Goal: Task Accomplishment & Management: Complete application form

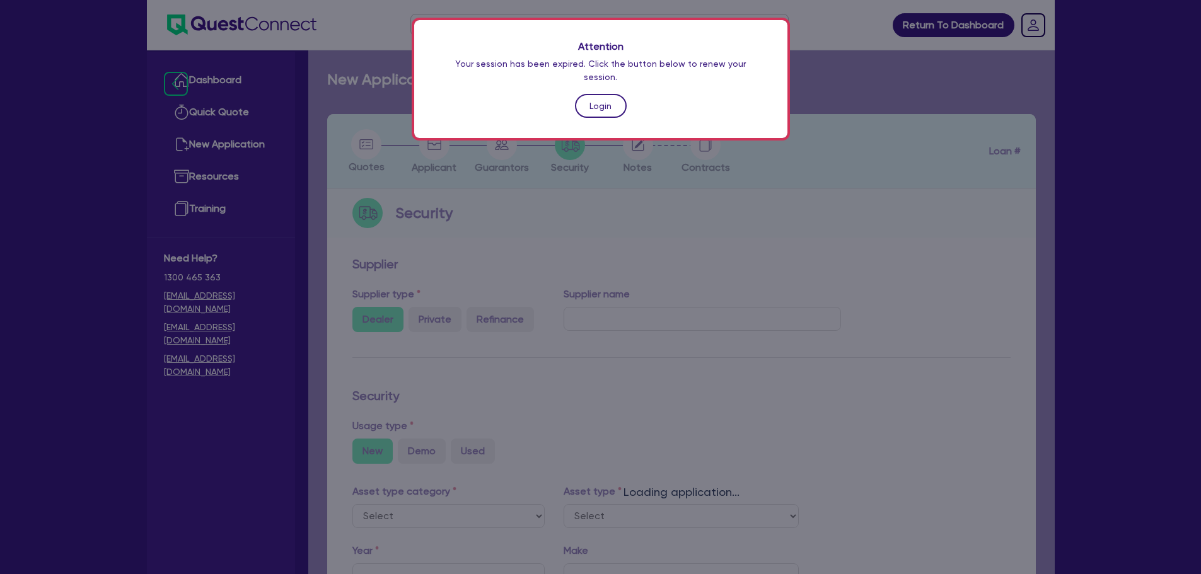
click at [594, 95] on link "Login" at bounding box center [601, 106] width 52 height 24
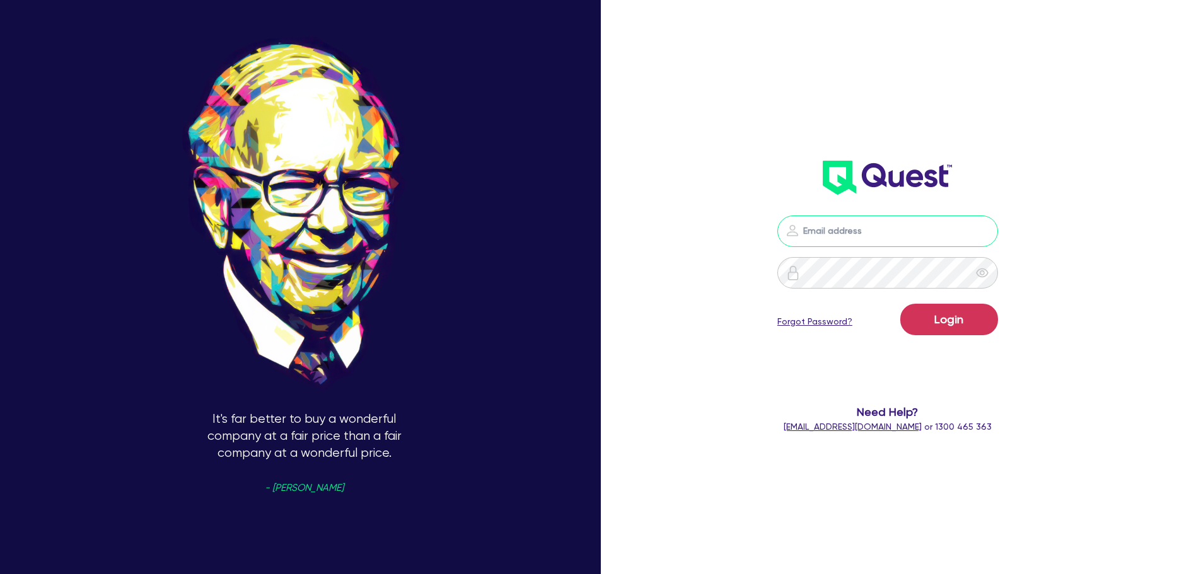
click at [830, 223] on input "email" at bounding box center [887, 232] width 221 height 32
type input "rob.matheson@quest.finance"
click at [934, 313] on button "Login" at bounding box center [949, 320] width 98 height 32
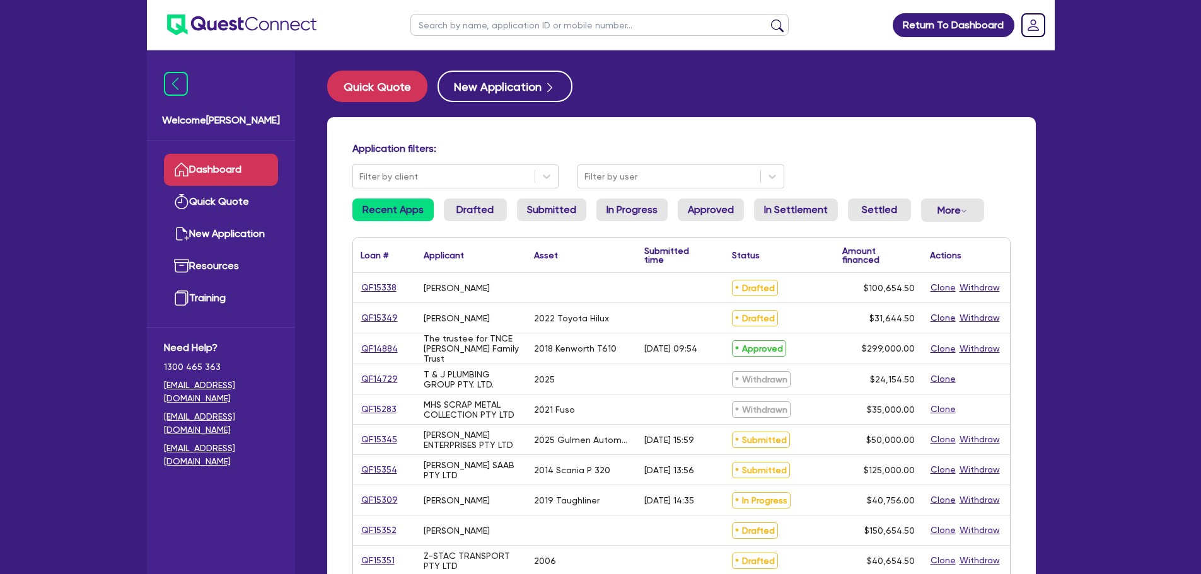
click at [459, 23] on input "text" at bounding box center [599, 25] width 378 height 22
type input "sunset"
click at [767, 19] on button "submit" at bounding box center [777, 28] width 20 height 18
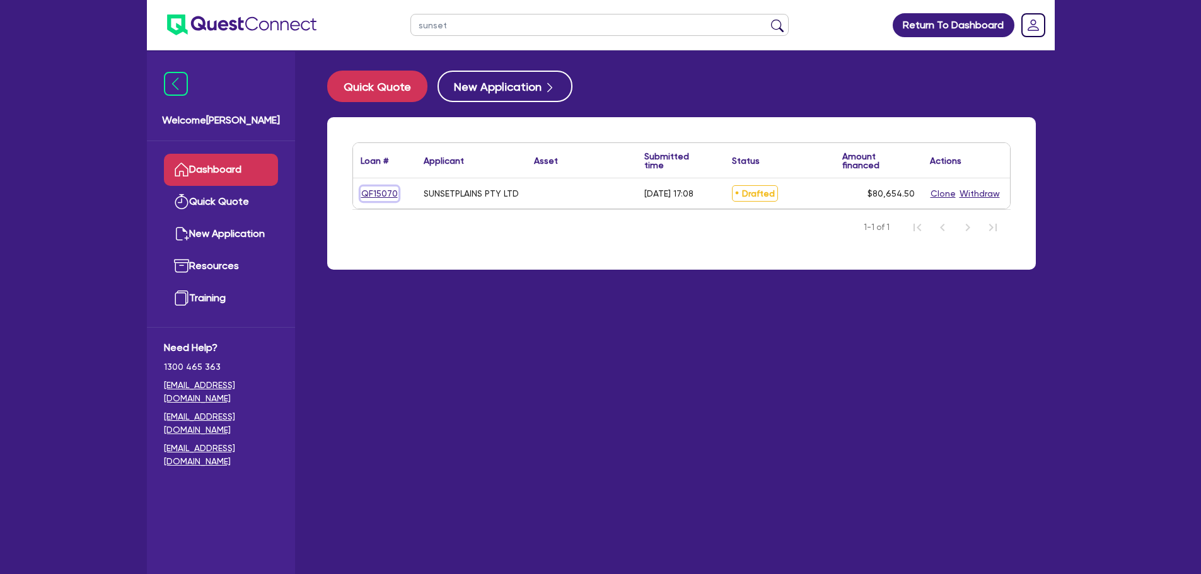
click at [380, 195] on link "QF15070" at bounding box center [380, 194] width 38 height 14
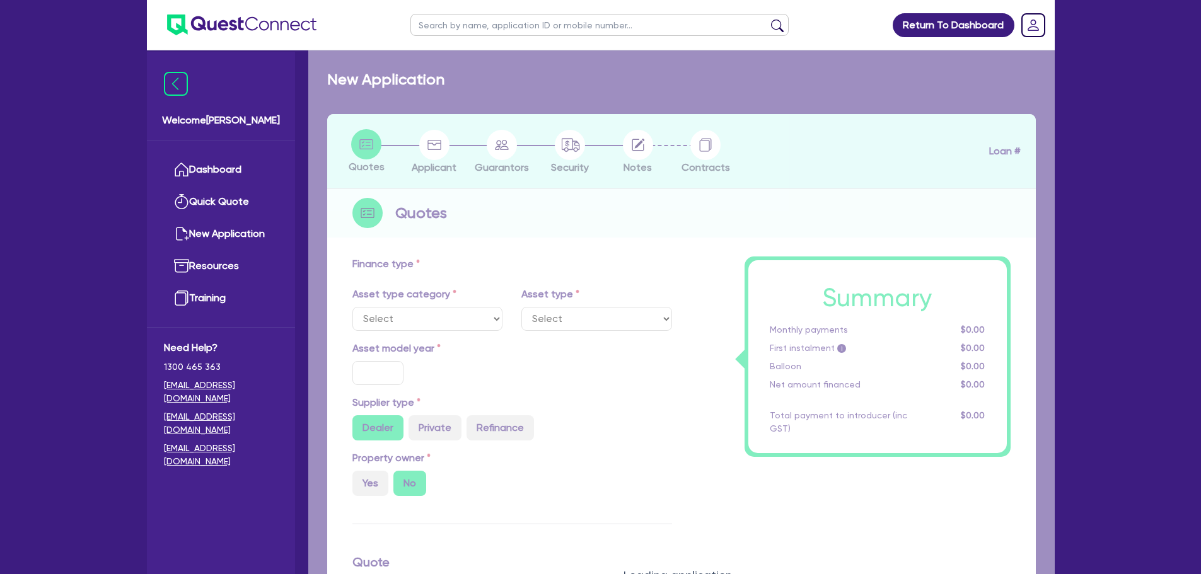
type input "80,000"
type input "7"
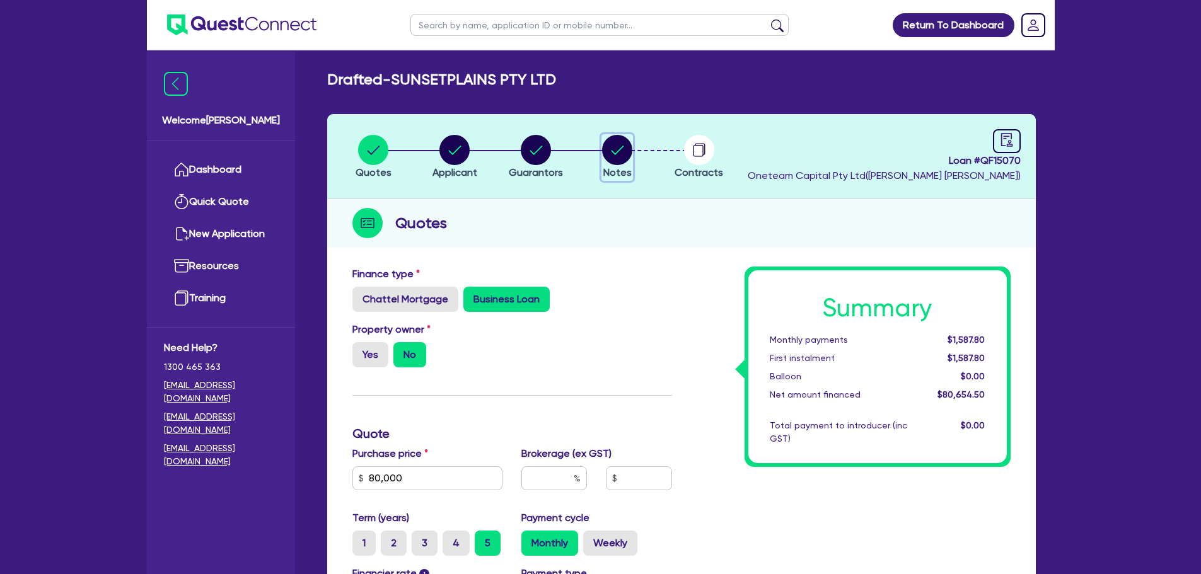
click at [623, 156] on circle "button" at bounding box center [617, 150] width 30 height 30
select select "Other"
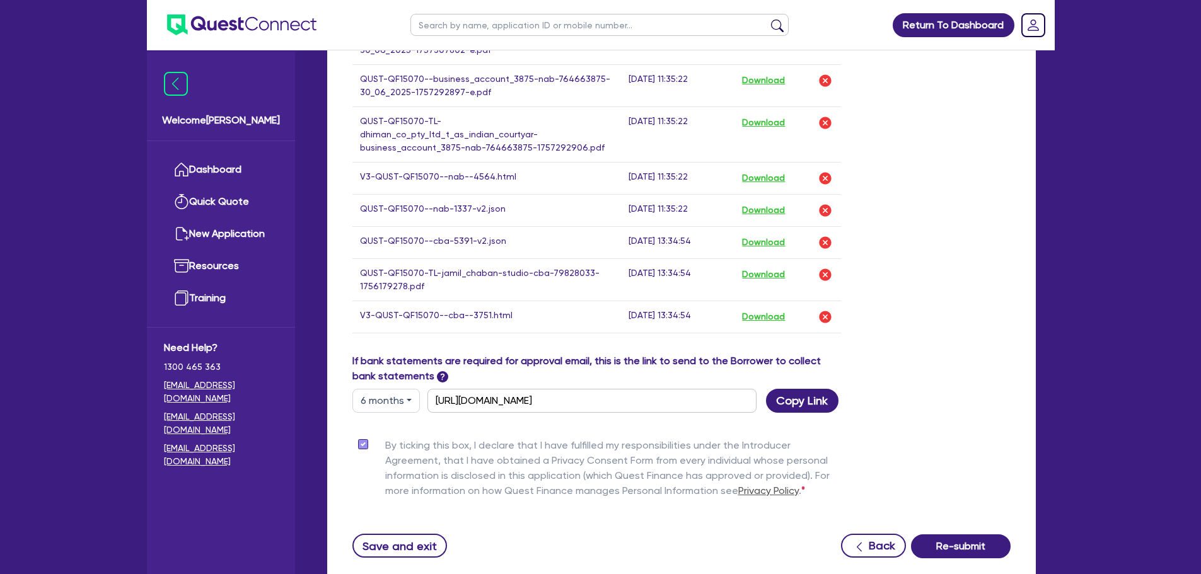
scroll to position [1234, 0]
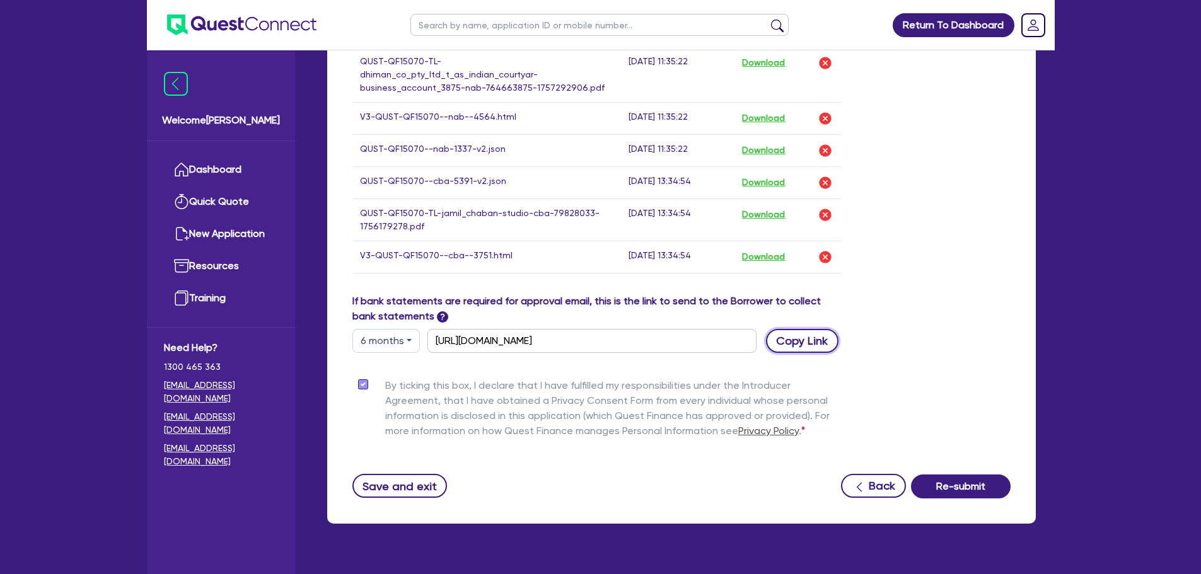
click at [801, 329] on button "Copy Link" at bounding box center [802, 341] width 72 height 24
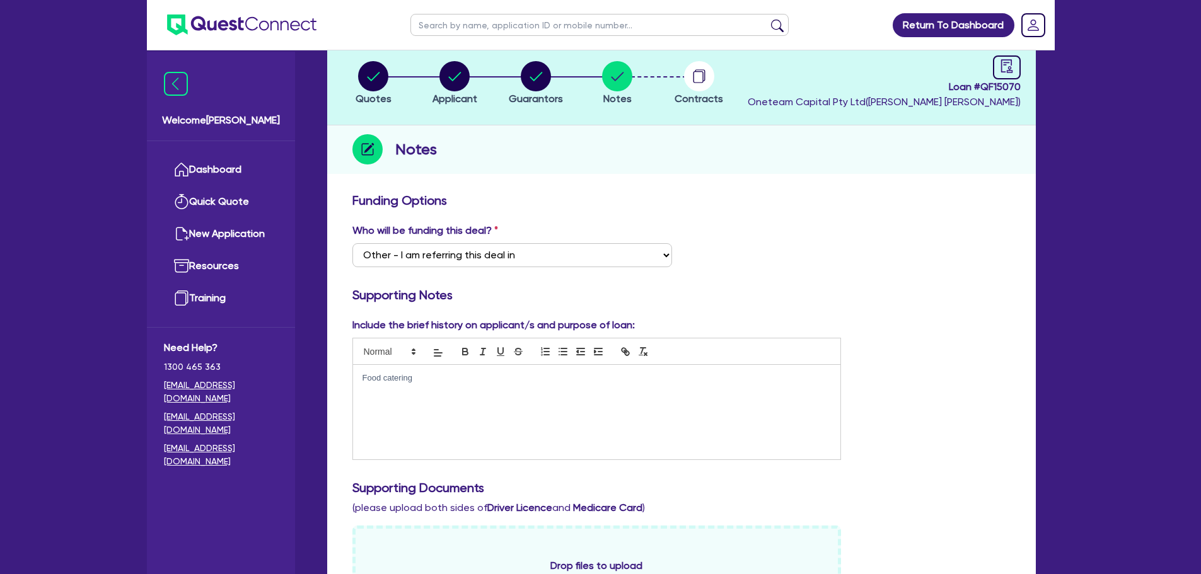
scroll to position [0, 0]
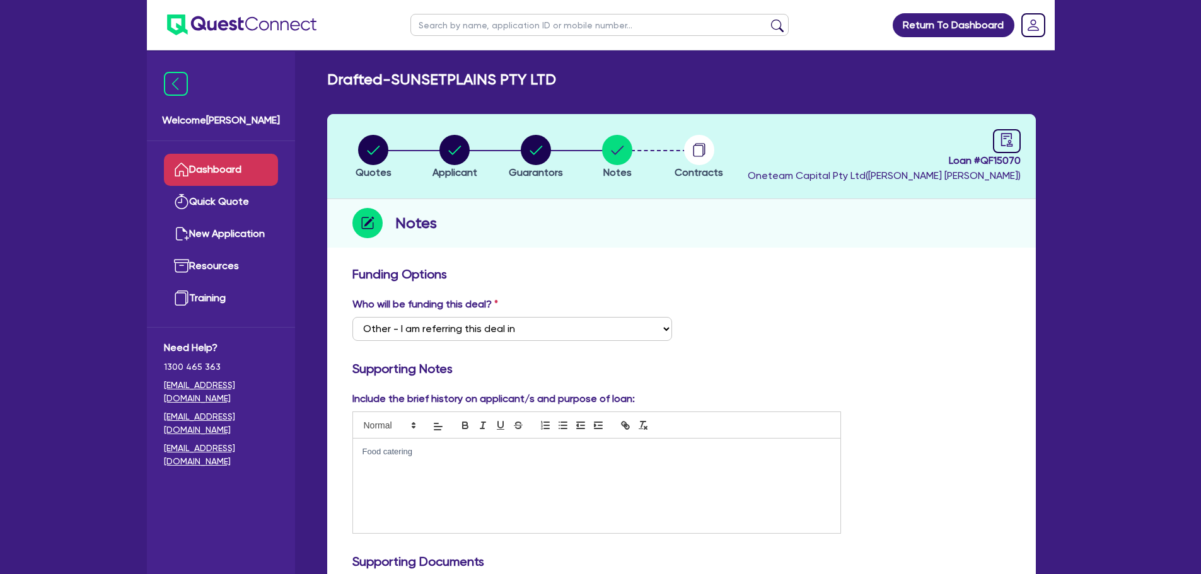
click at [237, 163] on link "Dashboard" at bounding box center [221, 170] width 114 height 32
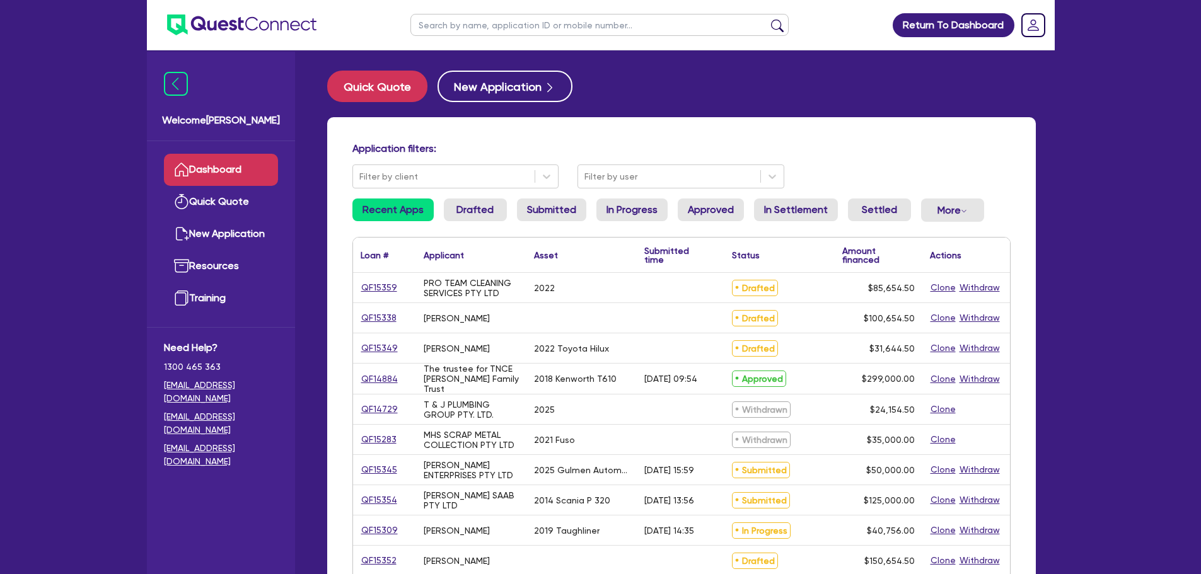
click at [529, 24] on input "text" at bounding box center [599, 25] width 378 height 22
click at [767, 19] on button "submit" at bounding box center [777, 28] width 20 height 18
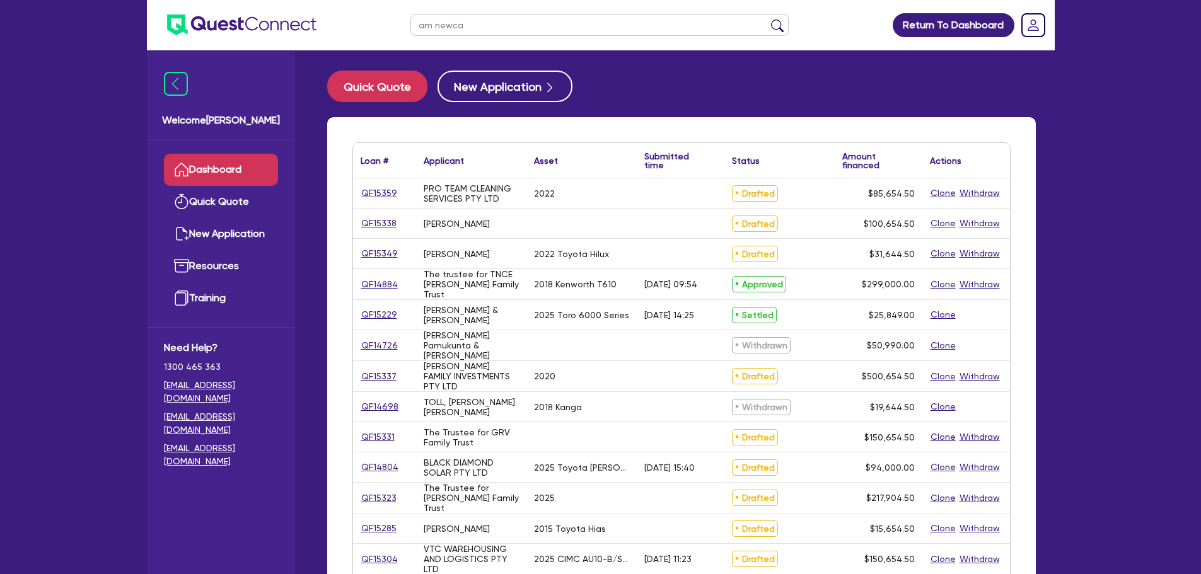
type input "am newca"
click at [767, 19] on button "submit" at bounding box center [777, 28] width 20 height 18
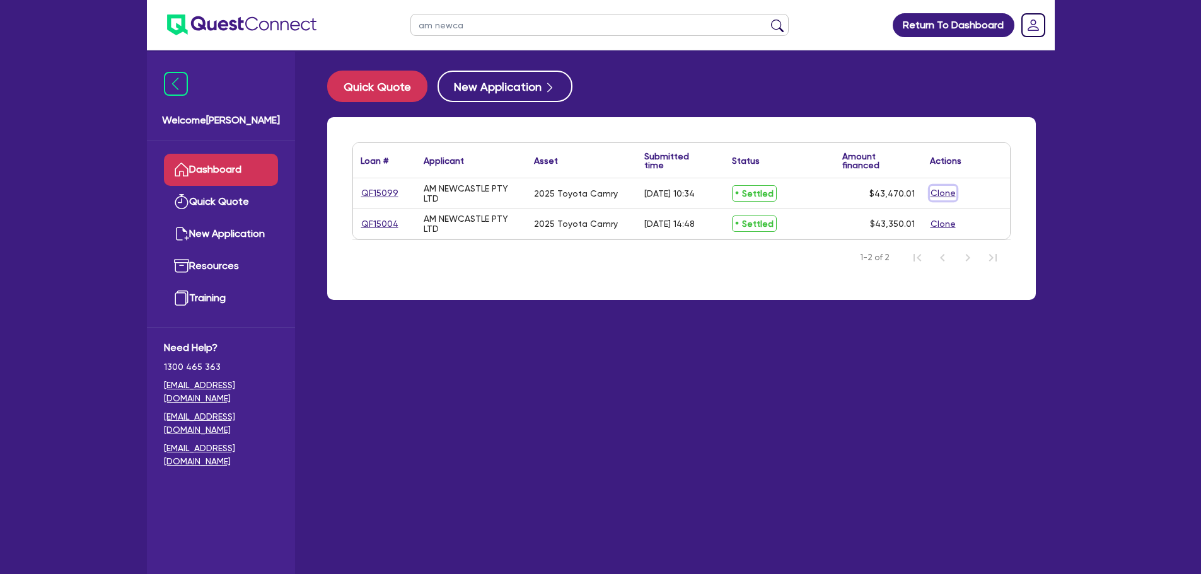
click at [942, 192] on button "Clone" at bounding box center [943, 193] width 26 height 14
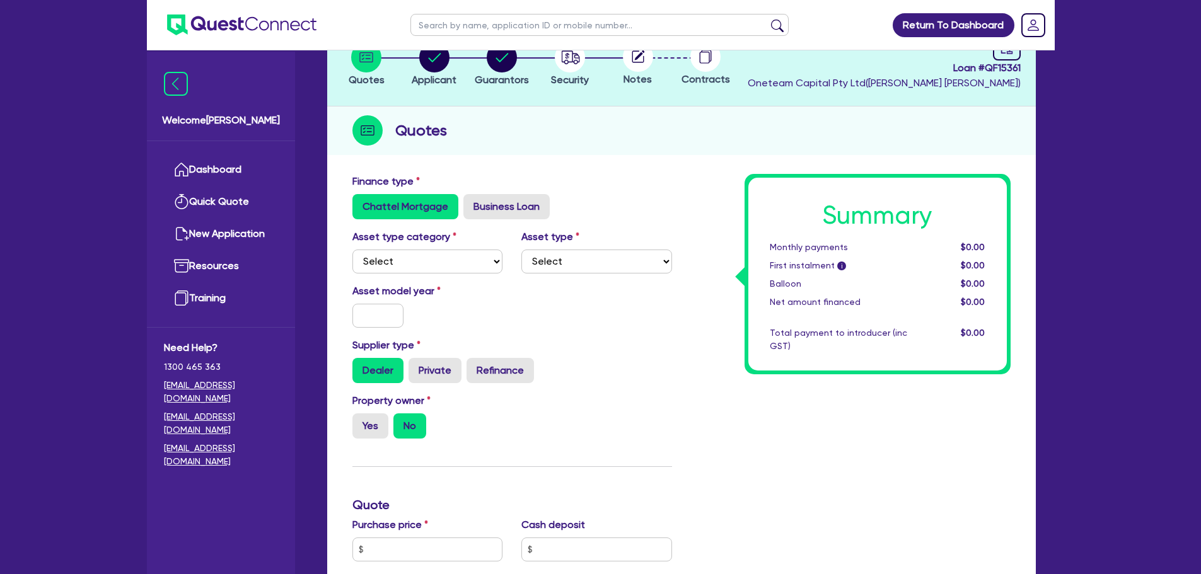
scroll to position [126, 0]
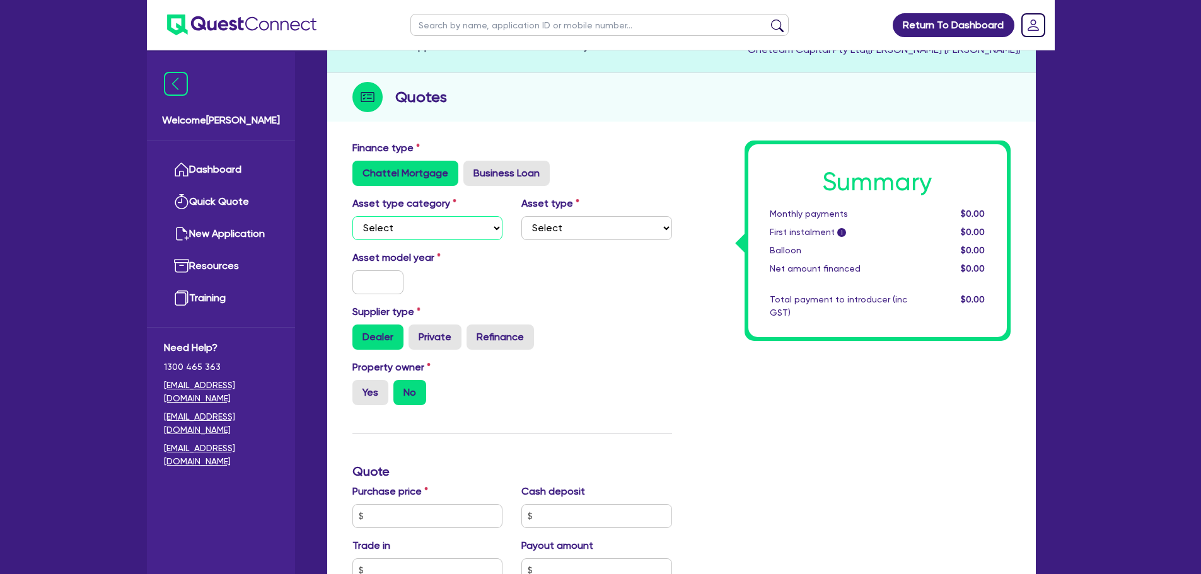
click at [494, 229] on select "Select Cars and light trucks Primary assets Secondary assets Tertiary assets" at bounding box center [427, 228] width 151 height 24
drag, startPoint x: 464, startPoint y: 226, endPoint x: 463, endPoint y: 239, distance: 12.7
click at [464, 227] on select "Select Cars and light trucks Primary assets Secondary assets Tertiary assets" at bounding box center [427, 228] width 151 height 24
click at [352, 216] on select "Select Cars and light trucks Primary assets Secondary assets Tertiary assets" at bounding box center [427, 228] width 151 height 24
drag, startPoint x: 465, startPoint y: 230, endPoint x: 468, endPoint y: 240, distance: 10.0
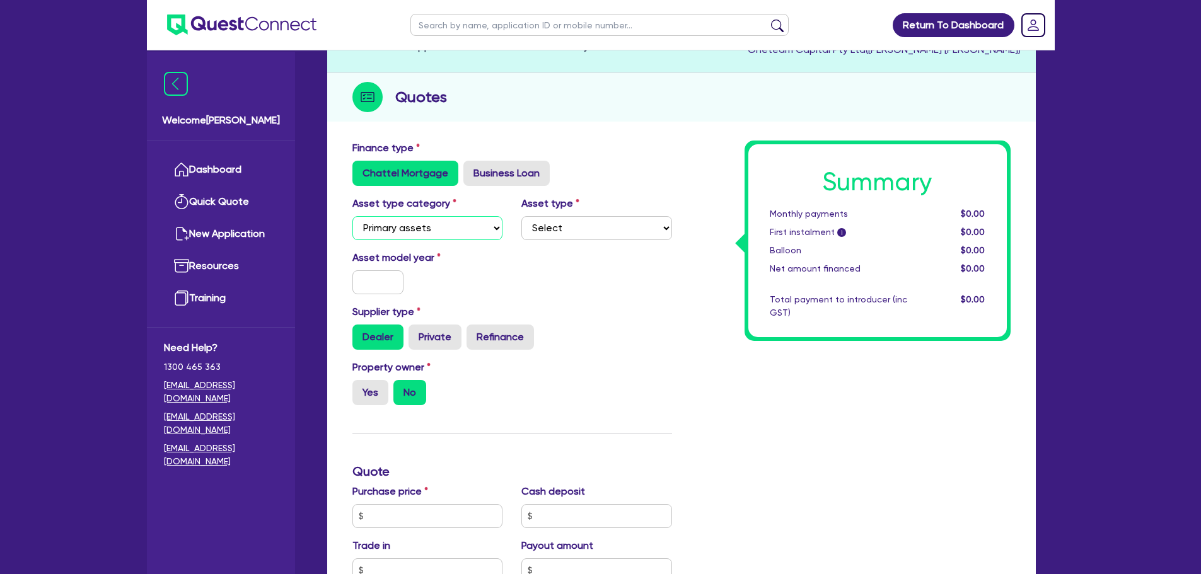
click at [465, 230] on select "Select Cars and light trucks Primary assets Secondary assets Tertiary assets" at bounding box center [427, 228] width 151 height 24
select select "CARS_AND_LIGHT_TRUCKS"
click at [352, 216] on select "Select Cars and light trucks Primary assets Secondary assets Tertiary assets" at bounding box center [427, 228] width 151 height 24
click at [555, 228] on select "Select Passenger vehicles Vans and utes Light trucks up to 4.5 tonne" at bounding box center [596, 228] width 151 height 24
select select "PASSENGER_VEHICLES"
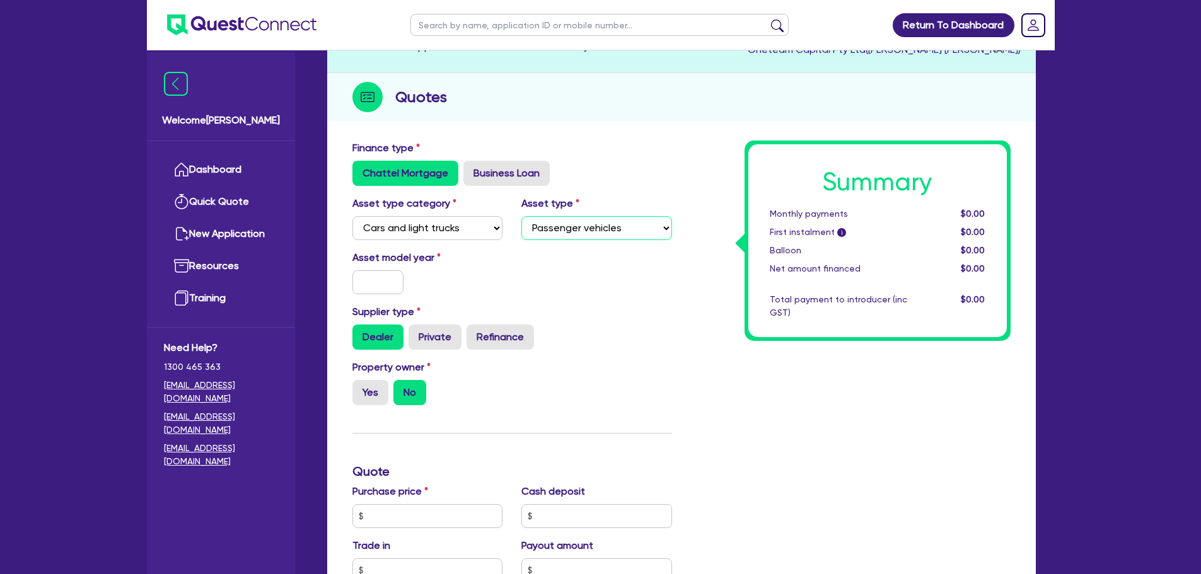
click at [521, 216] on select "Select Passenger vehicles Vans and utes Light trucks up to 4.5 tonne" at bounding box center [596, 228] width 151 height 24
click at [375, 269] on div "Asset model year" at bounding box center [428, 272] width 170 height 44
click at [382, 283] on input "text" at bounding box center [378, 282] width 52 height 24
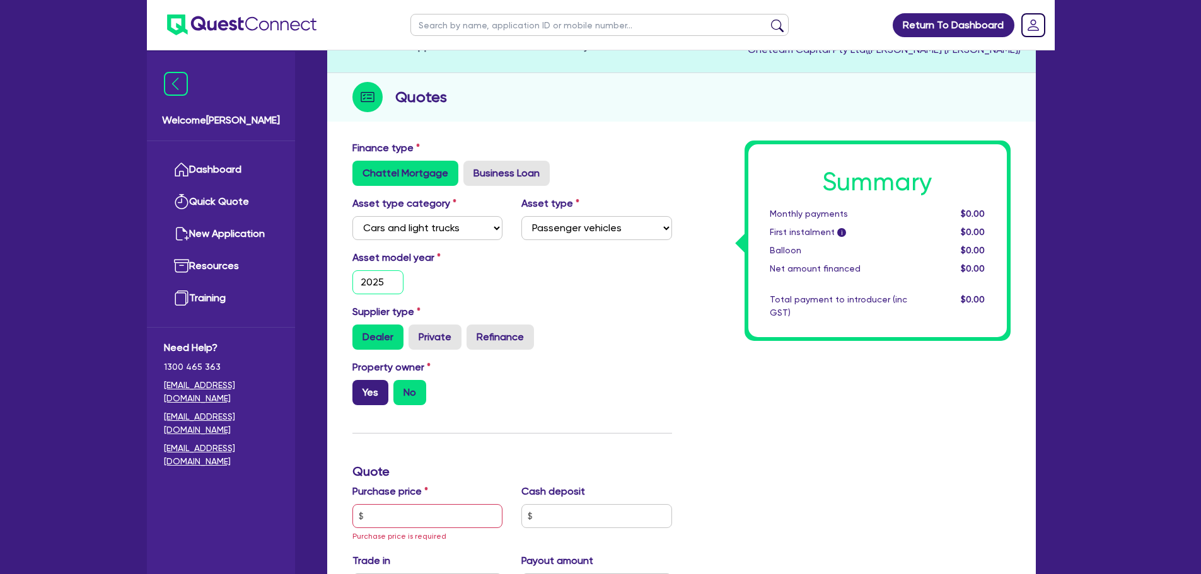
type input "2025"
click at [374, 384] on label "Yes" at bounding box center [370, 392] width 36 height 25
click at [361, 384] on input "Yes" at bounding box center [356, 384] width 8 height 8
radio input "true"
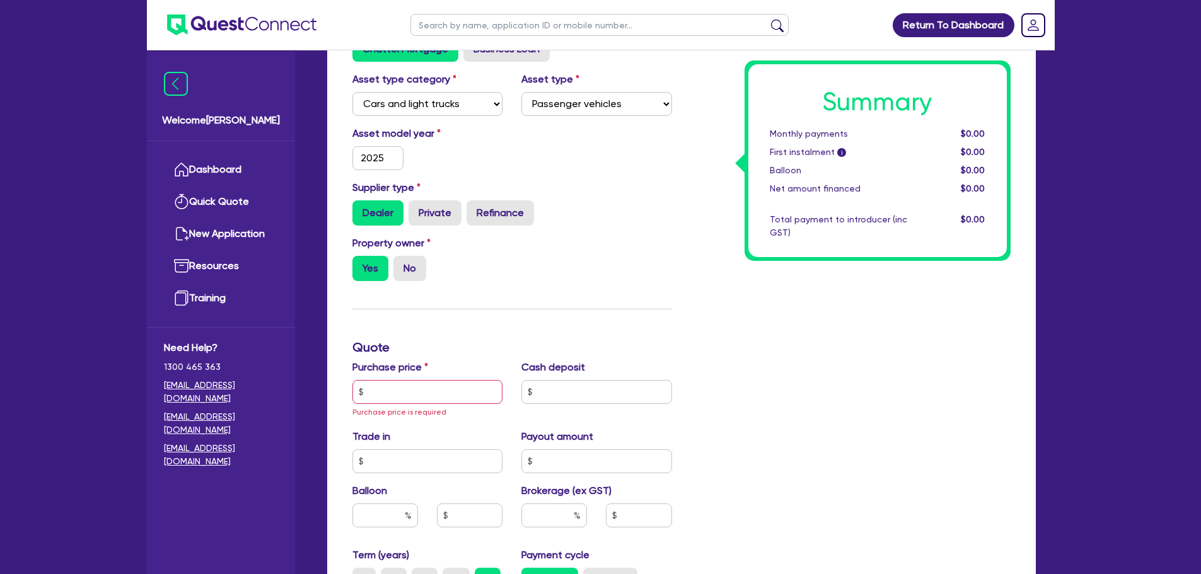
scroll to position [378, 0]
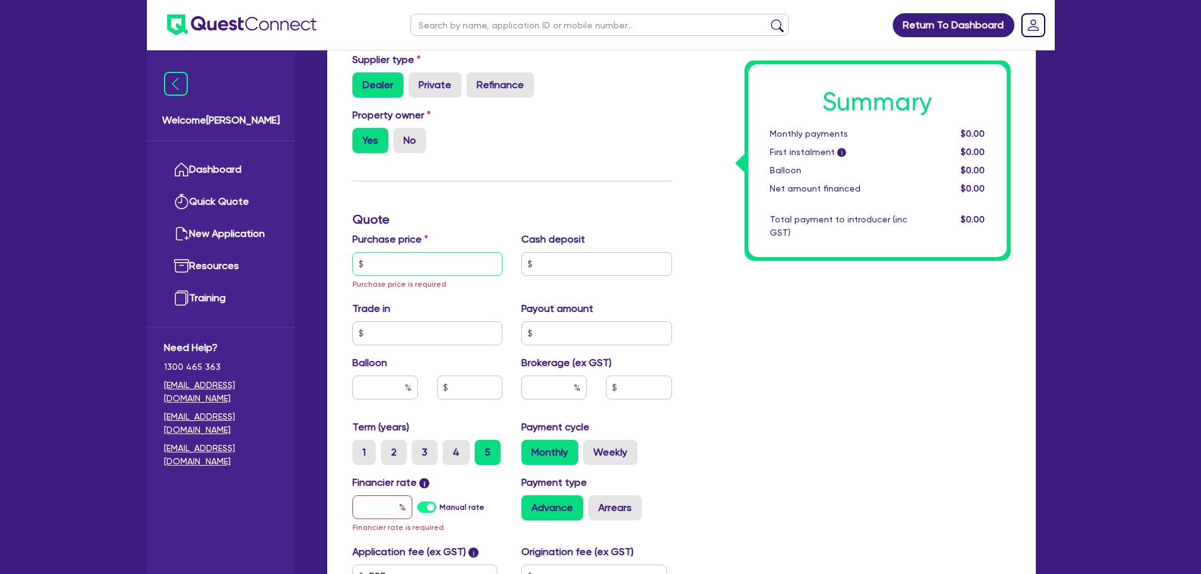
click at [429, 265] on input "text" at bounding box center [427, 264] width 151 height 24
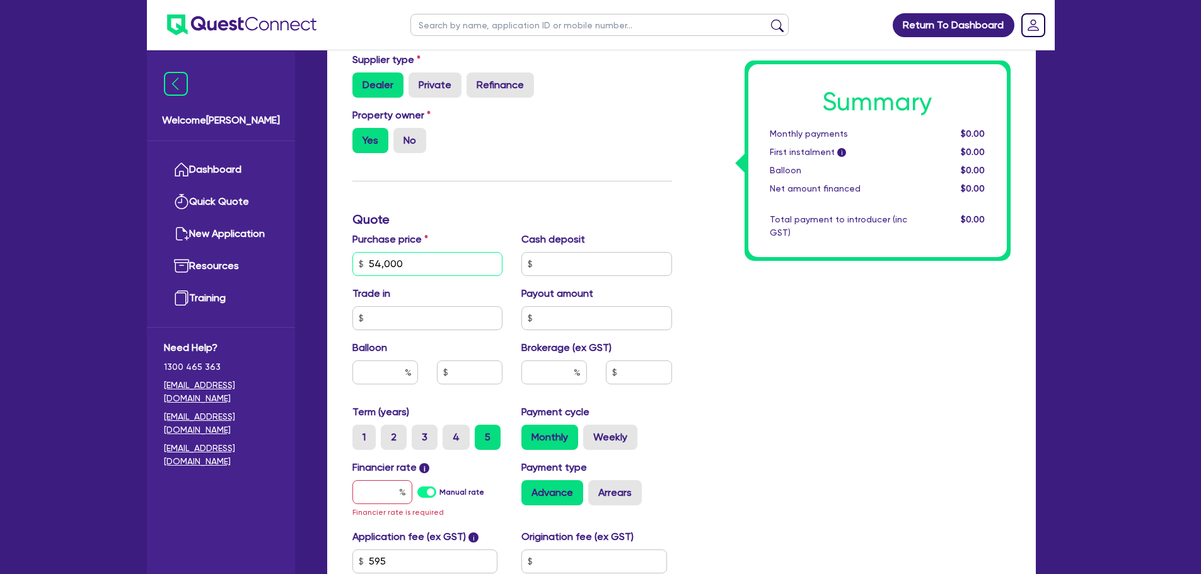
type input "54,000"
drag, startPoint x: 429, startPoint y: 265, endPoint x: 386, endPoint y: 329, distance: 77.3
click at [370, 321] on input "text" at bounding box center [427, 318] width 151 height 24
click at [548, 373] on input "text" at bounding box center [554, 373] width 66 height 24
type input "3"
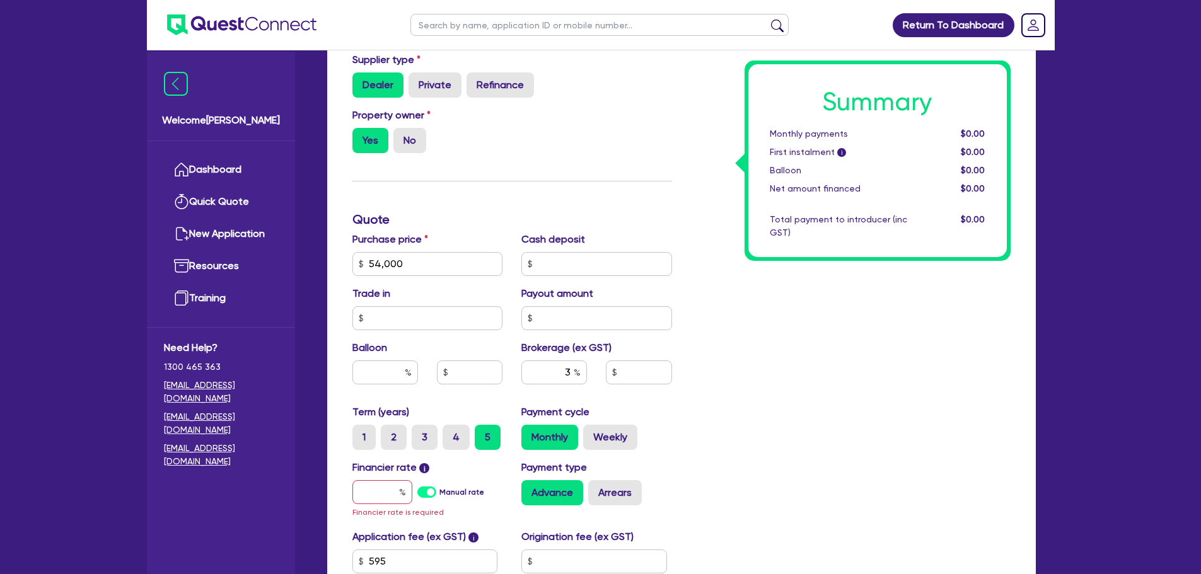
click at [785, 349] on div "Summary Monthly payments $0.00 First instalment i $0.00 Balloon $0.00 Net amoun…" at bounding box center [850, 263] width 339 height 751
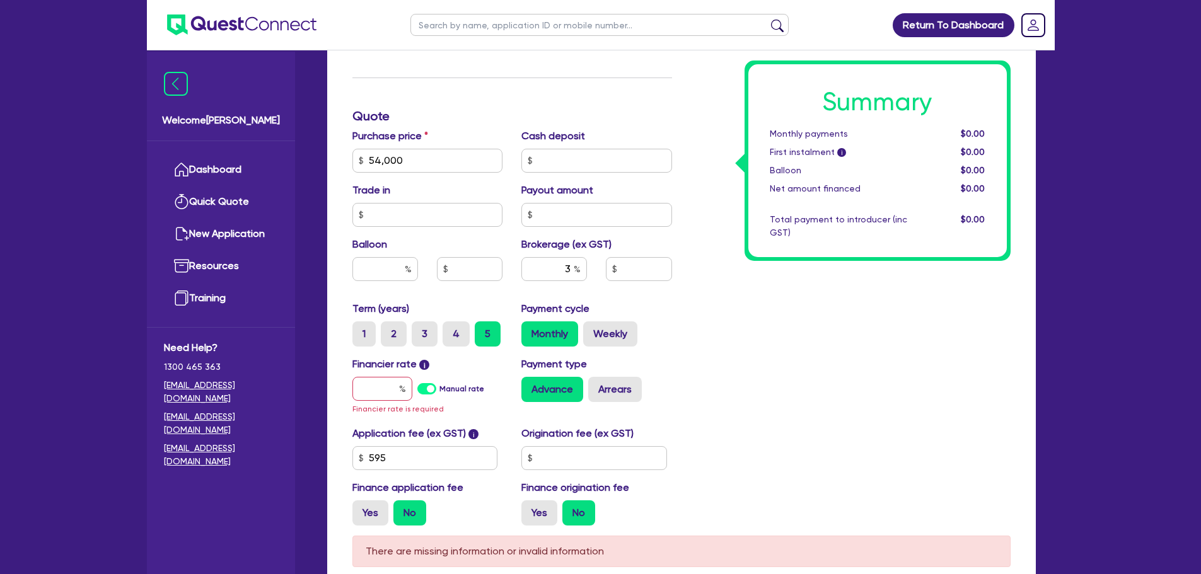
scroll to position [616, 0]
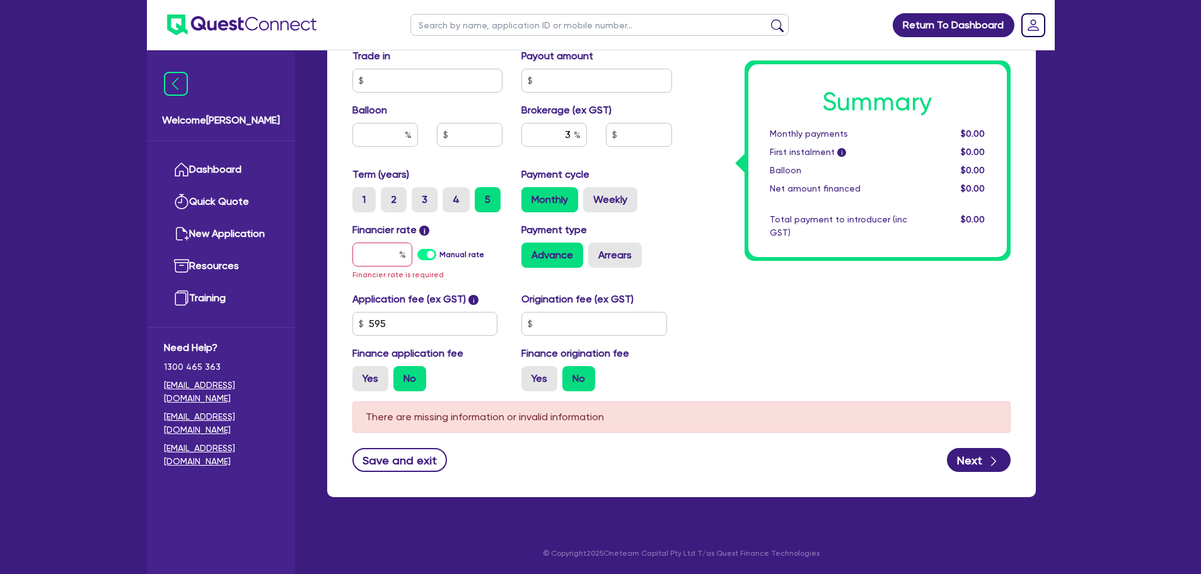
click at [365, 238] on div "Financier rate i Manual rate Financier rate is required" at bounding box center [428, 252] width 170 height 59
click at [373, 249] on input "text" at bounding box center [382, 255] width 60 height 24
type input "6"
type input "1,620"
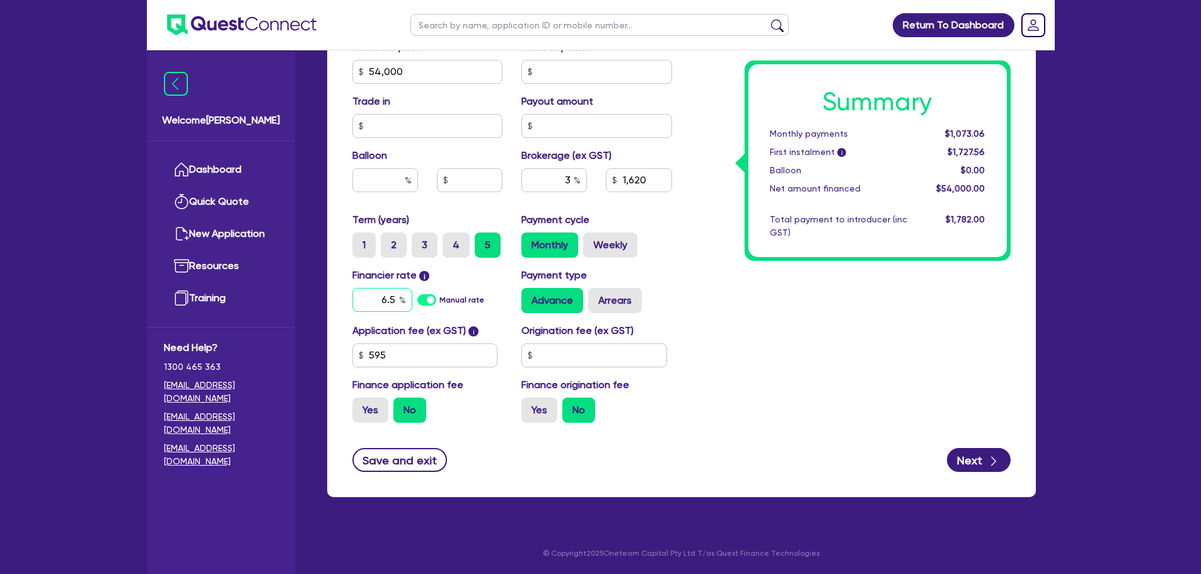
type input "6.5"
click at [700, 298] on div "Summary Monthly payments Calculating... First instalment i Calculating... Ballo…" at bounding box center [850, 64] width 339 height 737
type input "1,620"
click at [571, 352] on input "text" at bounding box center [594, 356] width 146 height 24
type input "318.18"
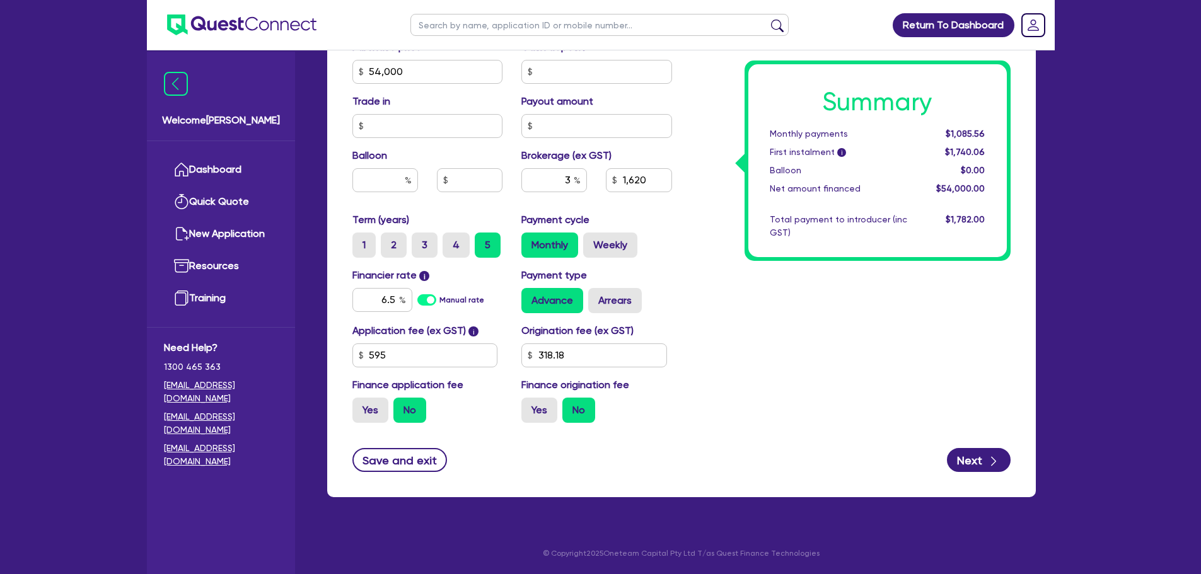
click at [738, 287] on div "Summary Monthly payments $1,085.56 First instalment i $1,740.06 Balloon $0.00 N…" at bounding box center [850, 64] width 339 height 737
click at [992, 464] on icon "button" at bounding box center [993, 461] width 13 height 13
type input "1,620"
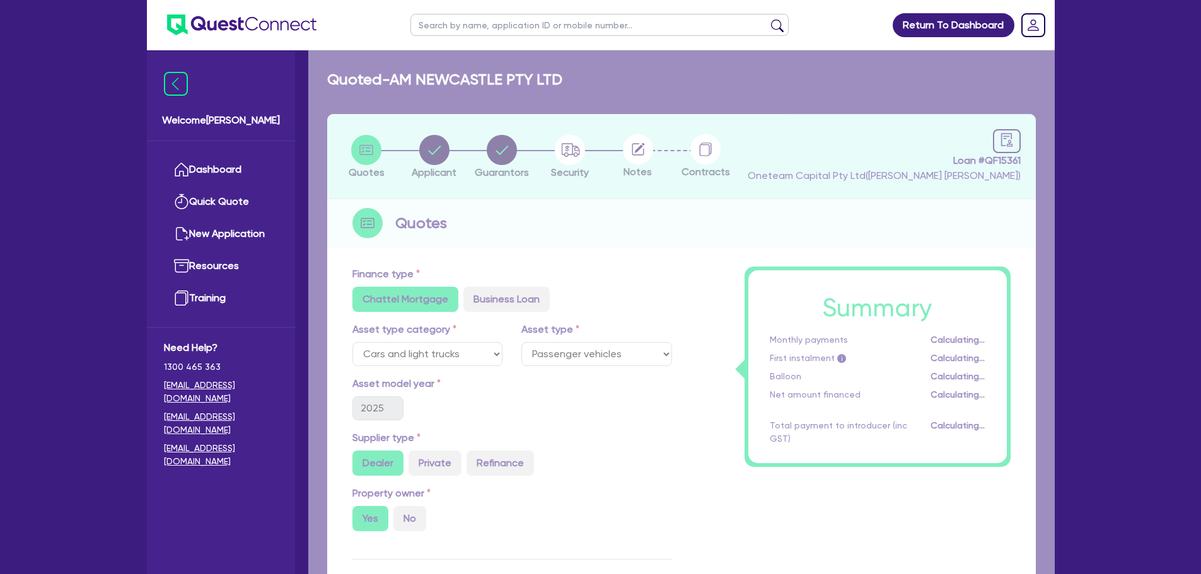
select select "COMPANY"
select select "RENTAL_REAL_ESTATE"
select select "MOTOR_VEHICLES"
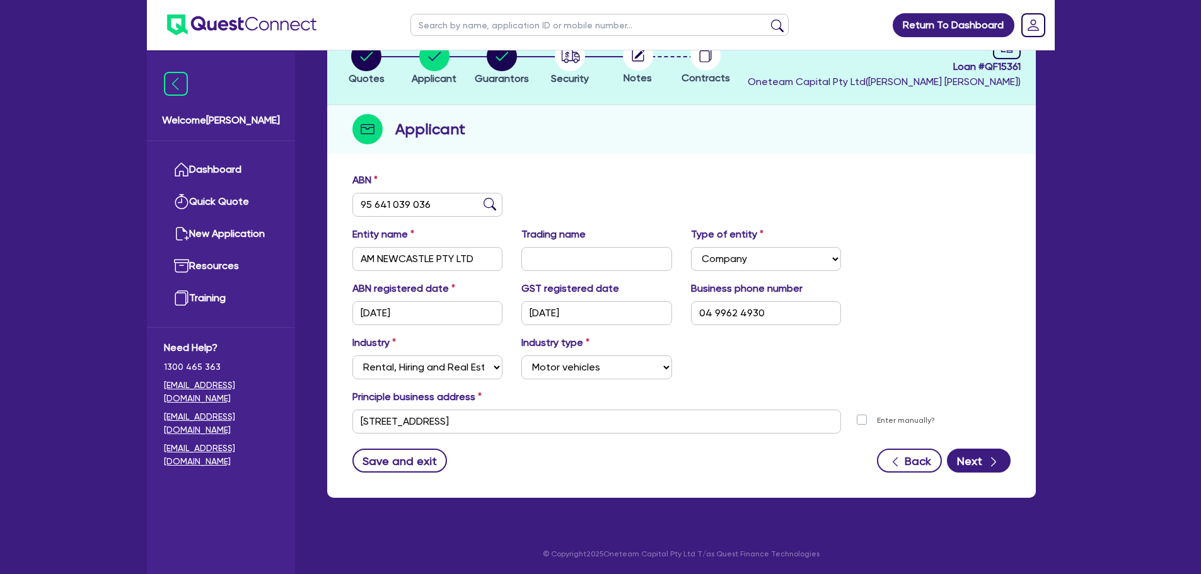
scroll to position [95, 0]
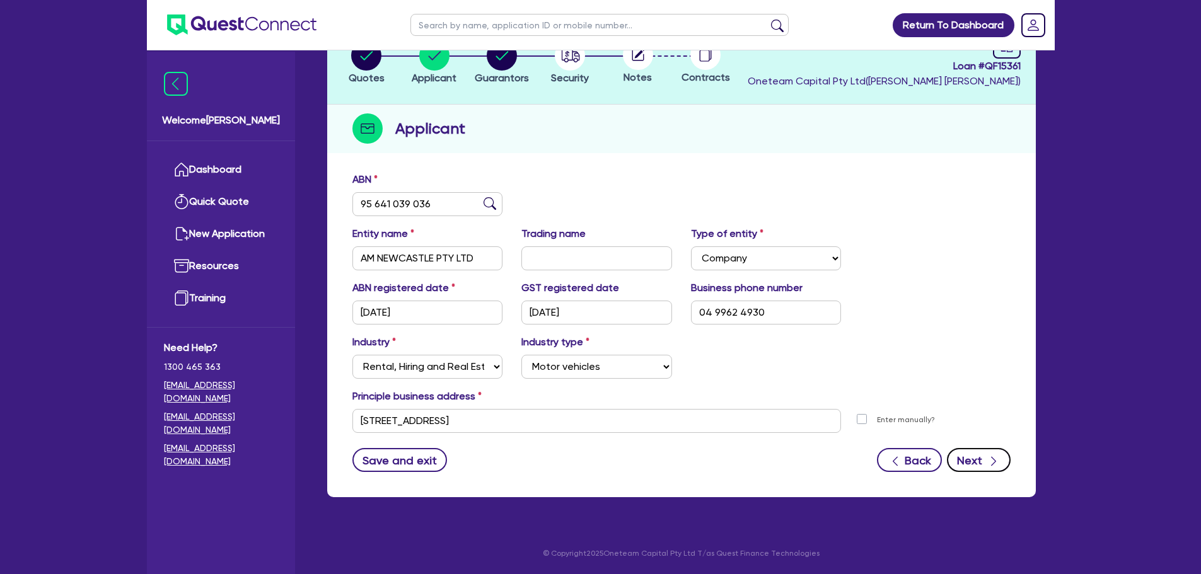
click at [992, 455] on div "button" at bounding box center [993, 461] width 13 height 16
select select "MR"
select select "NSW"
select select "SINGLE"
select select "PROPERTY"
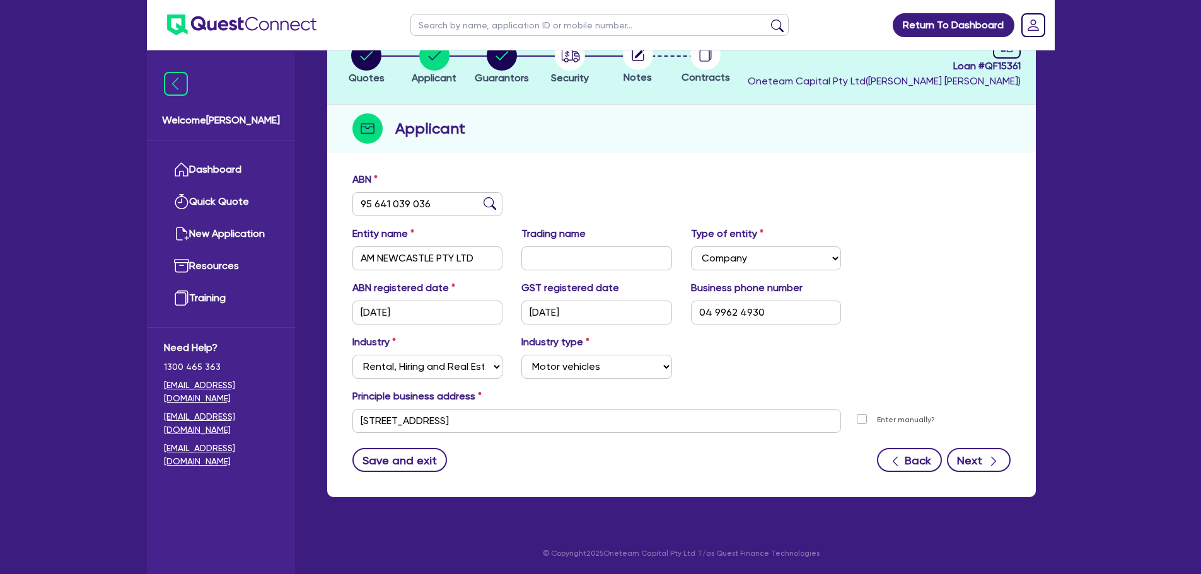
select select "PROPERTY"
select select "VEHICLE"
select select "CASH"
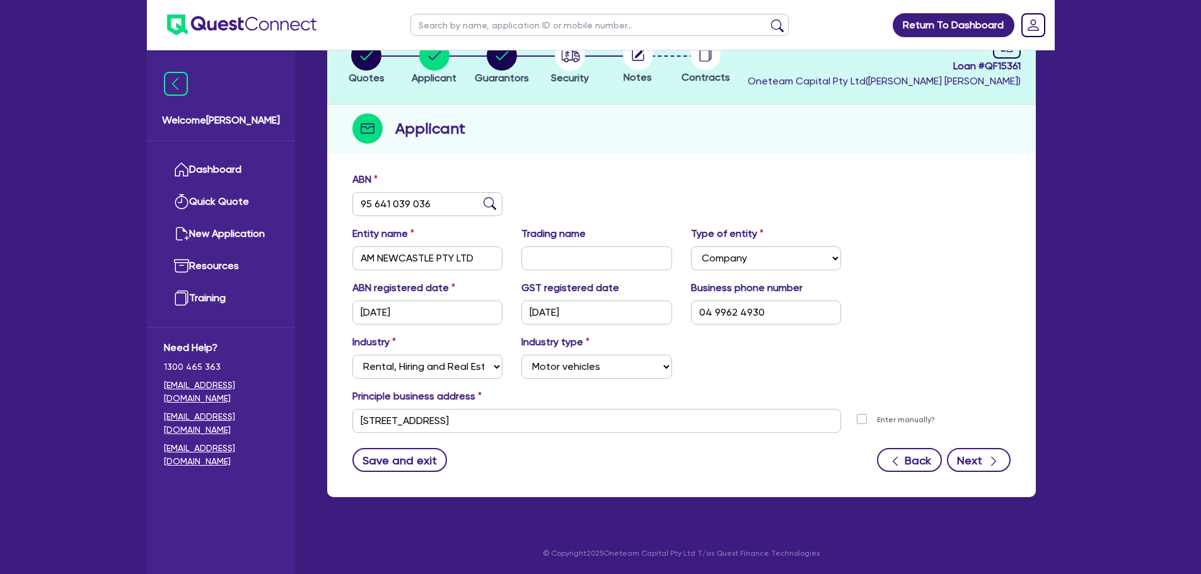
select select "HOUSEHOLD_PERSONAL"
select select "MORTGAGE"
select select "VEHICLE_LOAN"
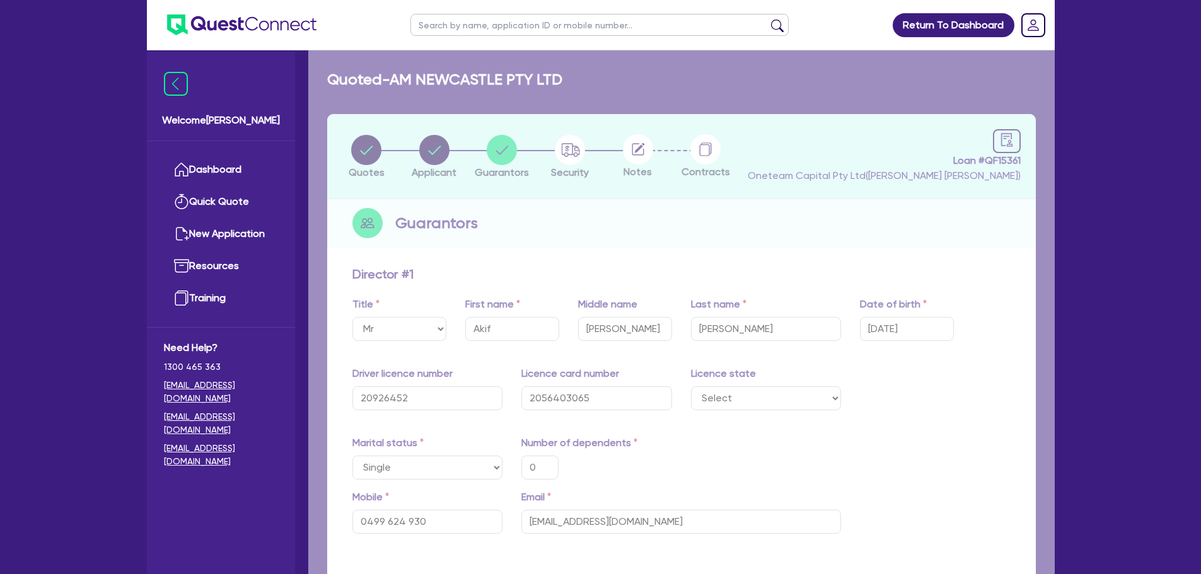
type input "0"
type input "0499 624 930"
type input "1,300,000"
type input "800,000"
type input "50,000"
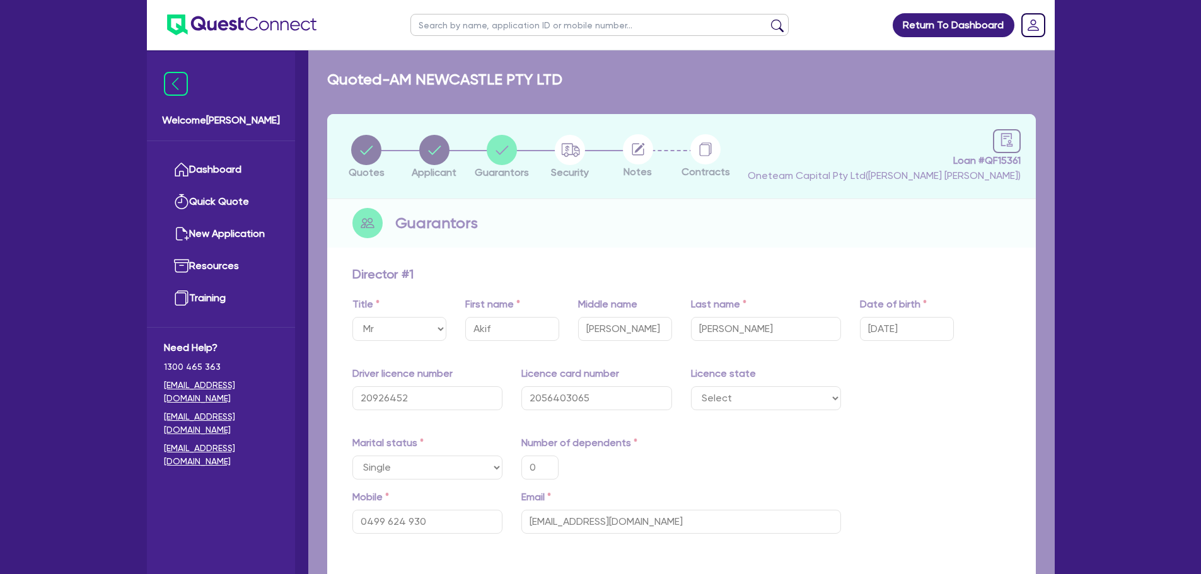
type input "60,000"
type input "40,000"
type input "20,000"
type input "30,000"
type input "724,000"
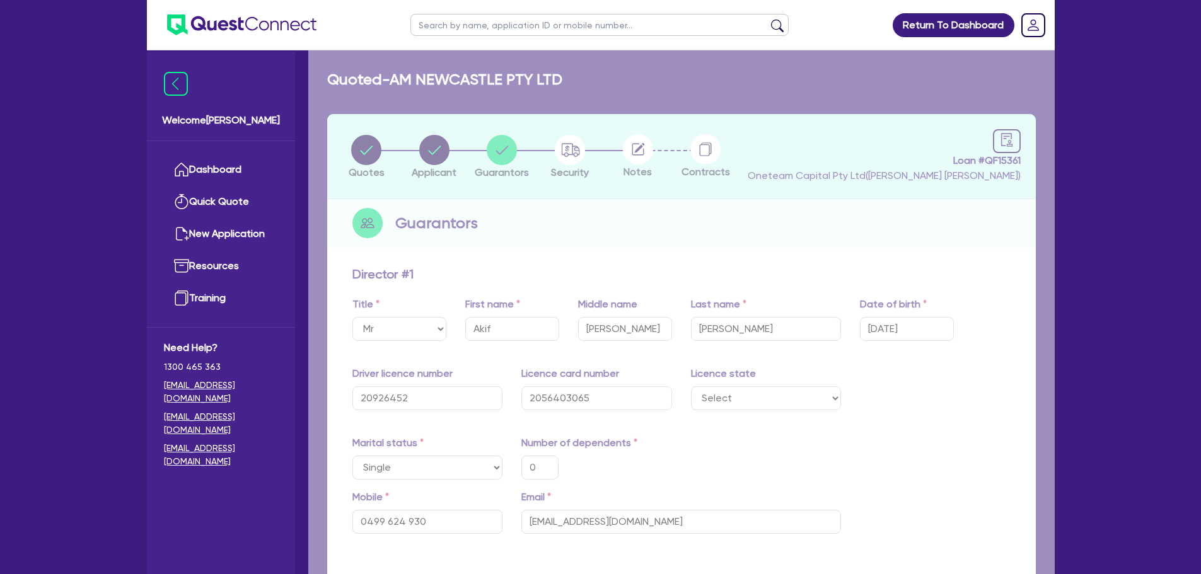
type input "4,200"
type input "50,000"
type input "1,010"
type input "58,000"
type input "1,200"
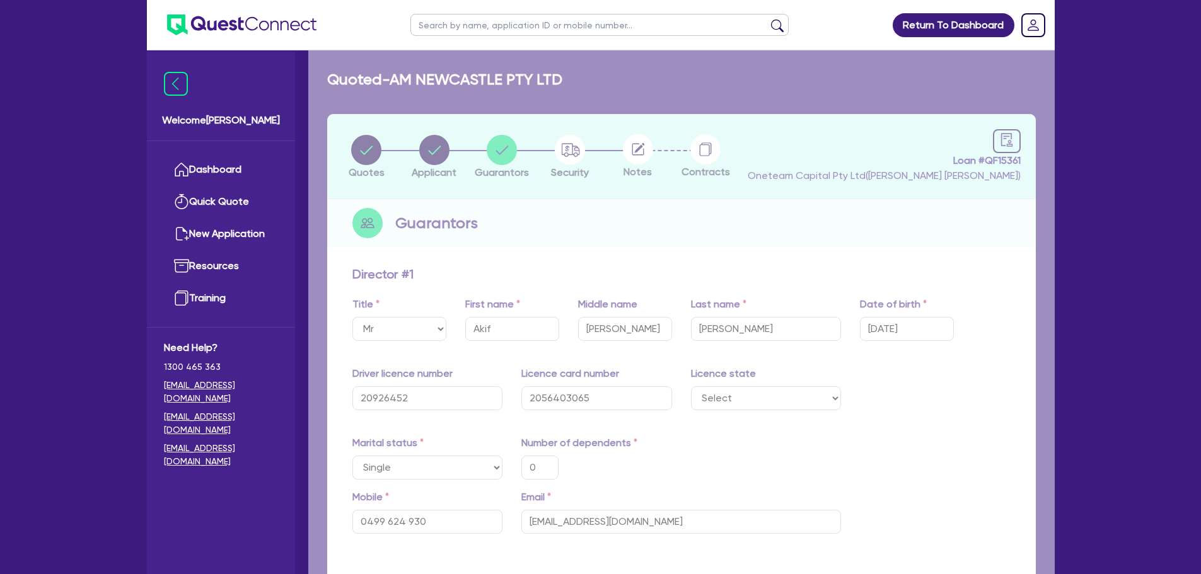
type input "80,000"
type input "1,700"
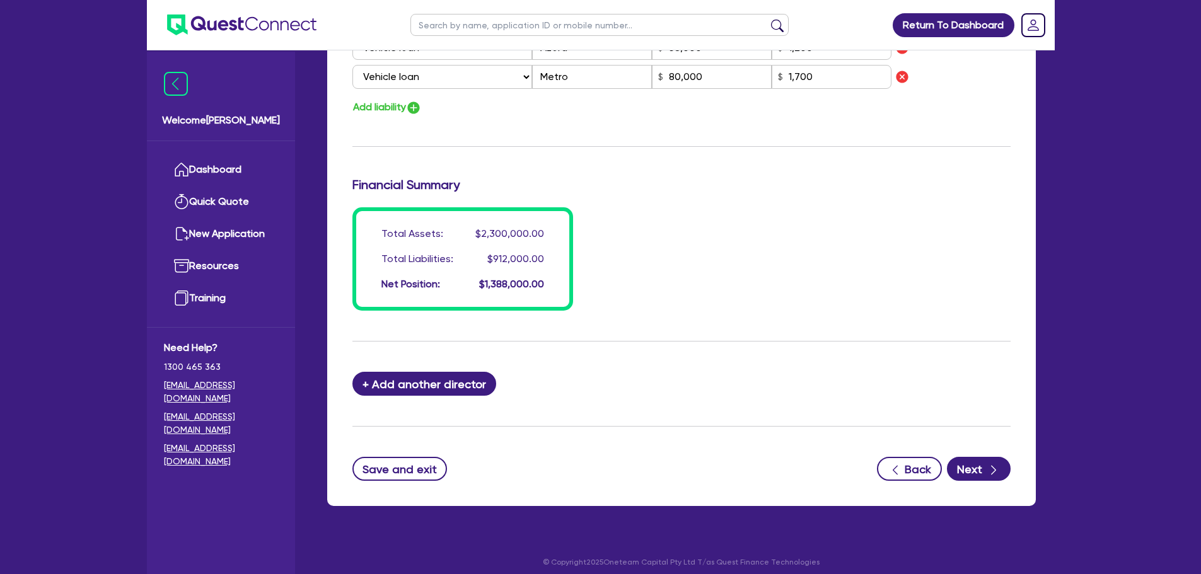
scroll to position [1158, 0]
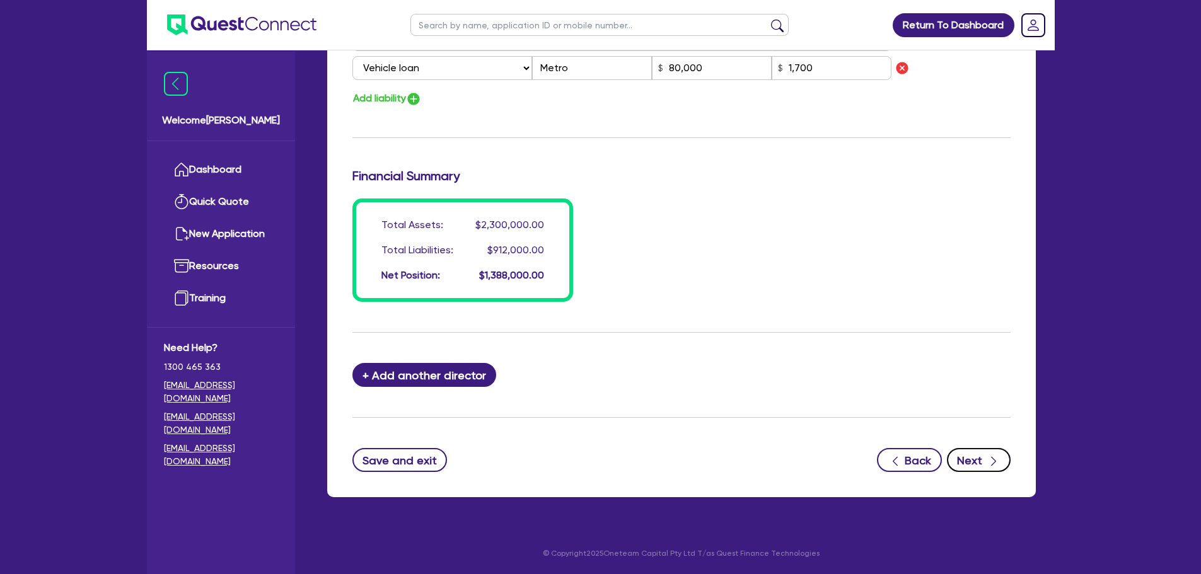
click at [987, 453] on button "Next" at bounding box center [979, 460] width 64 height 24
select select "CARS_AND_LIGHT_TRUCKS"
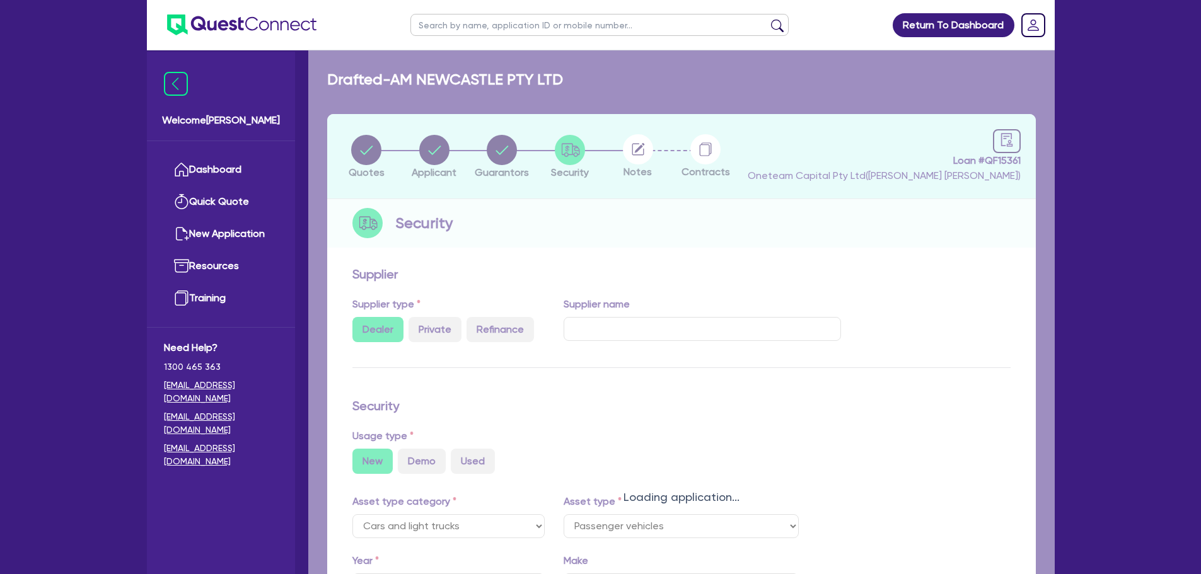
select select "PASSENGER_VEHICLES"
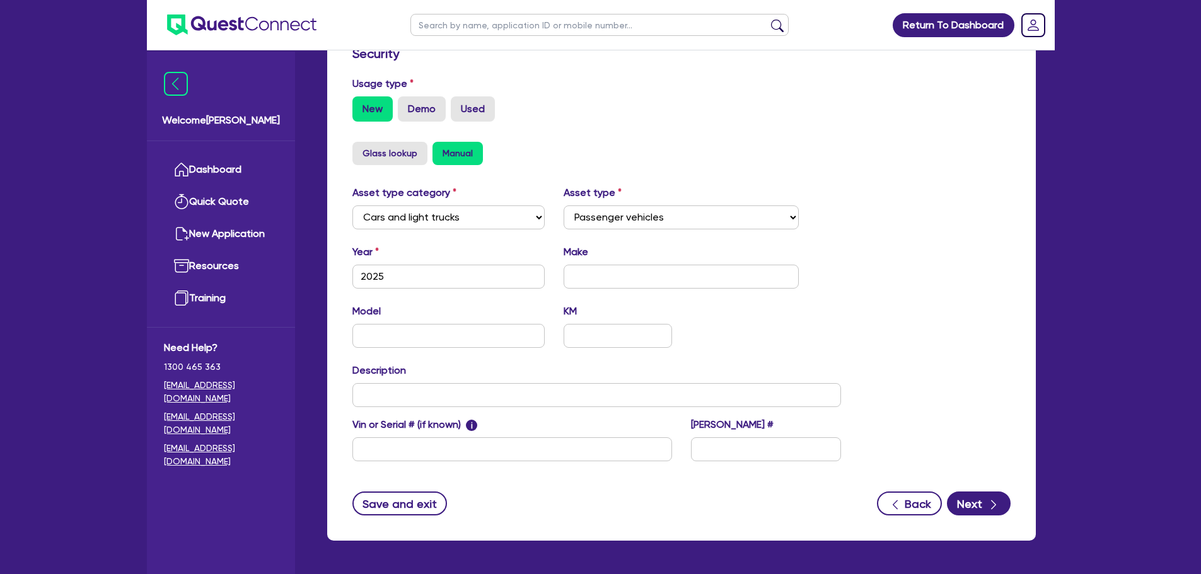
scroll to position [396, 0]
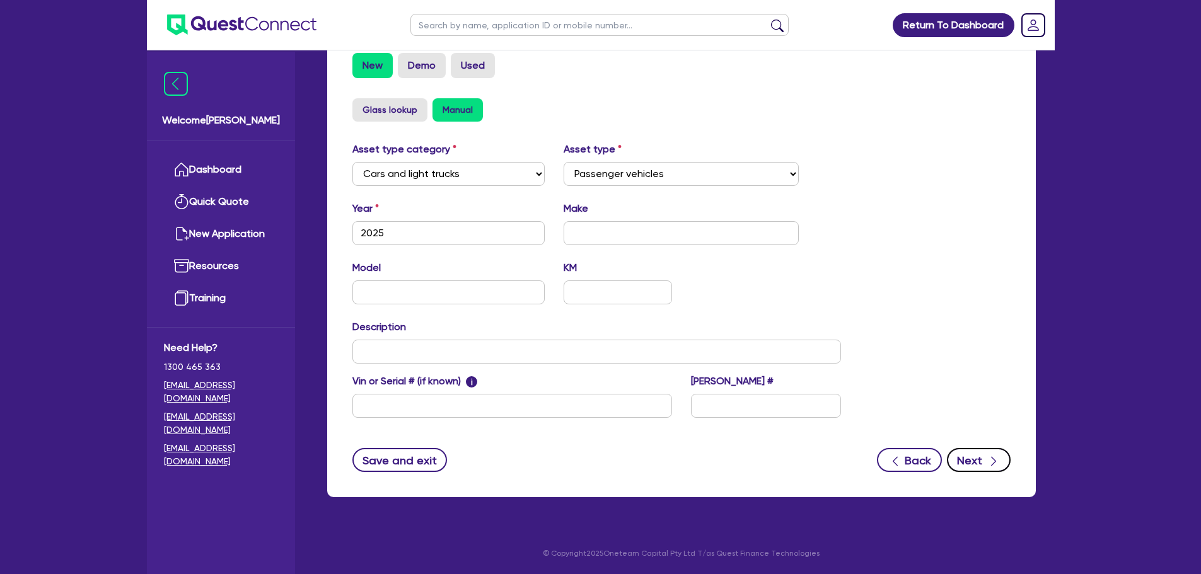
click at [982, 458] on button "Next" at bounding box center [979, 460] width 64 height 24
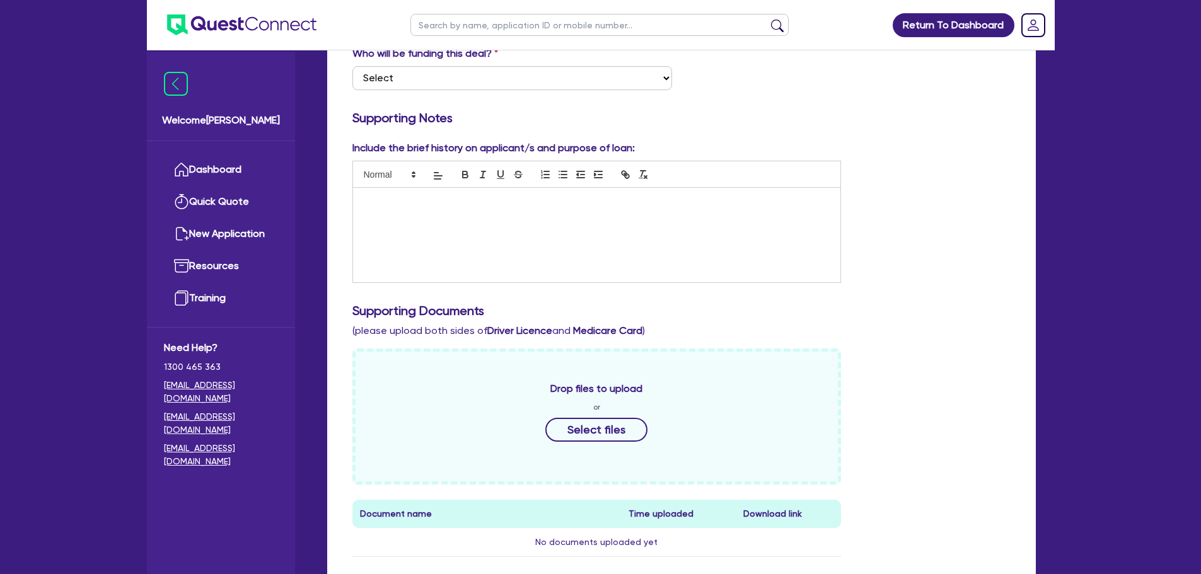
scroll to position [252, 0]
click at [593, 81] on select "Select I want Quest to fund 100% I will fund 100% I will co-fund with Quest Oth…" at bounding box center [512, 77] width 320 height 24
select select "Other"
click at [352, 65] on select "Select I want Quest to fund 100% I will fund 100% I will co-fund with Quest Oth…" at bounding box center [512, 77] width 320 height 24
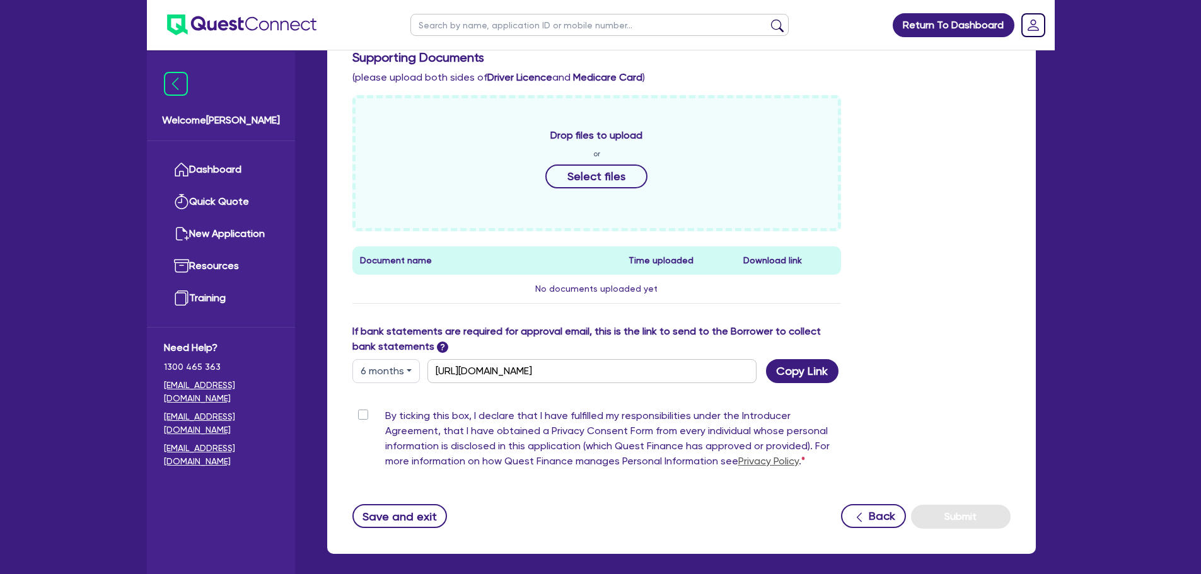
scroll to position [561, 0]
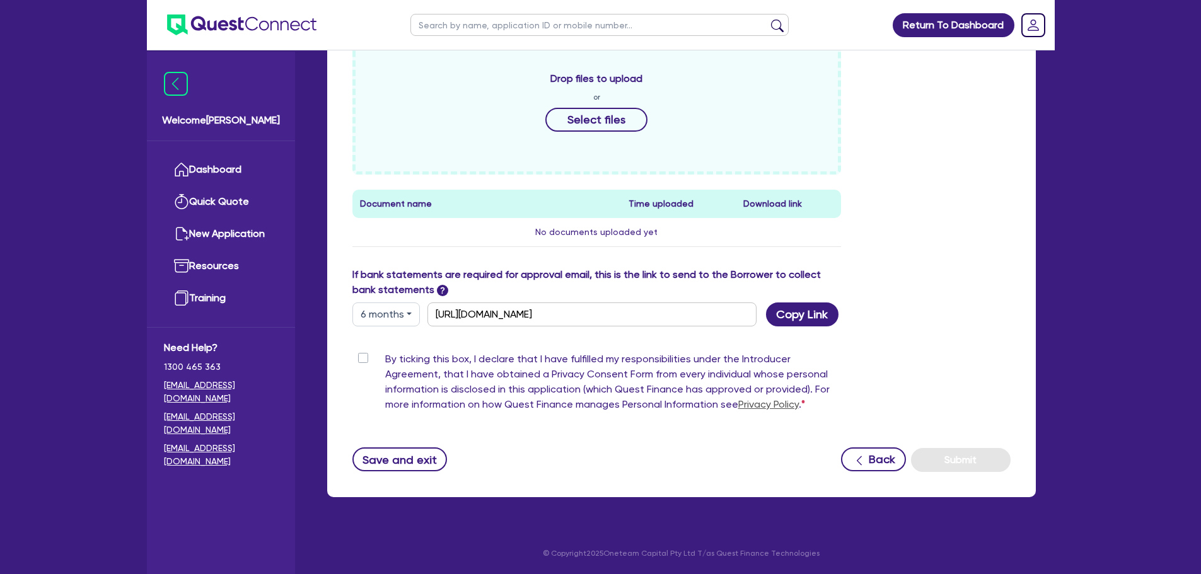
click at [385, 361] on label "By ticking this box, I declare that I have fulfilled my responsibilities under …" at bounding box center [613, 385] width 456 height 66
click at [361, 361] on input "By ticking this box, I declare that I have fulfilled my responsibilities under …" at bounding box center [357, 358] width 10 height 12
checkbox input "true"
click at [947, 460] on button "Submit" at bounding box center [961, 460] width 100 height 24
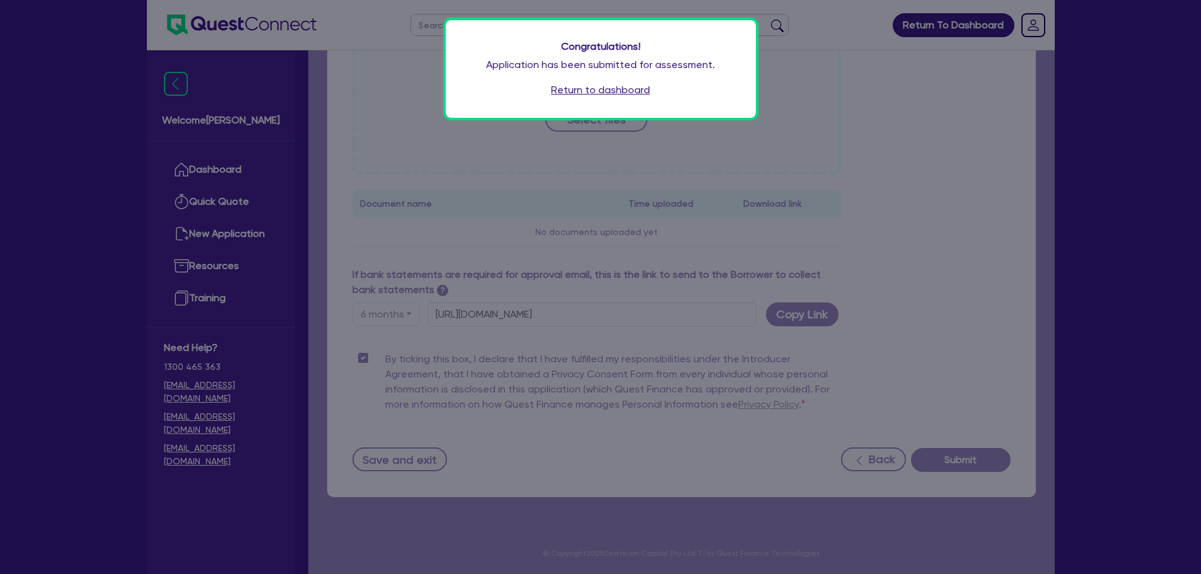
click at [631, 87] on link "Return to dashboard" at bounding box center [600, 90] width 99 height 15
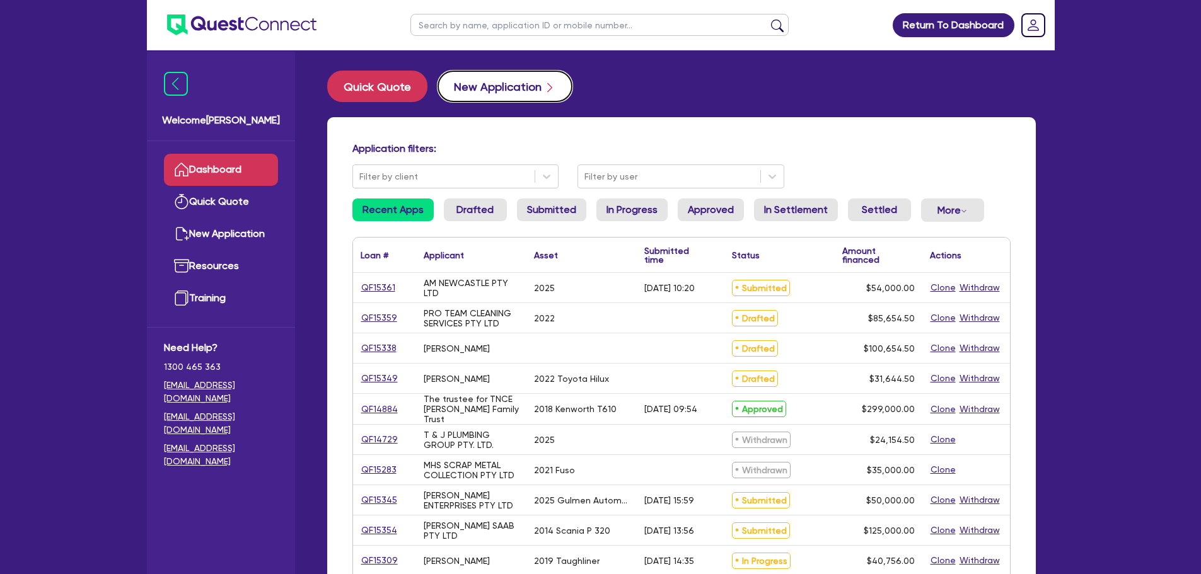
click at [482, 83] on button "New Application" at bounding box center [504, 87] width 135 height 32
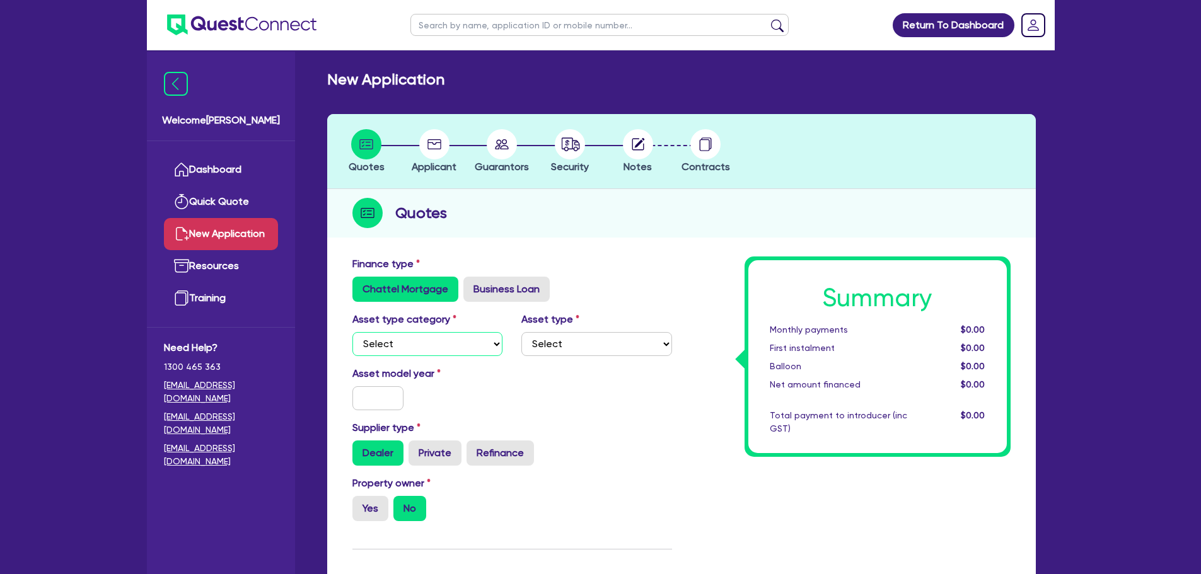
drag, startPoint x: 463, startPoint y: 332, endPoint x: 470, endPoint y: 353, distance: 21.7
click at [463, 332] on select "Select Cars and light trucks Primary assets Secondary assets Tertiary assets" at bounding box center [427, 344] width 151 height 24
click at [489, 289] on label "Business Loan" at bounding box center [506, 289] width 86 height 25
click at [472, 285] on input "Business Loan" at bounding box center [467, 281] width 8 height 8
radio input "true"
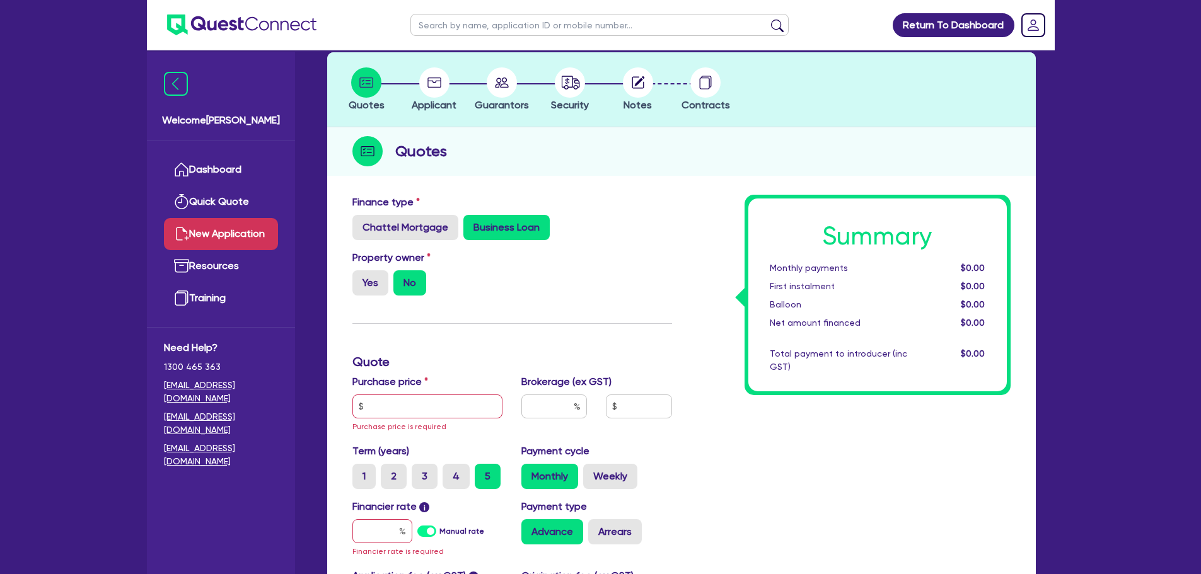
scroll to position [189, 0]
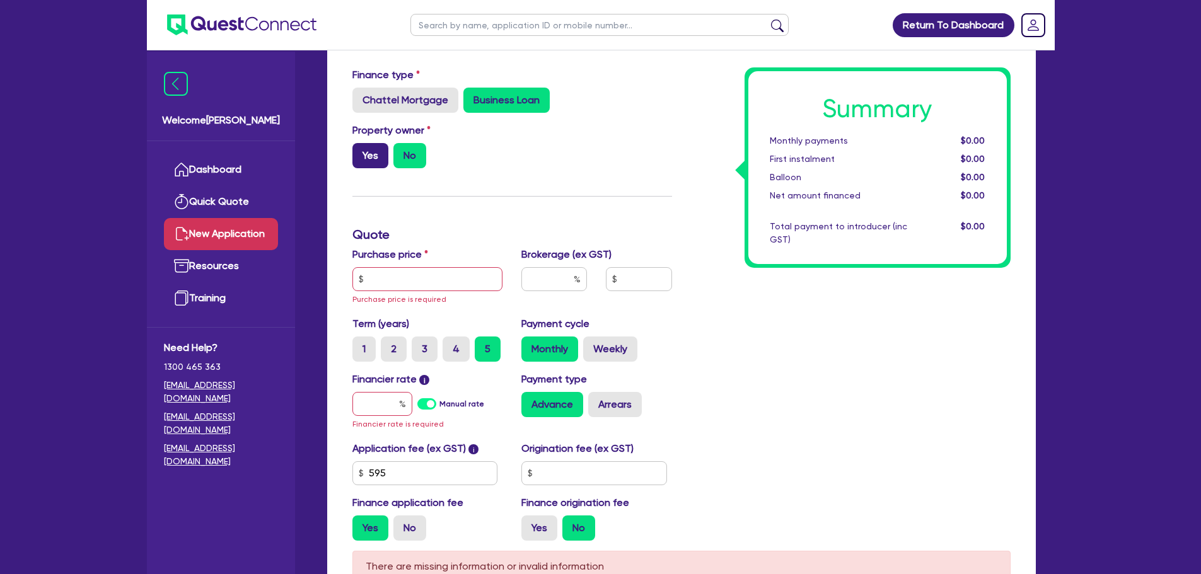
click at [375, 158] on label "Yes" at bounding box center [370, 155] width 36 height 25
click at [361, 151] on input "Yes" at bounding box center [356, 147] width 8 height 8
radio input "true"
click at [422, 282] on input "text" at bounding box center [427, 279] width 151 height 24
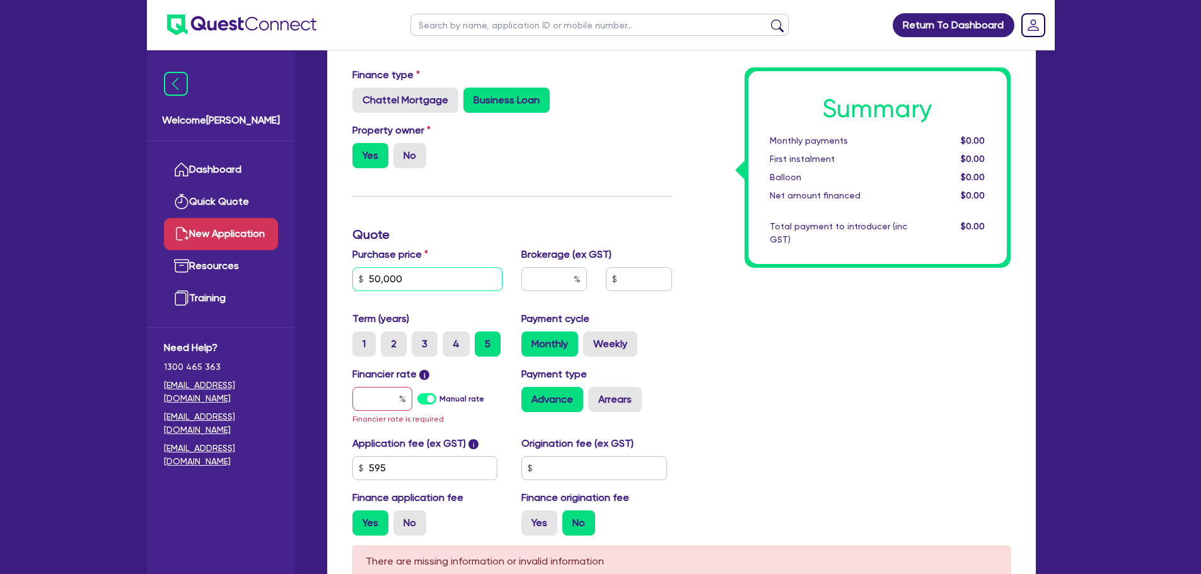
type input "50,000"
click at [582, 275] on input "text" at bounding box center [554, 279] width 66 height 24
click at [377, 400] on input "text" at bounding box center [382, 399] width 60 height 24
type input "5"
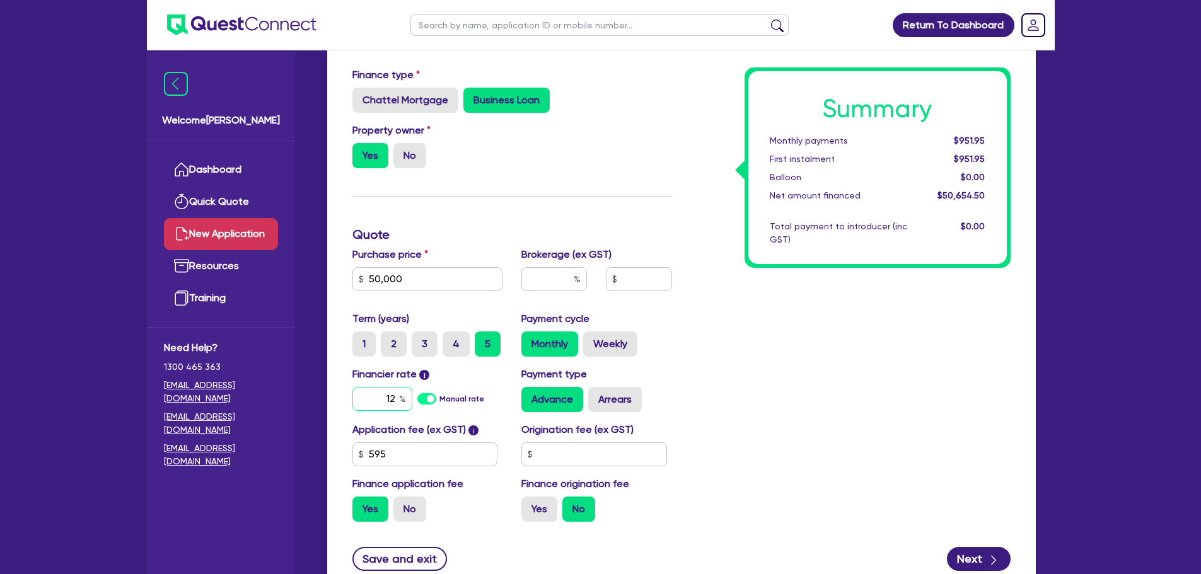
type input "12"
click at [721, 340] on div "Summary Monthly payments $951.95 First instalment $951.95 Balloon $0.00 Net amo…" at bounding box center [850, 299] width 339 height 465
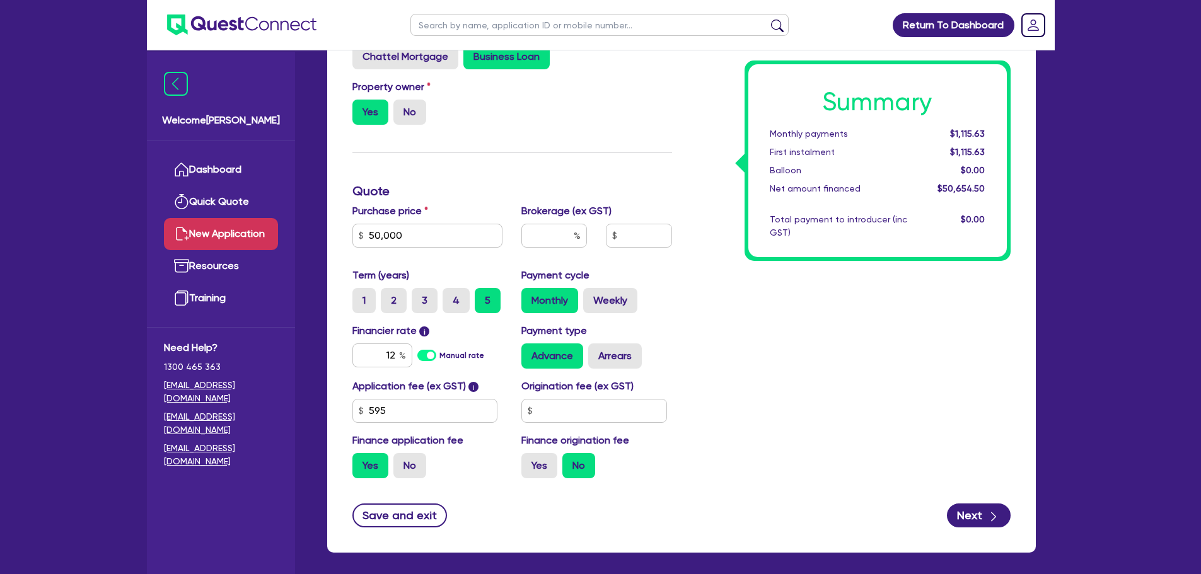
scroll to position [288, 0]
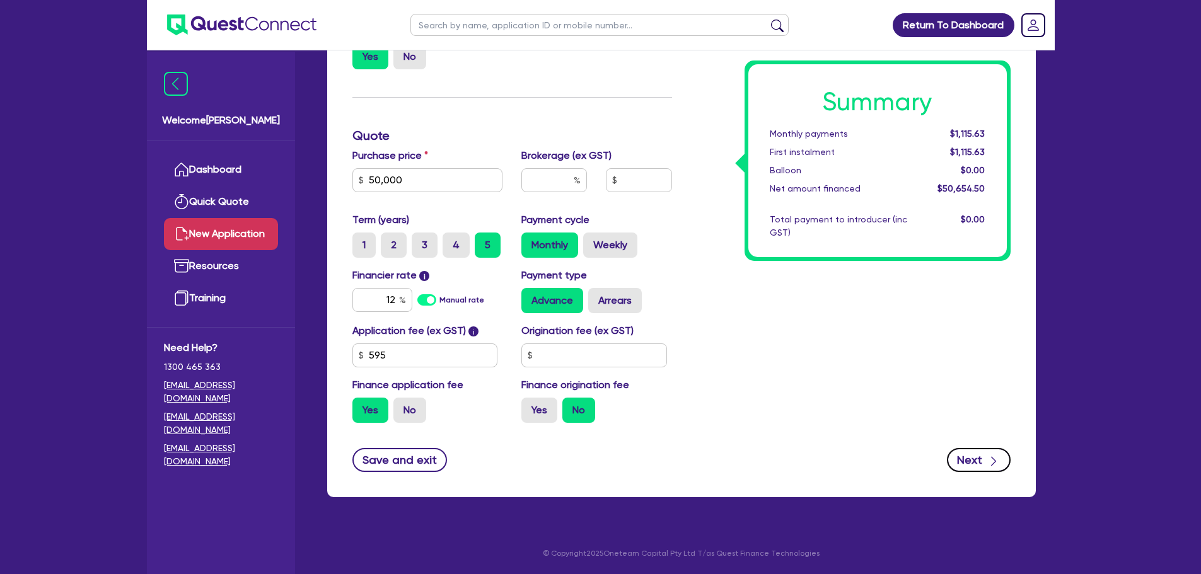
click at [970, 455] on button "Next" at bounding box center [979, 460] width 64 height 24
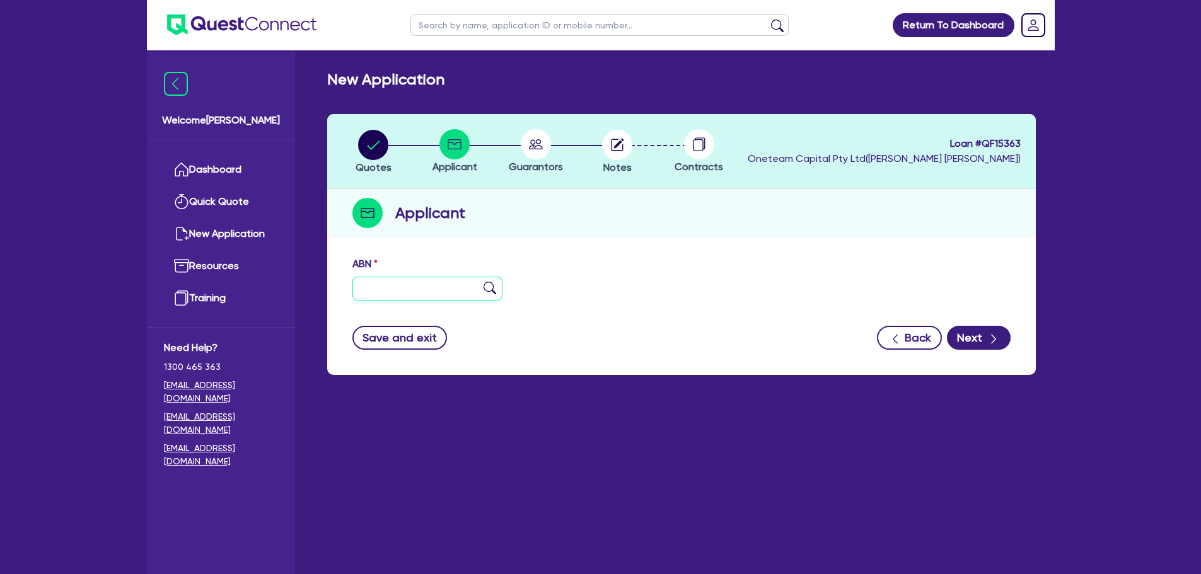
click at [436, 279] on input "text" at bounding box center [427, 289] width 151 height 24
type input "11 111 111 111"
click at [486, 289] on img at bounding box center [490, 288] width 13 height 13
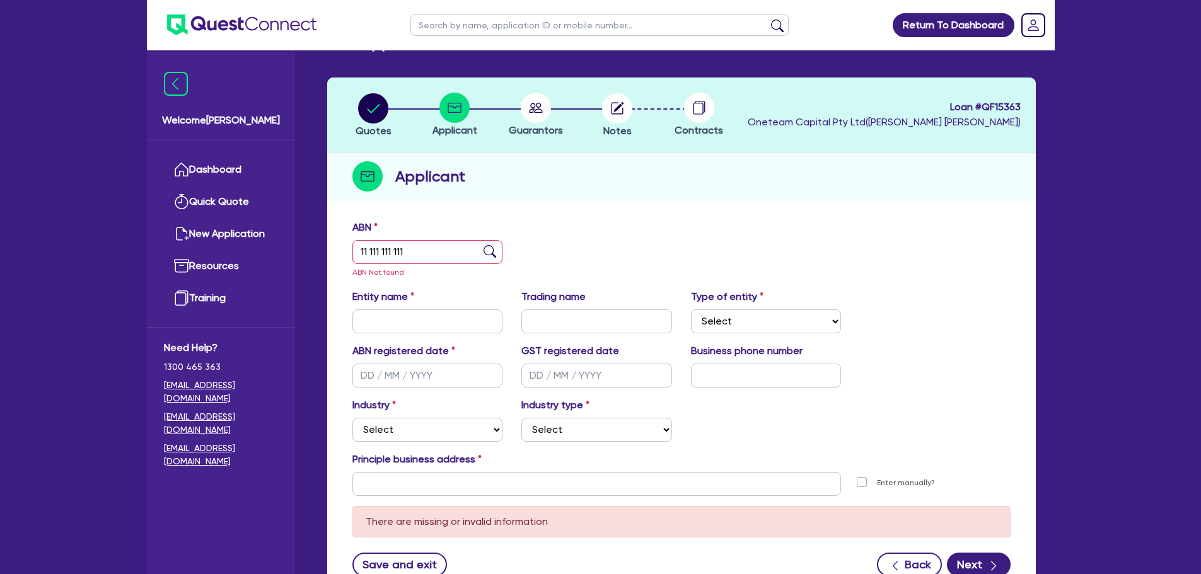
scroll to position [63, 0]
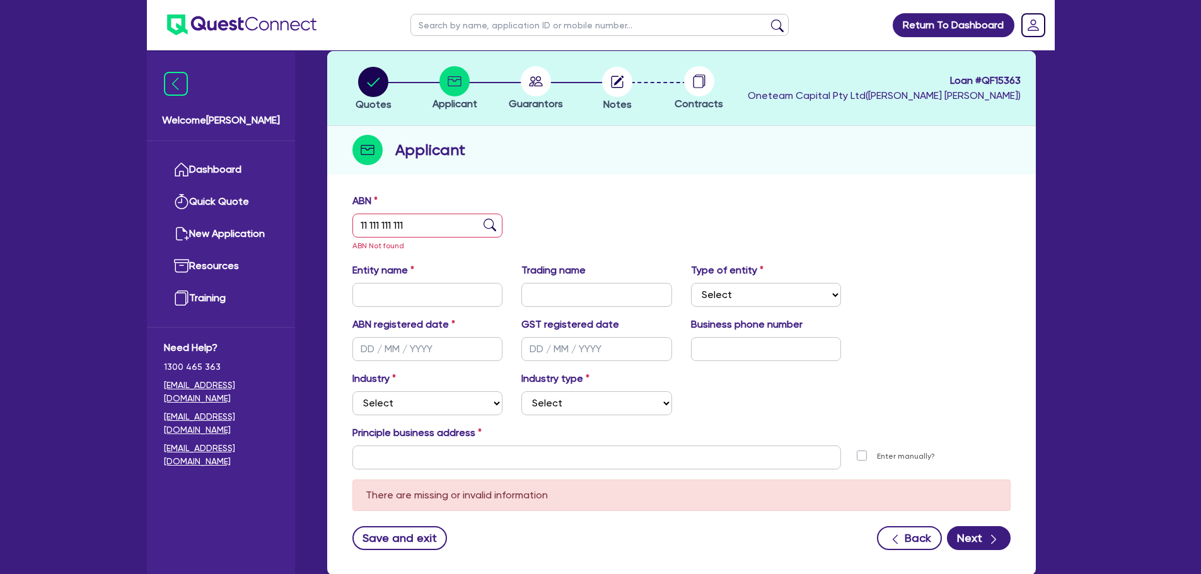
click at [458, 307] on div "Entity name Trading name Type of entity Select Sole Trader Company Partnership …" at bounding box center [681, 290] width 677 height 54
click at [458, 303] on input "text" at bounding box center [427, 295] width 151 height 24
type input "[PERSON_NAME]"
click at [453, 337] on input "text" at bounding box center [427, 349] width 151 height 24
click at [385, 347] on input "01/02/000" at bounding box center [427, 349] width 151 height 24
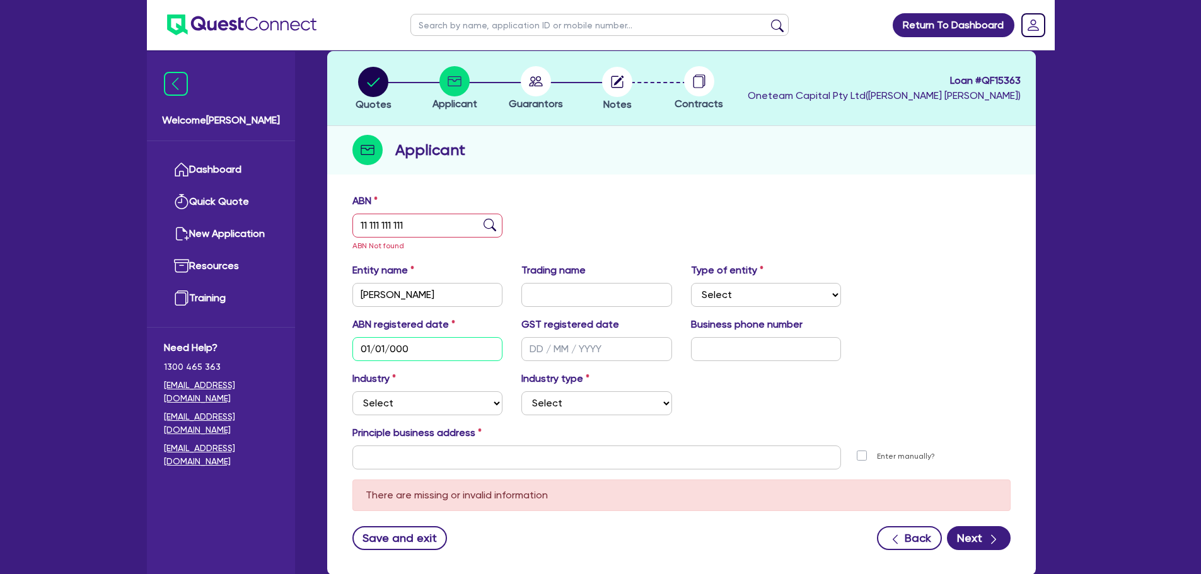
click at [395, 345] on input "01/01/000" at bounding box center [427, 349] width 151 height 24
type input "01/01/2000"
click at [779, 357] on input "text" at bounding box center [766, 349] width 151 height 24
click at [773, 304] on select "Select Sole Trader Company Partnership Trust" at bounding box center [766, 295] width 151 height 24
select select "SOLE_TRADER"
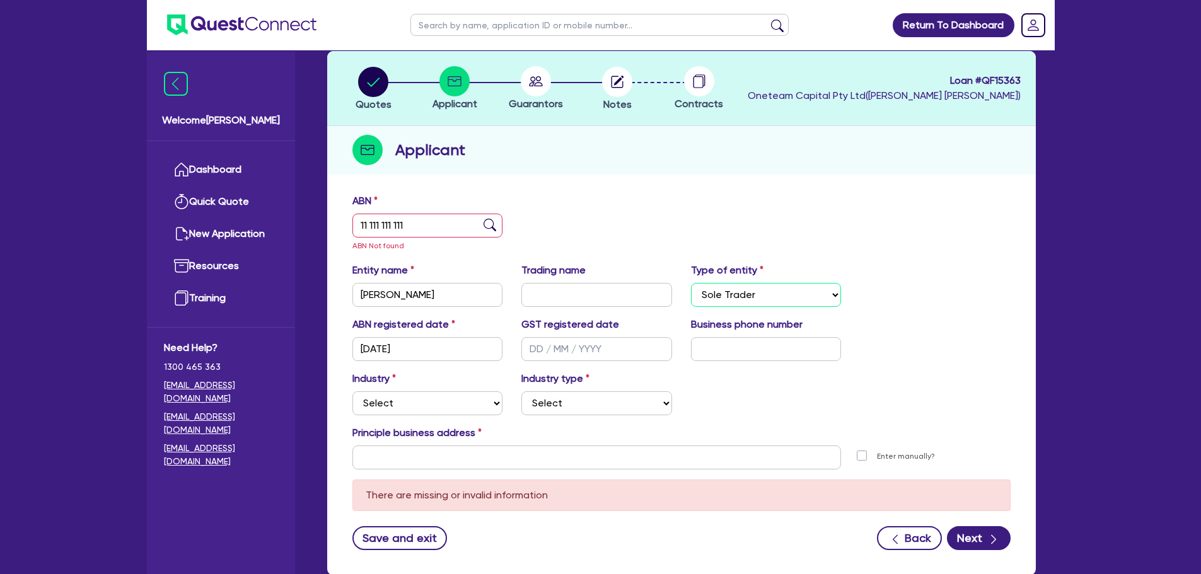
click at [691, 283] on select "Select Sole Trader Company Partnership Trust" at bounding box center [766, 295] width 151 height 24
click at [762, 347] on input "text" at bounding box center [766, 349] width 151 height 24
click at [461, 414] on select "Select Accomodation & Food Services Administrative & Support Services Agricultu…" at bounding box center [427, 403] width 151 height 24
select select "TRANSPORT_WAREHOUSING"
click at [352, 391] on select "Select Accomodation & Food Services Administrative & Support Services Agricultu…" at bounding box center [427, 403] width 151 height 24
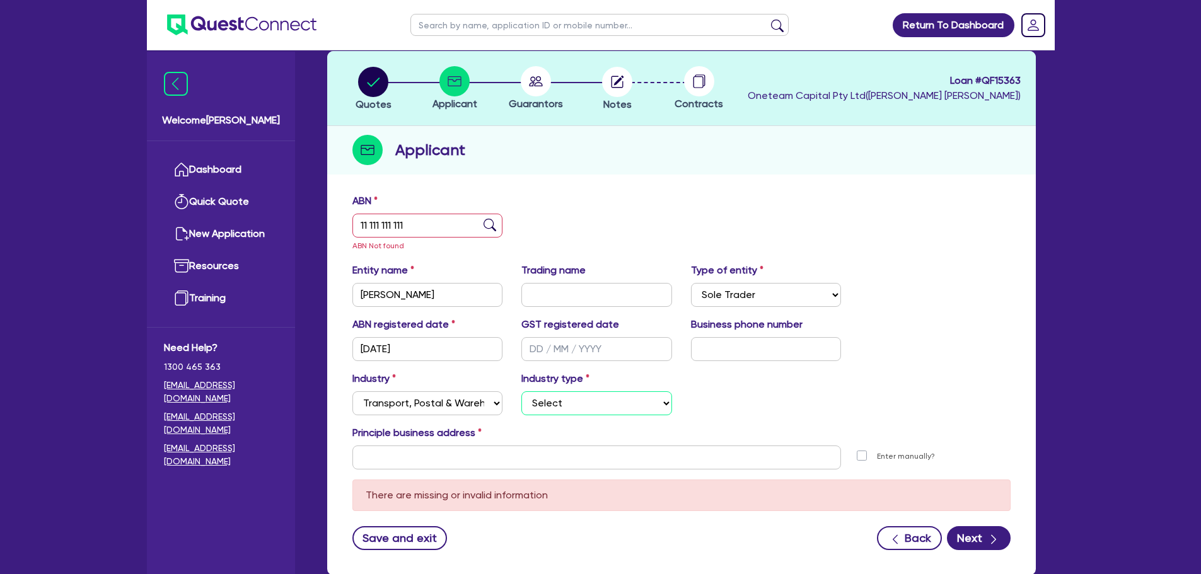
click at [599, 410] on select "Select Taxi & Luxury Car Services Passengers & Freight Transport Services Posta…" at bounding box center [596, 403] width 151 height 24
select select "PASSENGERS_FREIGHT_TRANSPORT"
click at [521, 391] on select "Select Taxi & Luxury Car Services Passengers & Freight Transport Services Posta…" at bounding box center [596, 403] width 151 height 24
click at [507, 443] on div "Principle business address" at bounding box center [681, 436] width 677 height 20
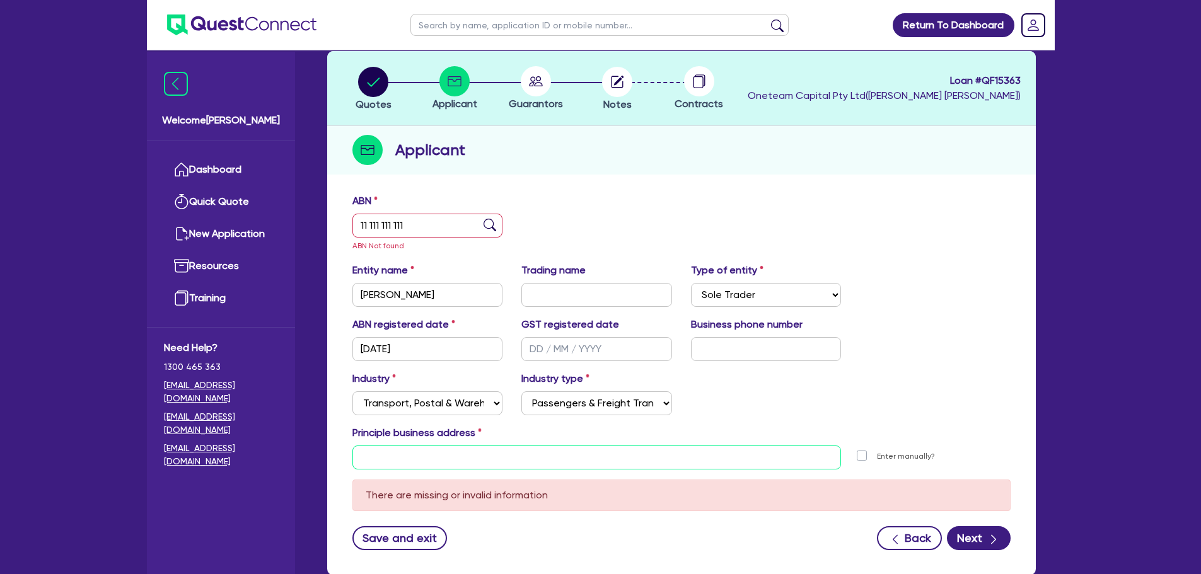
click at [507, 453] on input "text" at bounding box center [596, 458] width 489 height 24
click at [517, 447] on input "text" at bounding box center [596, 458] width 489 height 24
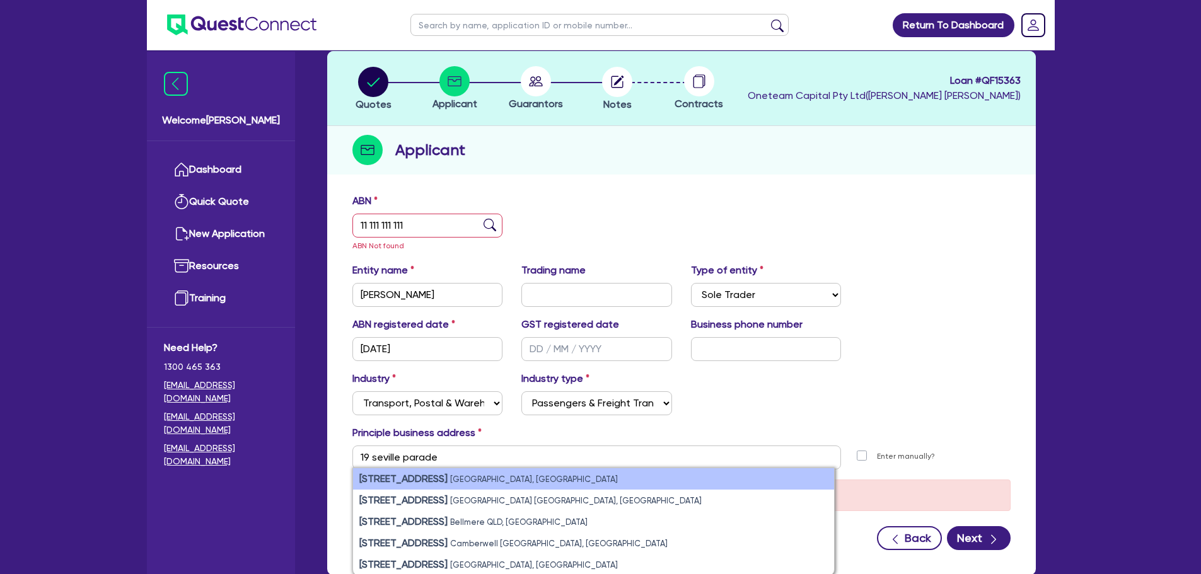
click at [514, 481] on small "Orange NSW, Australia" at bounding box center [534, 479] width 168 height 9
type input "19 Seville Parade Orange NSW 2800"
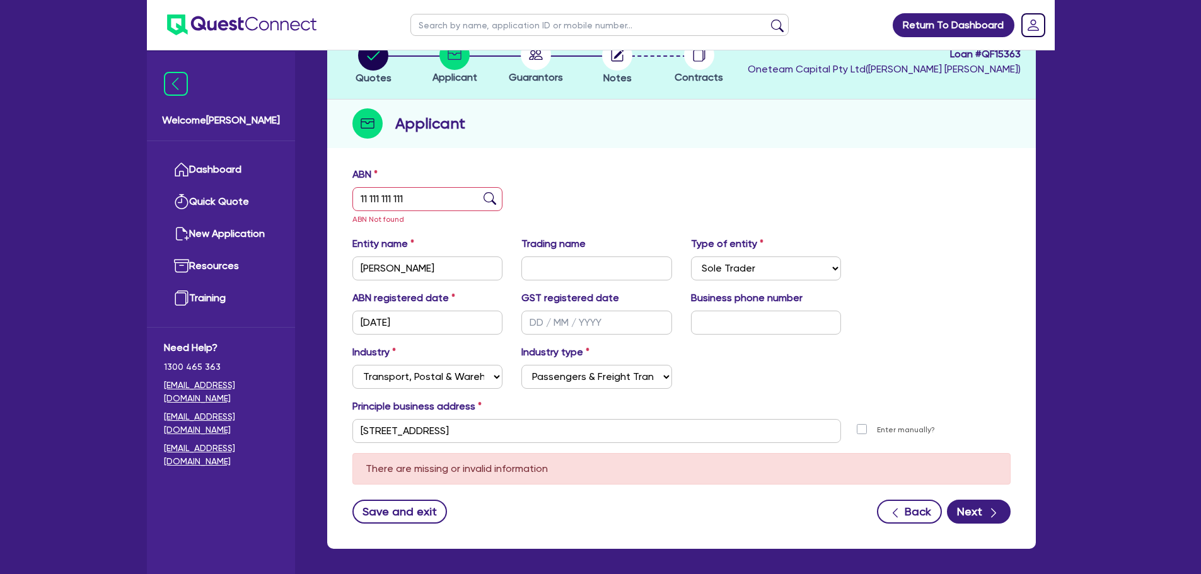
scroll to position [141, 0]
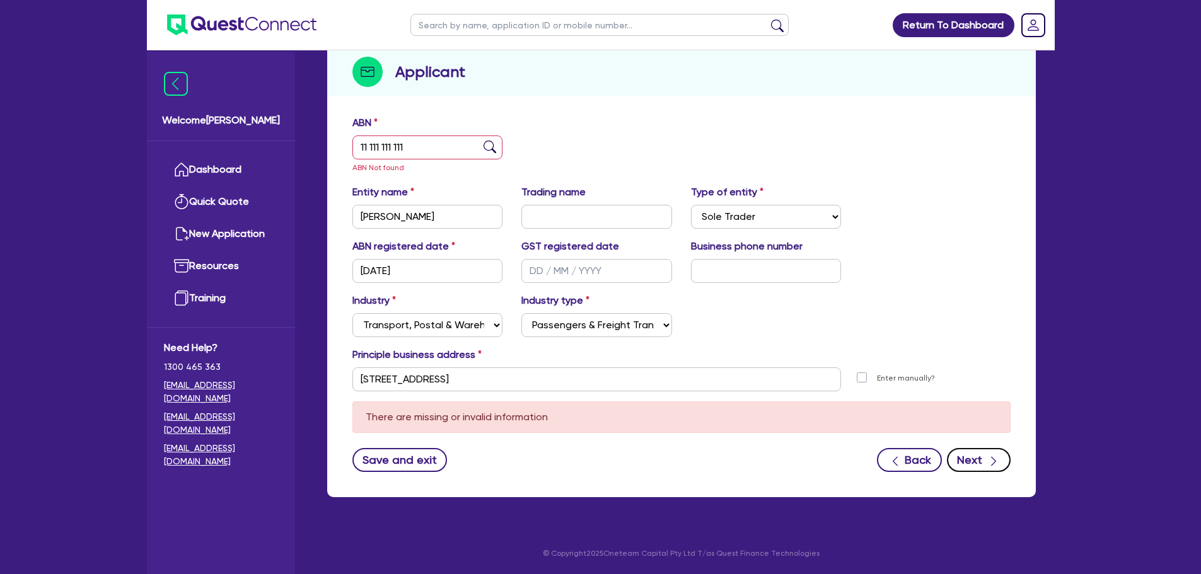
click at [987, 461] on div "button" at bounding box center [994, 460] width 14 height 16
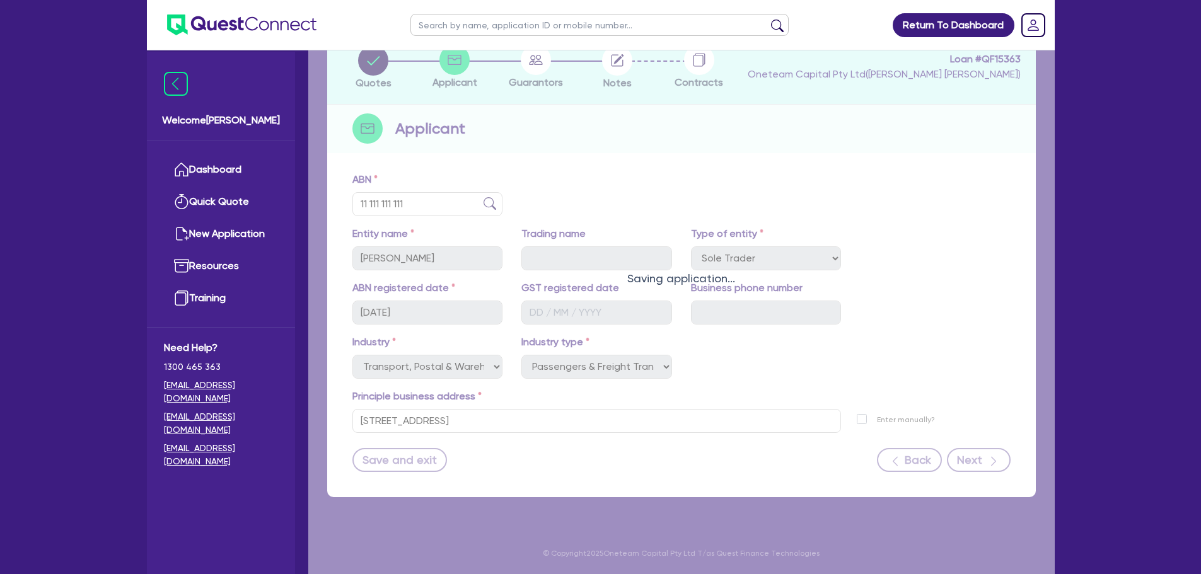
scroll to position [84, 0]
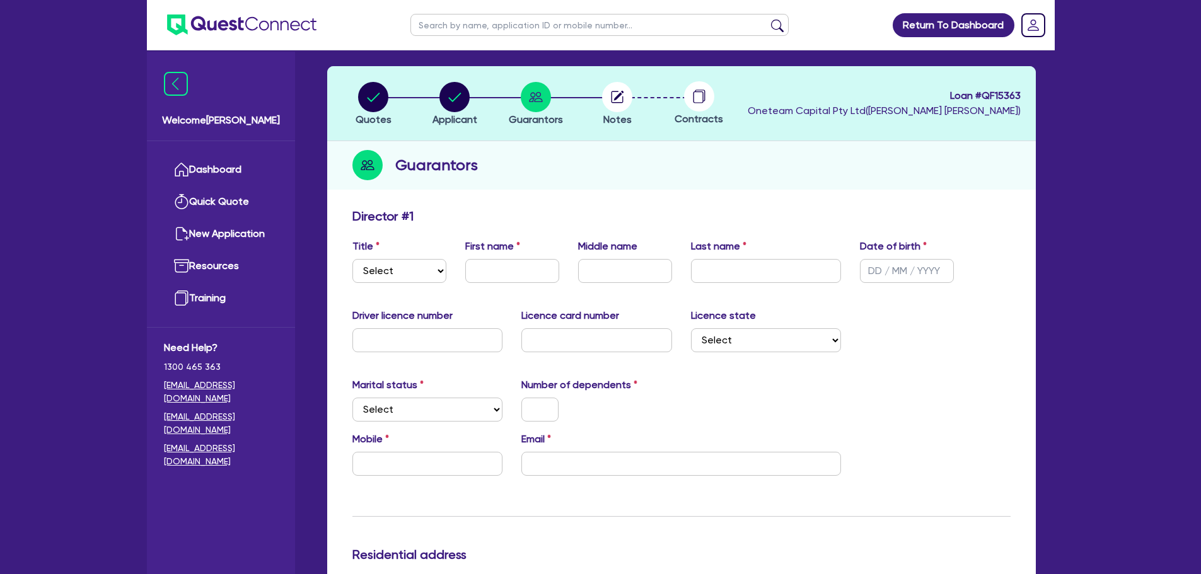
scroll to position [126, 0]
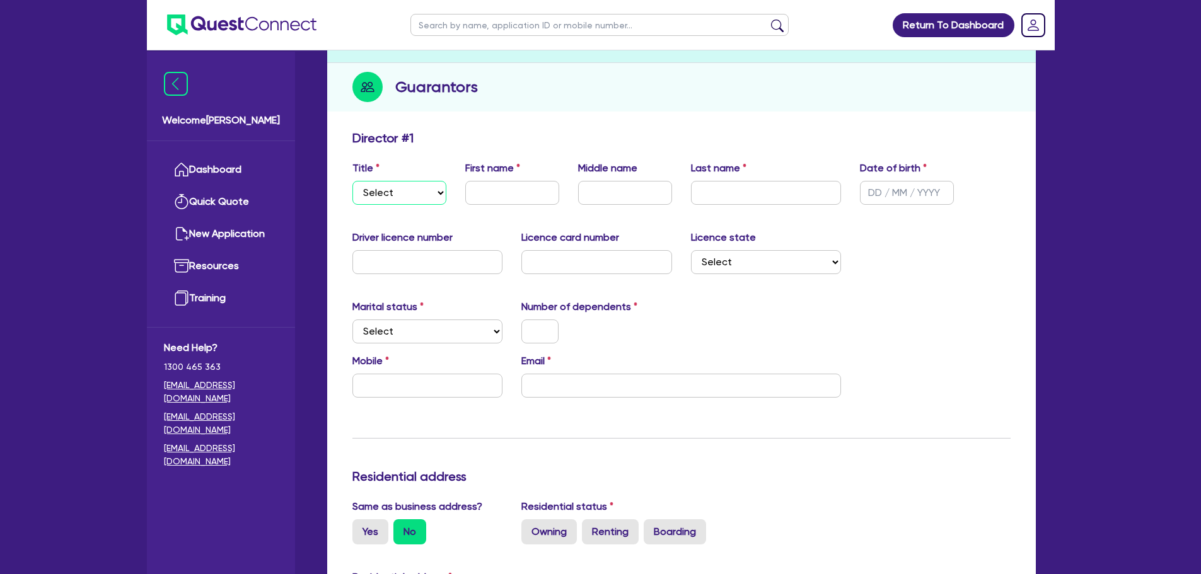
click at [407, 190] on select "Select Mr Mrs Ms Miss Dr" at bounding box center [399, 193] width 94 height 24
click at [415, 194] on select "Select Mr Mrs Ms Miss Dr" at bounding box center [399, 193] width 94 height 24
select select "MRS"
click at [352, 181] on select "Select Mr Mrs Ms Miss Dr" at bounding box center [399, 193] width 94 height 24
click at [528, 197] on input "text" at bounding box center [512, 193] width 94 height 24
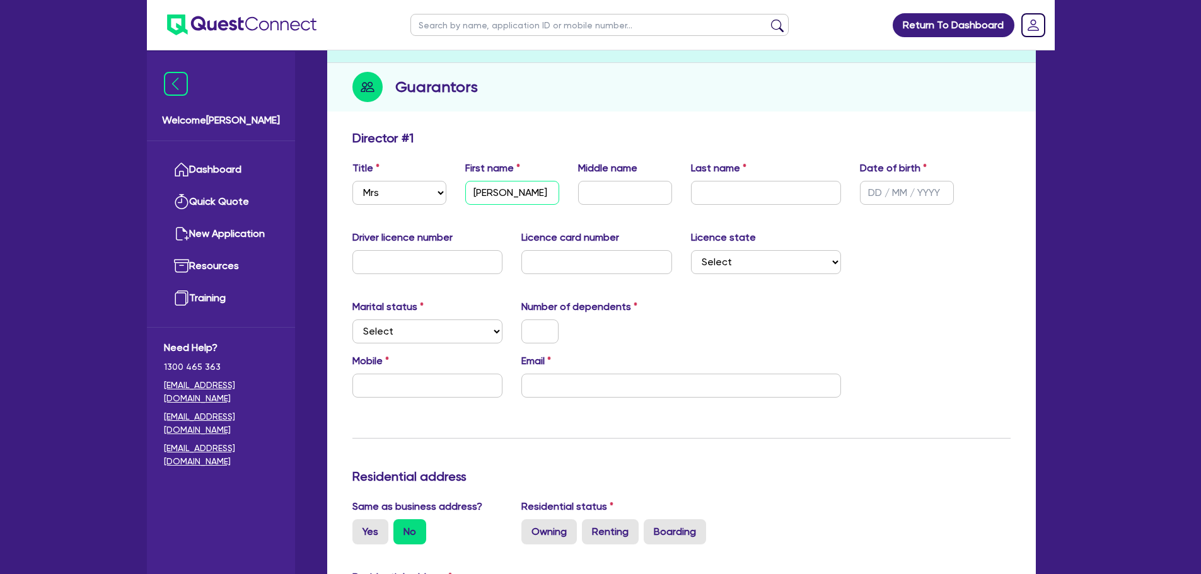
type input "Megan"
type input "Rochelle"
type input "Hamlin"
type input "19/11/1995"
click at [453, 257] on input "text" at bounding box center [427, 262] width 151 height 24
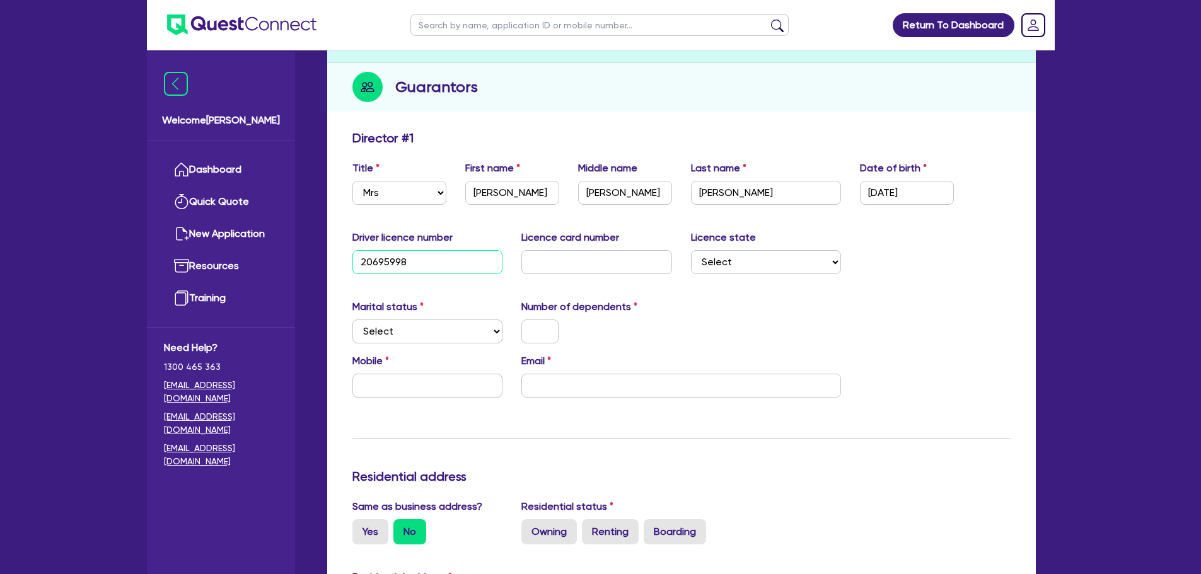
type input "20695998"
click at [545, 260] on input "text" at bounding box center [596, 262] width 151 height 24
type input "2051204640"
drag, startPoint x: 765, startPoint y: 259, endPoint x: 764, endPoint y: 272, distance: 12.7
click at [765, 259] on select "Select NSW VIC QLD TAS ACT SA NT WA" at bounding box center [766, 262] width 151 height 24
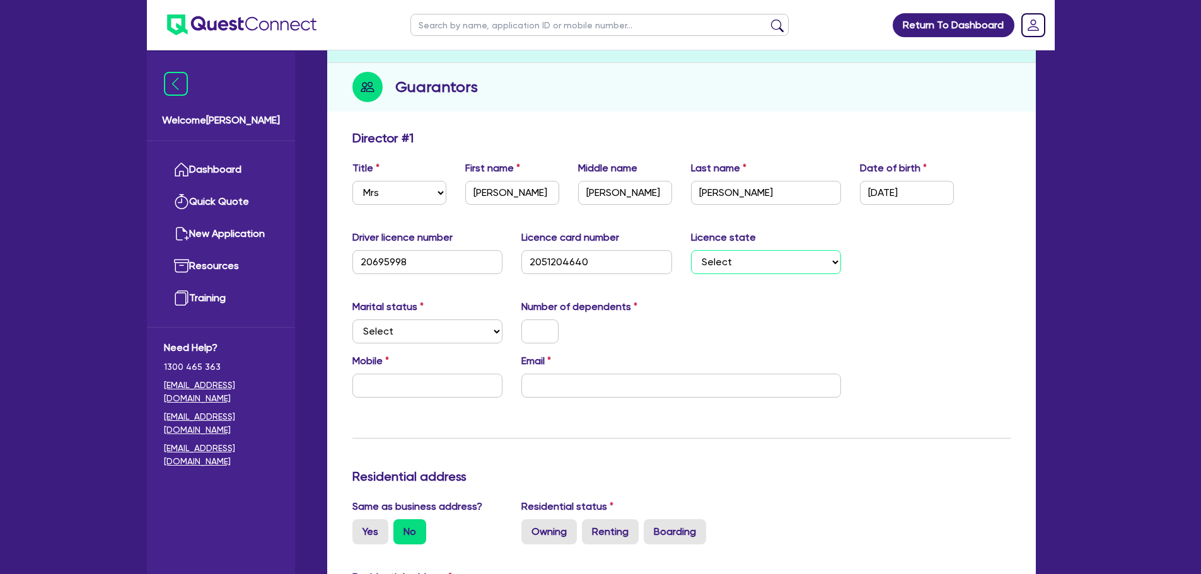
select select "NSW"
click at [691, 250] on select "Select NSW VIC QLD TAS ACT SA NT WA" at bounding box center [766, 262] width 151 height 24
drag, startPoint x: 463, startPoint y: 330, endPoint x: 461, endPoint y: 342, distance: 12.1
click at [463, 330] on select "Select Single Married De Facto / Partner" at bounding box center [427, 332] width 151 height 24
select select "MARRIED"
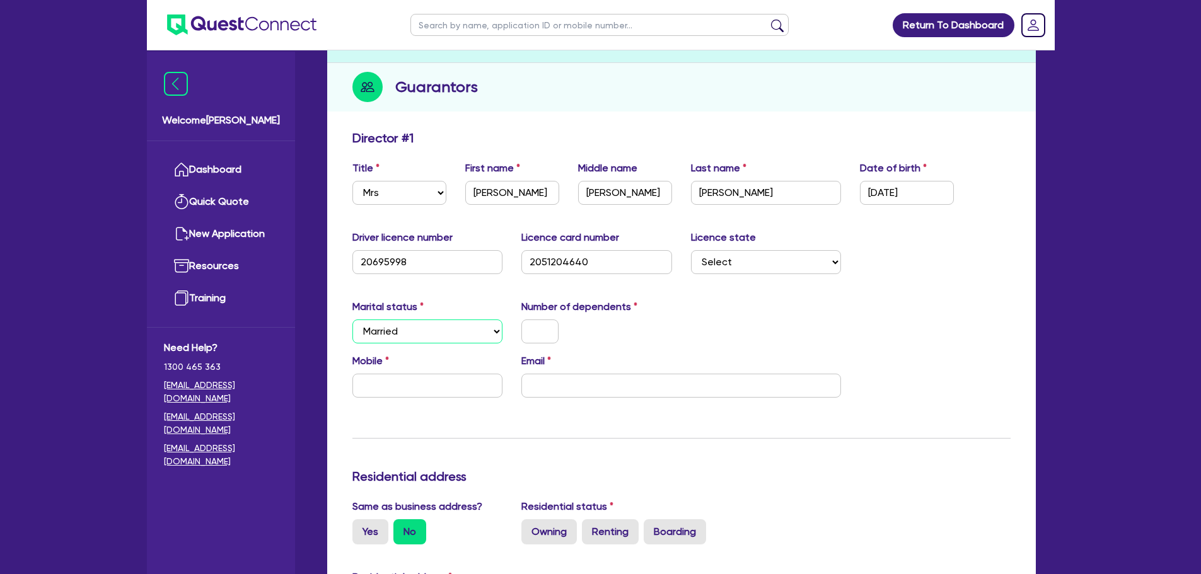
click at [352, 320] on select "Select Single Married De Facto / Partner" at bounding box center [427, 332] width 151 height 24
click at [538, 340] on input "text" at bounding box center [539, 332] width 37 height 24
click at [447, 393] on input "text" at bounding box center [427, 386] width 151 height 24
click at [411, 376] on input "text" at bounding box center [427, 386] width 151 height 24
type input "0"
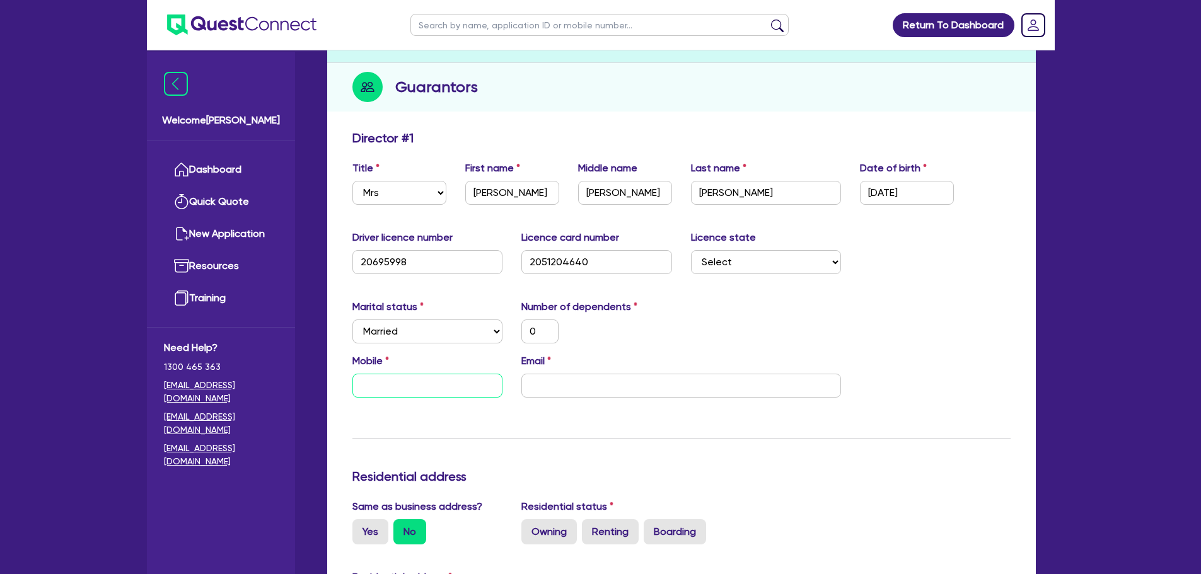
type input "0"
type input "04"
type input "0"
type input "044"
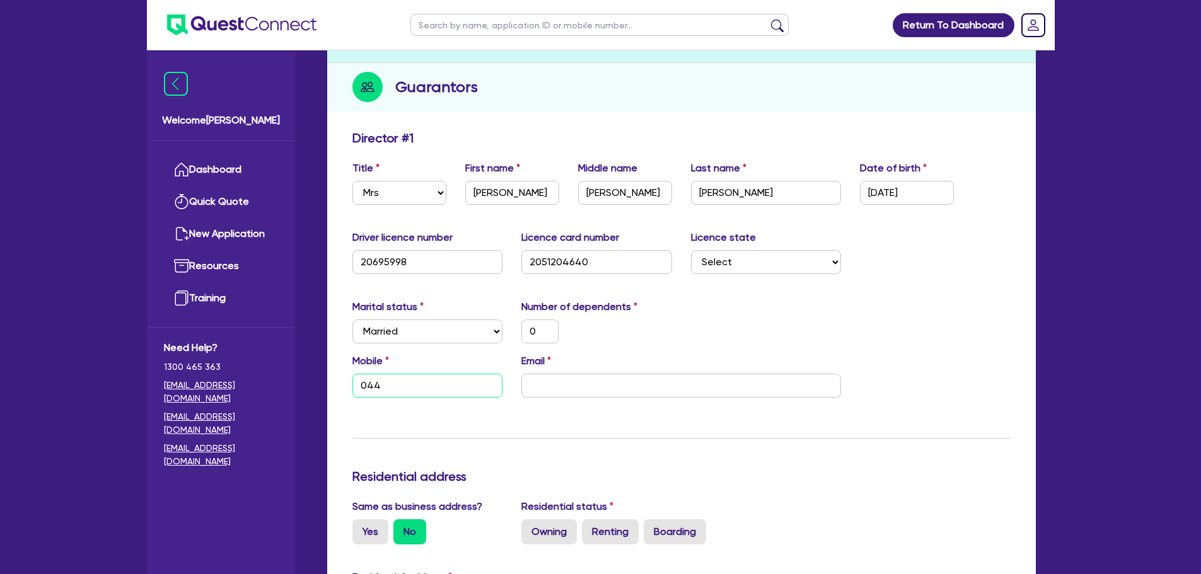
type input "0"
type input "0448"
type input "0"
type input "0448 3"
type input "0"
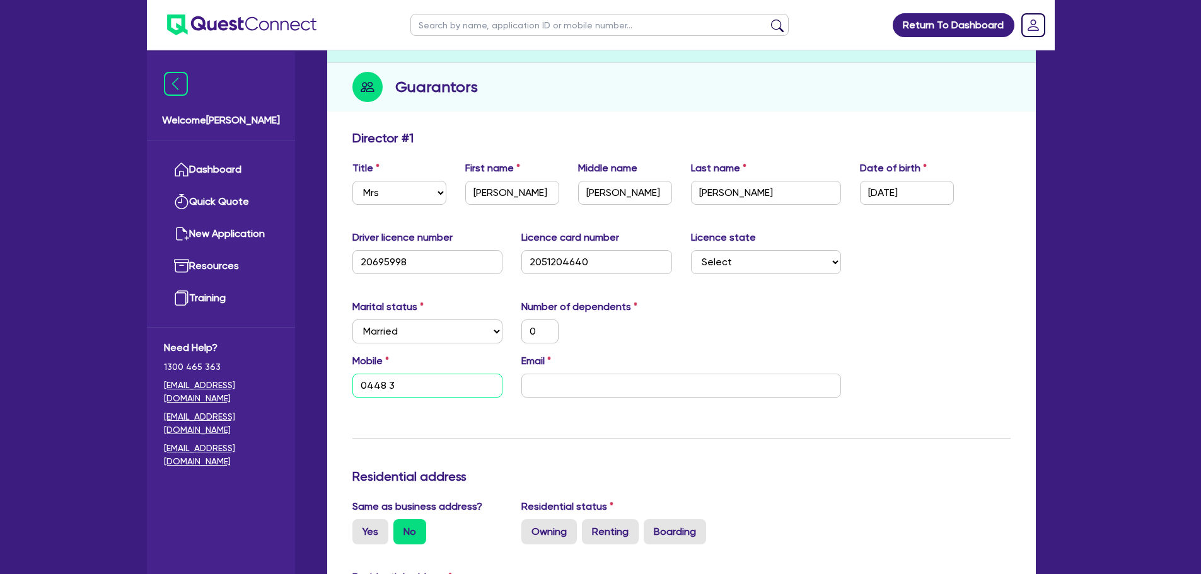
type input "0448 35"
type input "0"
type input "0448 357"
type input "0"
type input "0448 357 3"
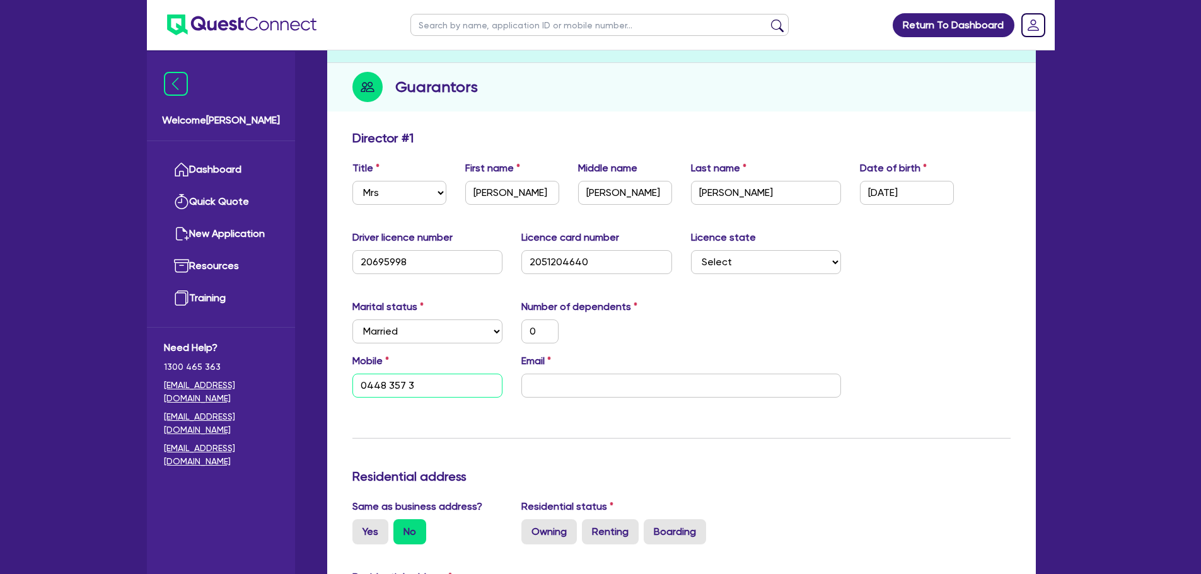
type input "0"
type input "0448 357 32"
type input "0"
type input "0448 357 323"
click at [547, 393] on input "email" at bounding box center [681, 386] width 320 height 24
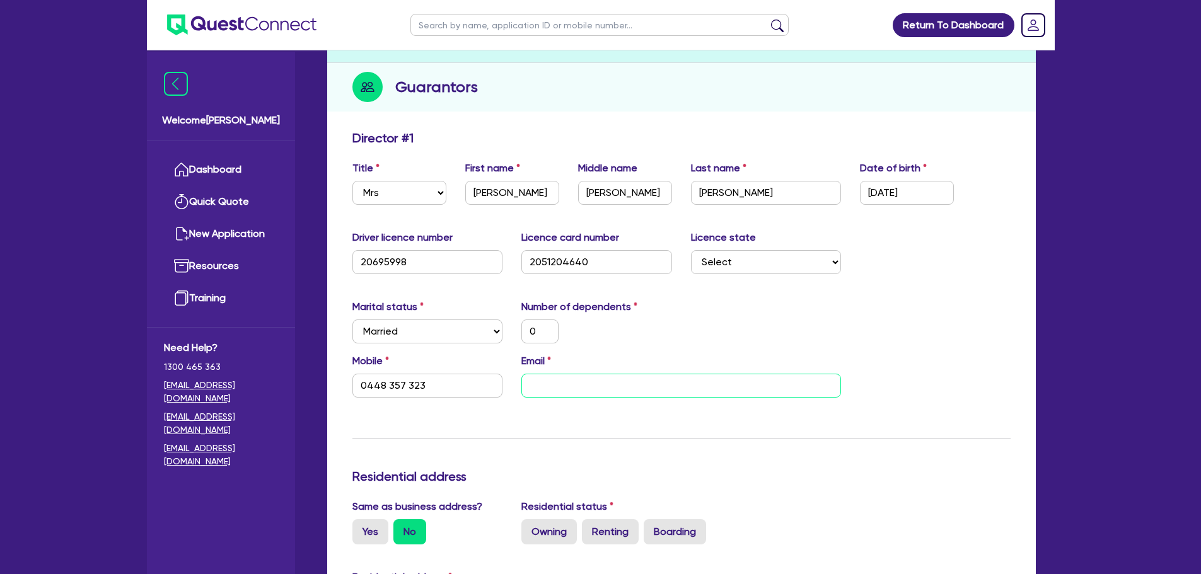
click at [553, 396] on input "email" at bounding box center [681, 386] width 320 height 24
paste input "m.hamlin21@hotmail.com"
type input "0"
type input "0448 357 323"
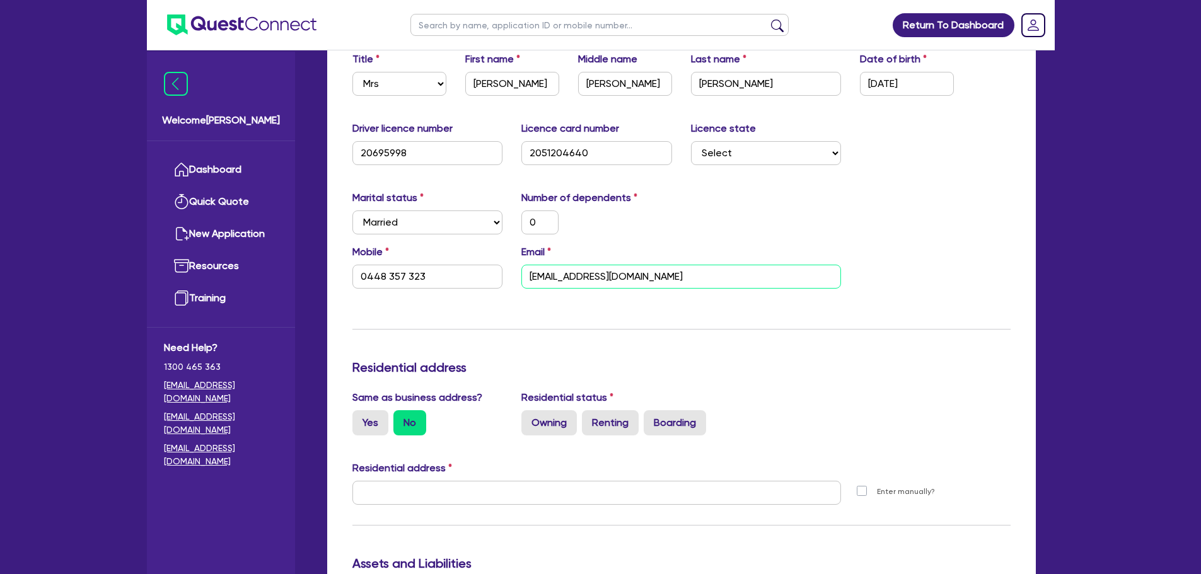
scroll to position [504, 0]
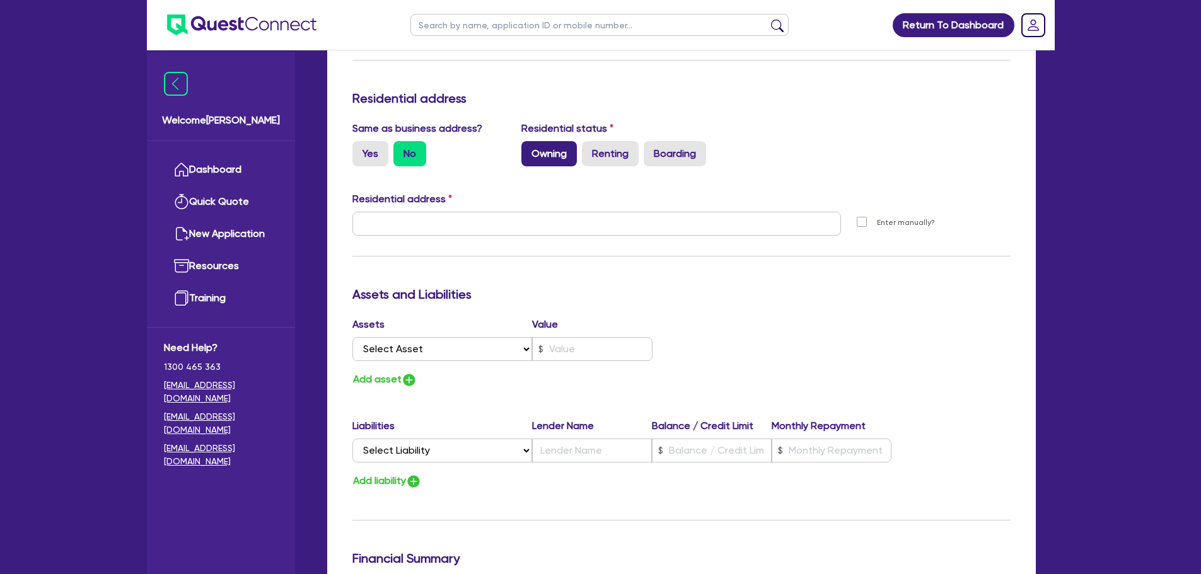
type input "m.hamlin21@hotmail.com"
click at [535, 159] on label "Owning" at bounding box center [548, 153] width 55 height 25
click at [530, 149] on input "Owning" at bounding box center [525, 145] width 8 height 8
radio input "true"
type input "0"
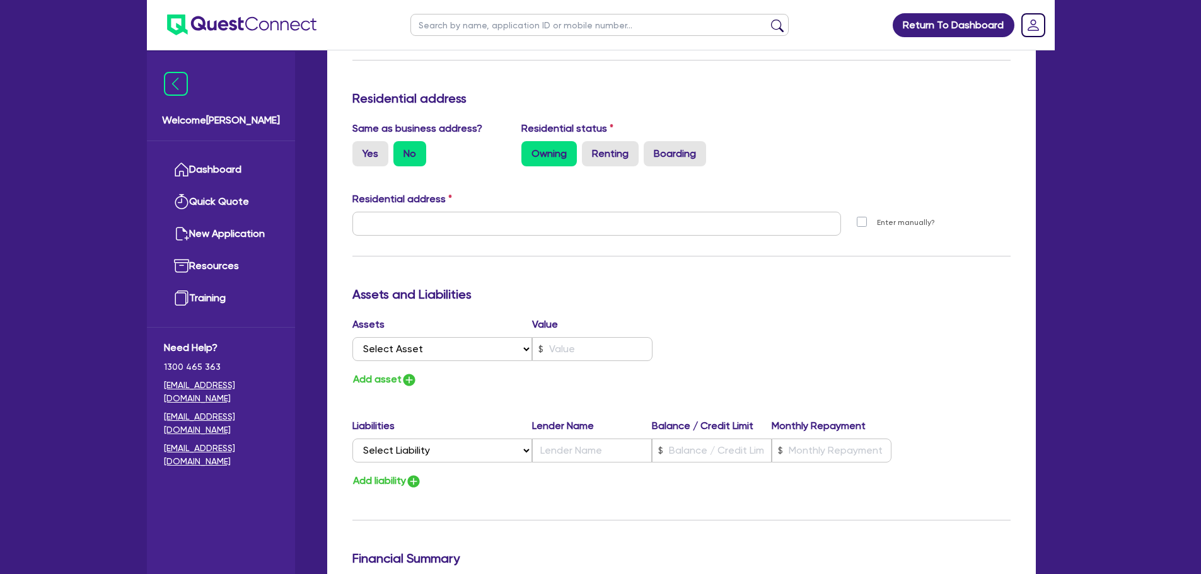
type input "0448 357 323"
click at [346, 151] on div "Same as business address? Yes No" at bounding box center [428, 143] width 170 height 45
click at [363, 152] on label "Yes" at bounding box center [370, 153] width 36 height 25
click at [361, 149] on input "Yes" at bounding box center [356, 145] width 8 height 8
radio input "true"
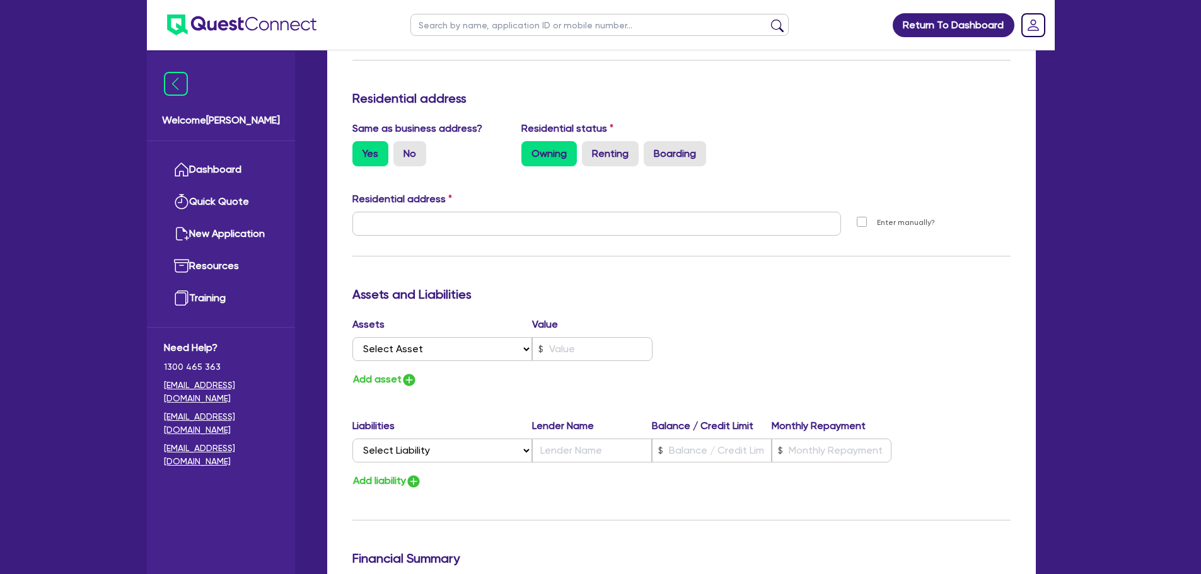
type input "0"
type input "0448 357 323"
type input "19 Seville Parade Orange NSW 2800"
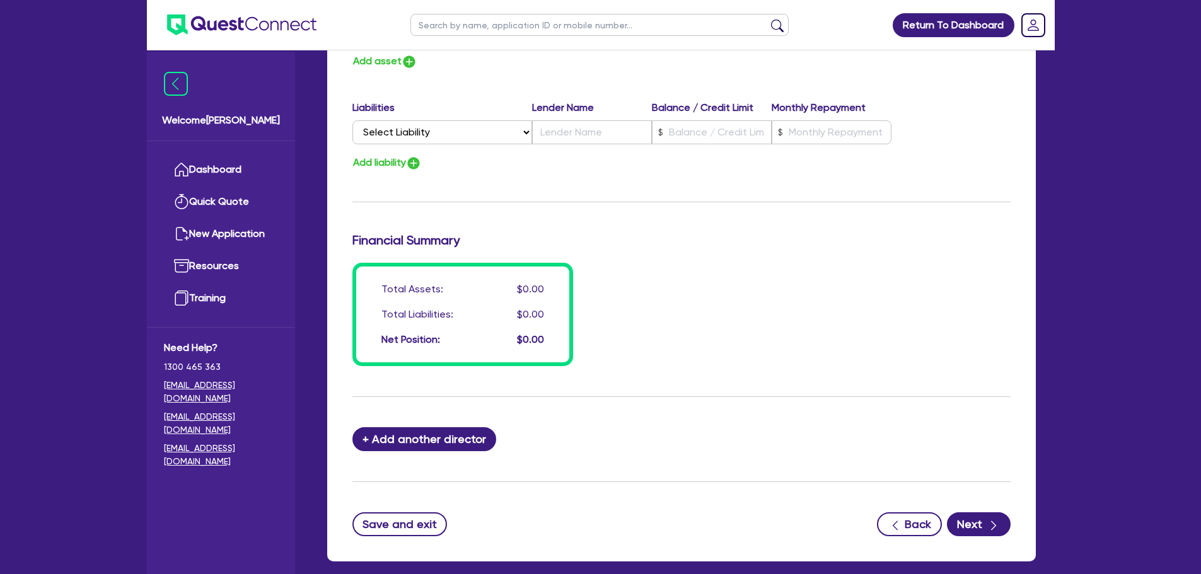
scroll to position [887, 0]
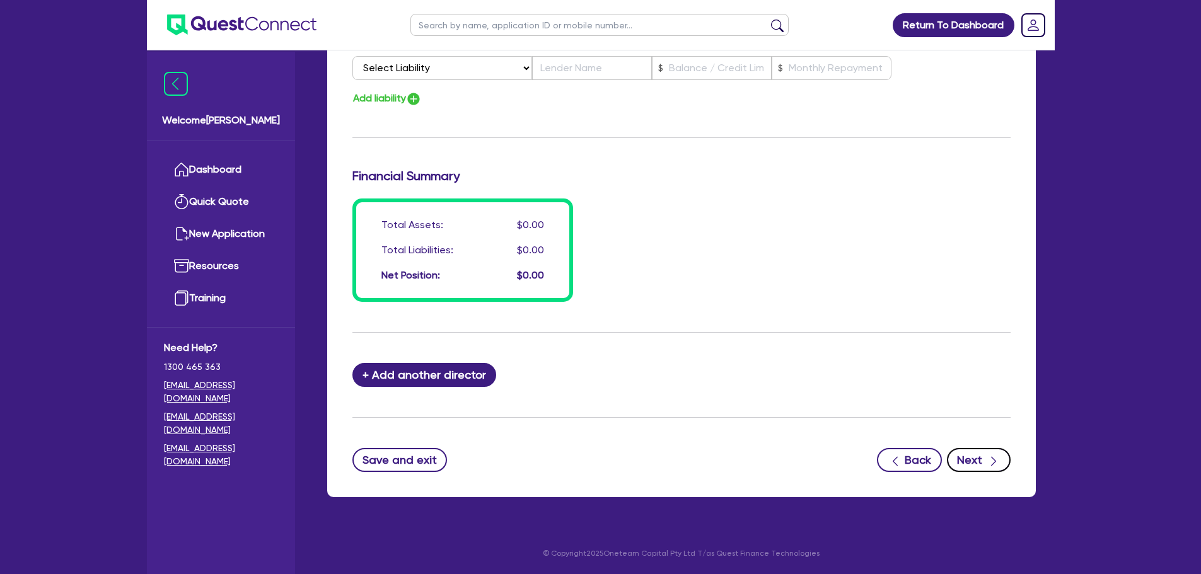
click at [975, 457] on button "Next" at bounding box center [979, 460] width 64 height 24
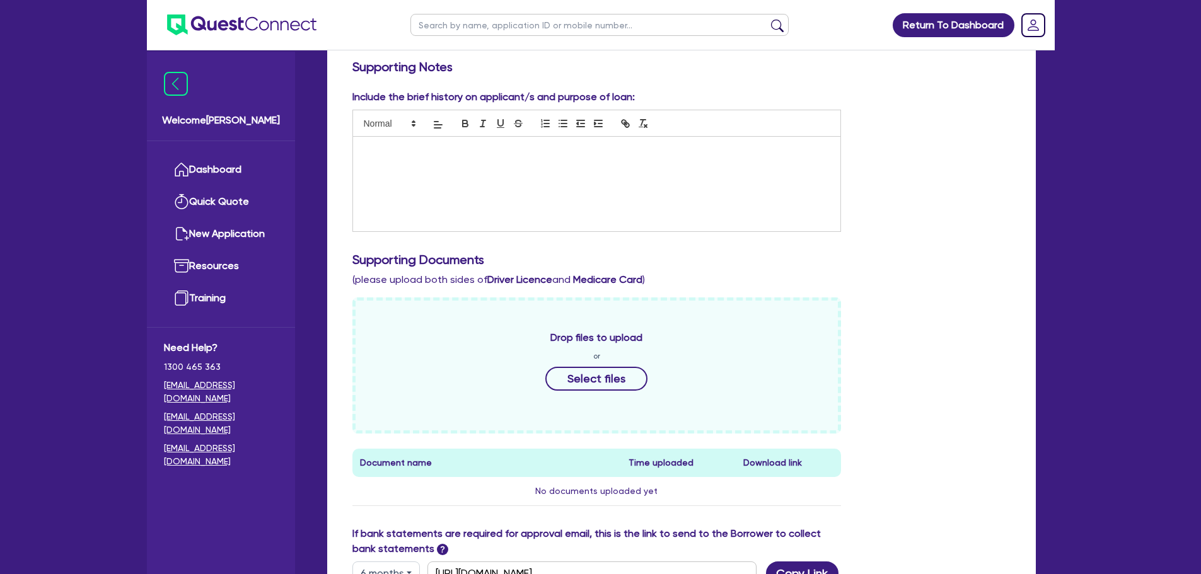
scroll to position [189, 0]
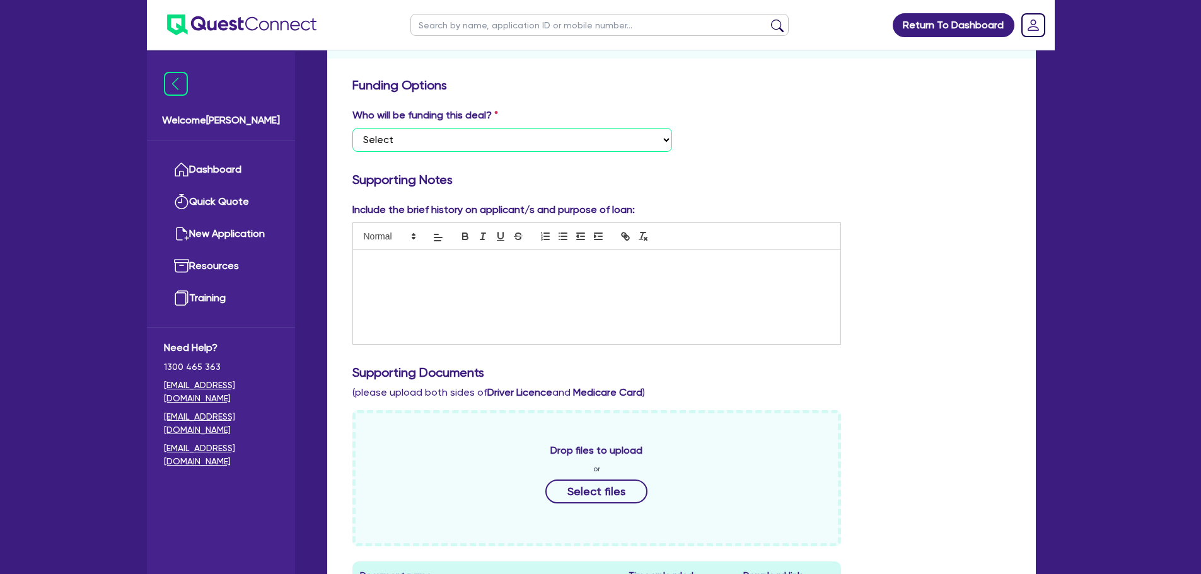
drag, startPoint x: 630, startPoint y: 137, endPoint x: 620, endPoint y: 150, distance: 16.6
click at [630, 137] on select "Select I want Quest to fund 100% I will fund 100% I will co-fund with Quest Oth…" at bounding box center [512, 140] width 320 height 24
select select "Other"
click at [352, 128] on select "Select I want Quest to fund 100% I will fund 100% I will co-fund with Quest Oth…" at bounding box center [512, 140] width 320 height 24
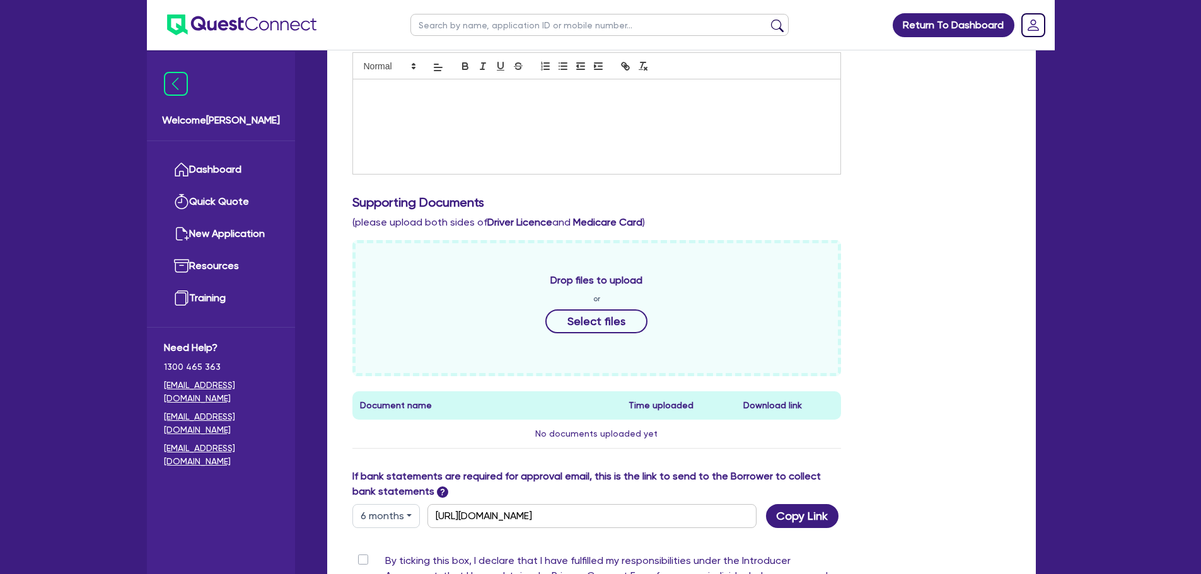
scroll to position [504, 0]
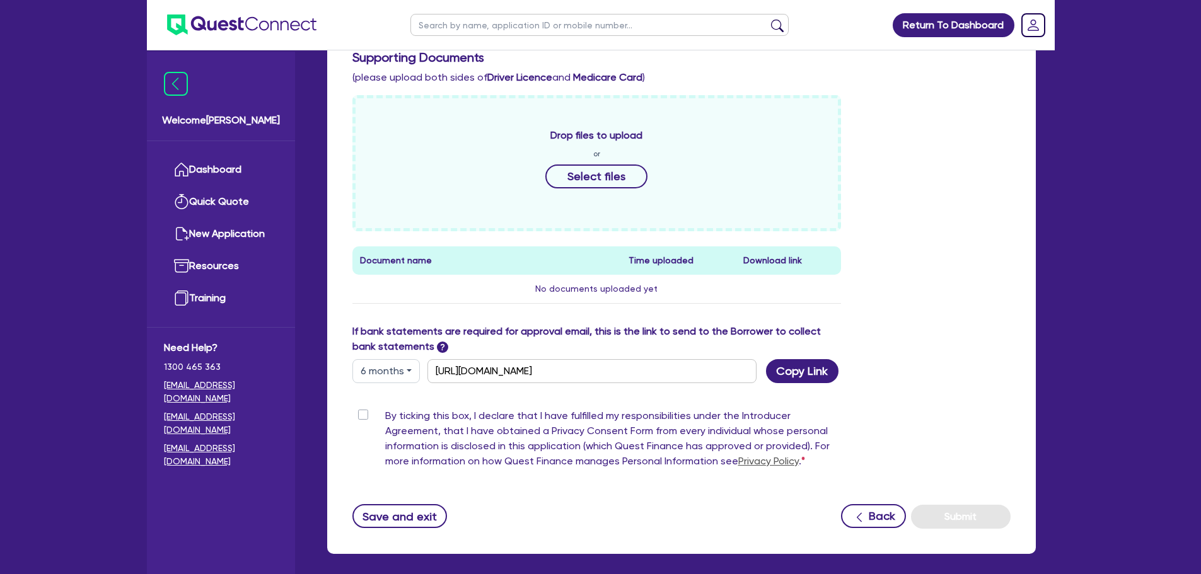
click at [385, 418] on label "By ticking this box, I declare that I have fulfilled my responsibilities under …" at bounding box center [613, 441] width 456 height 66
click at [362, 418] on input "By ticking this box, I declare that I have fulfilled my responsibilities under …" at bounding box center [357, 414] width 10 height 12
checkbox input "true"
click at [953, 520] on button "Submit" at bounding box center [961, 517] width 100 height 24
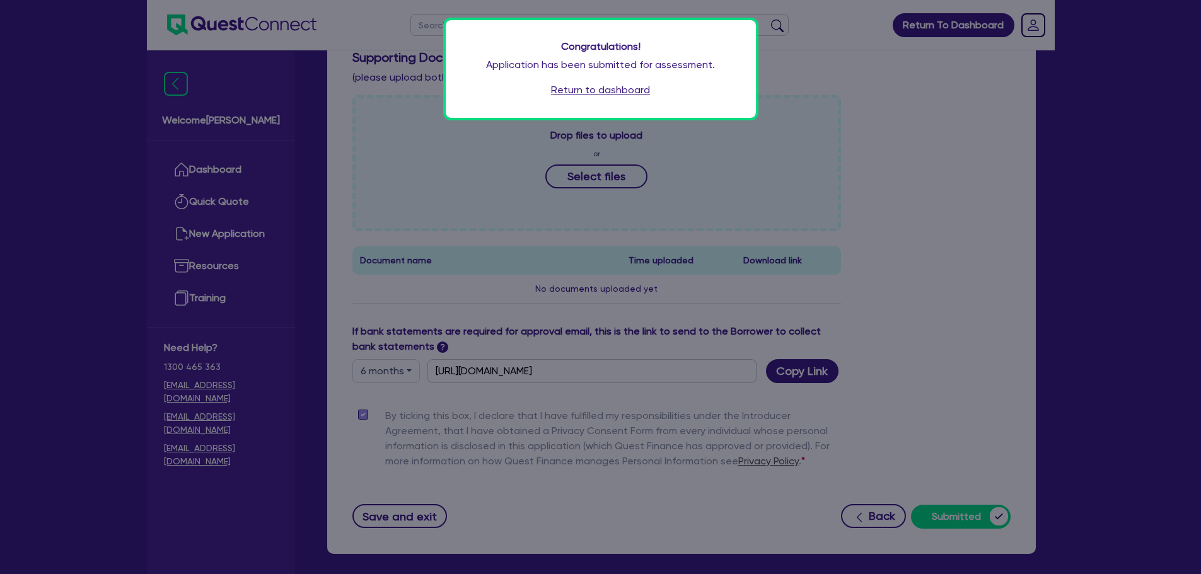
click at [596, 90] on link "Return to dashboard" at bounding box center [600, 90] width 99 height 15
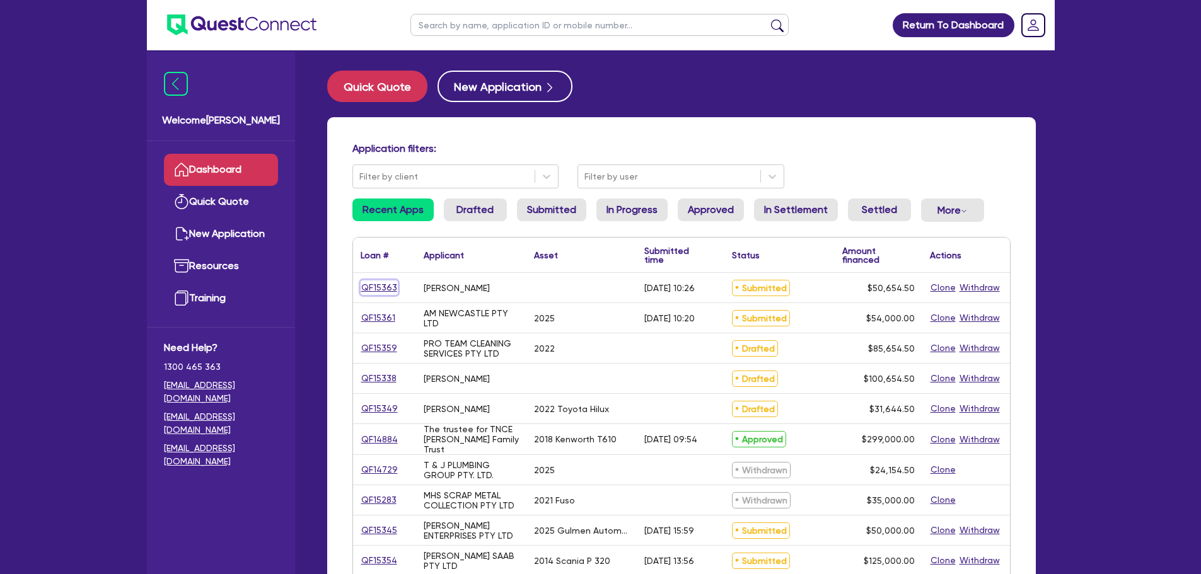
click at [376, 283] on link "QF15363" at bounding box center [379, 288] width 37 height 14
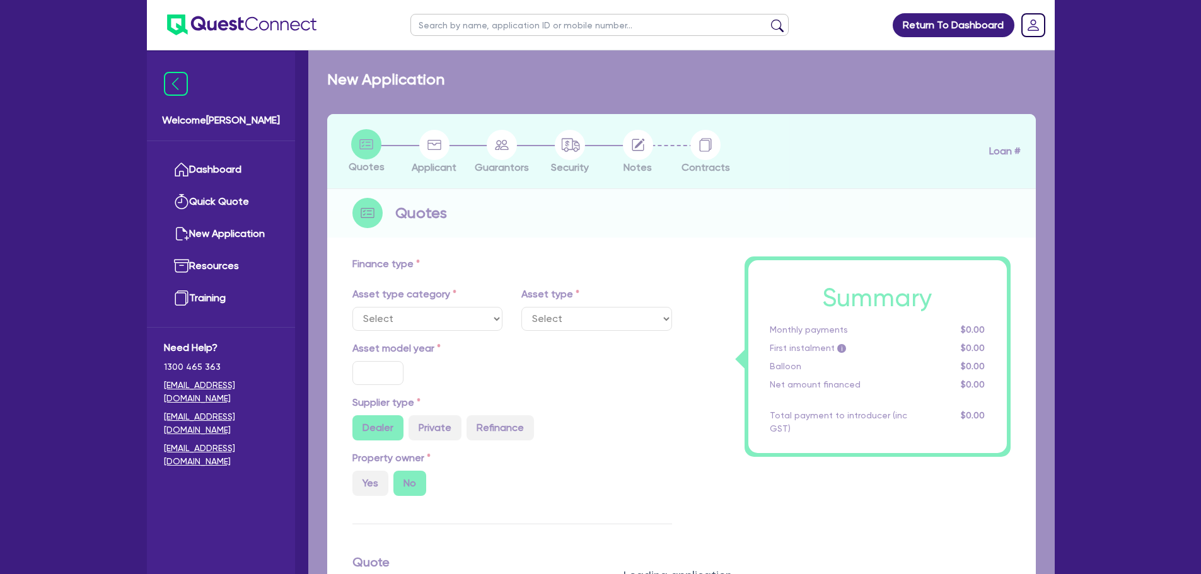
radio input "true"
type input "50,000"
type input "12"
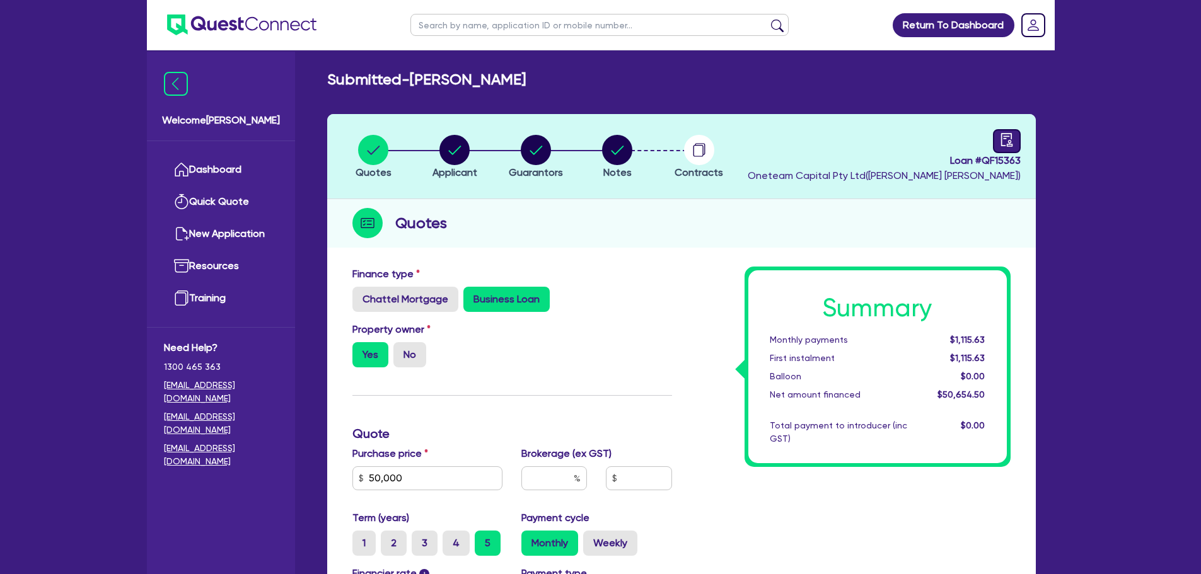
click at [999, 137] on link at bounding box center [1007, 141] width 28 height 24
select select "SUBMITTED_NEW"
select select "Other"
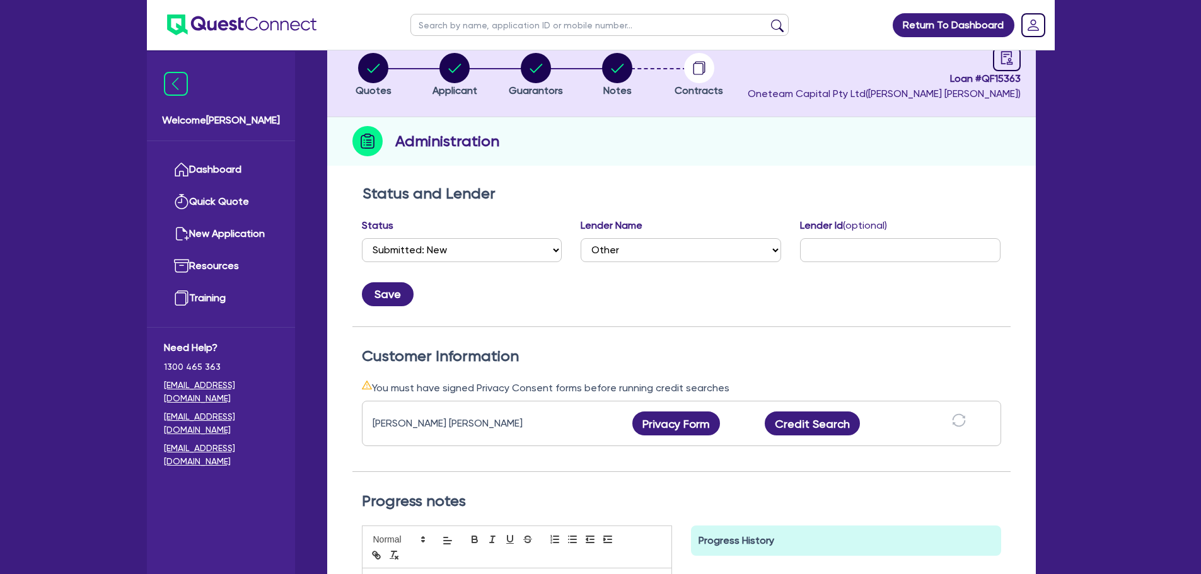
scroll to position [252, 0]
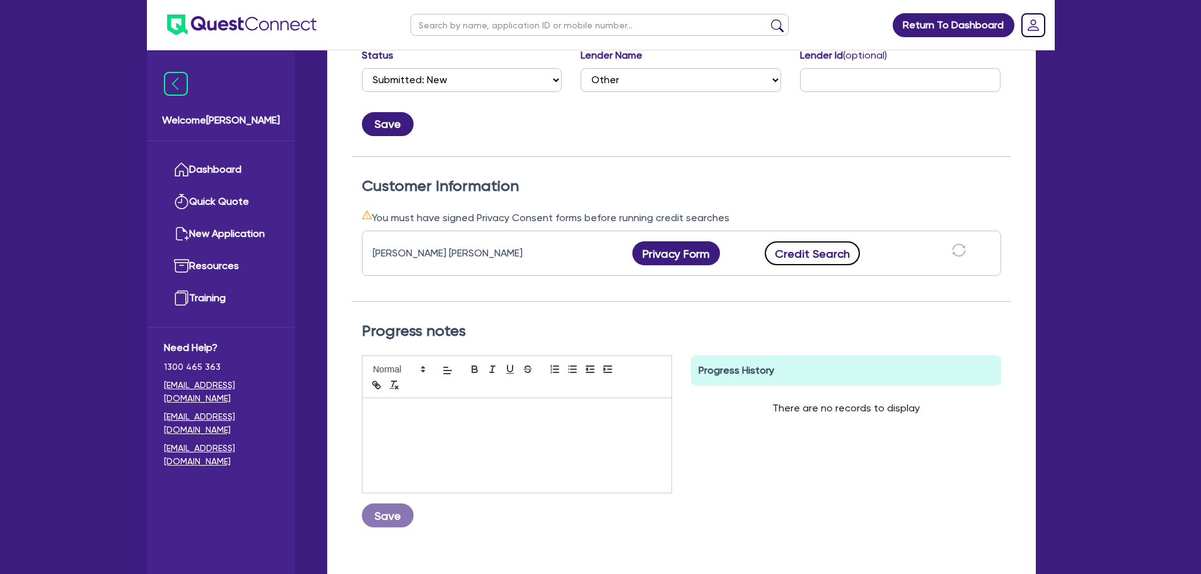
click at [833, 256] on button "Credit Search" at bounding box center [813, 253] width 96 height 24
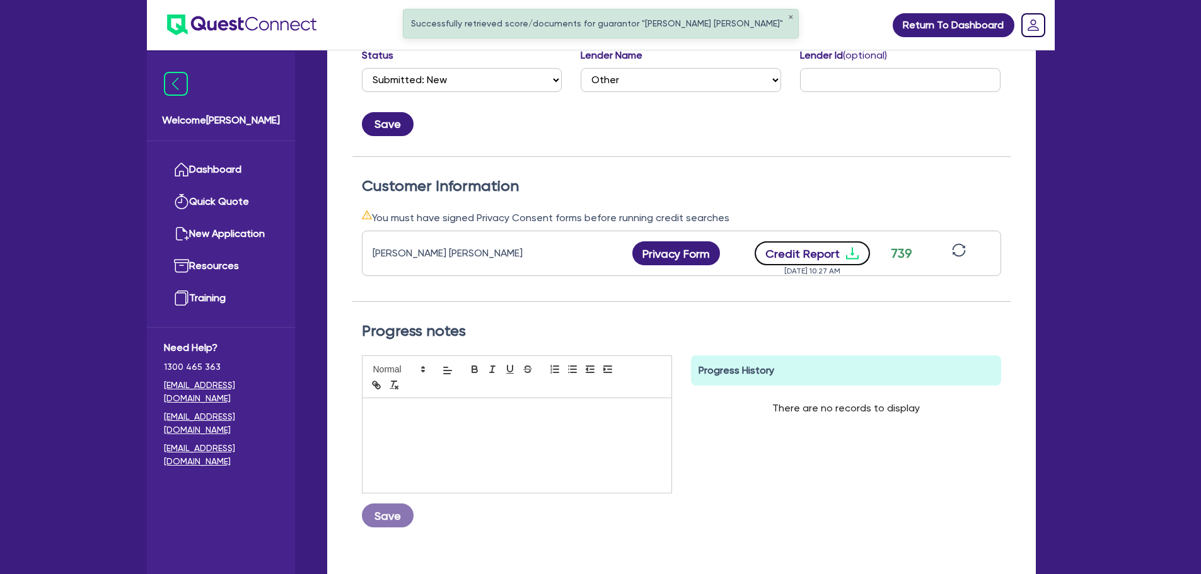
click at [828, 250] on button "Credit Report" at bounding box center [812, 253] width 115 height 24
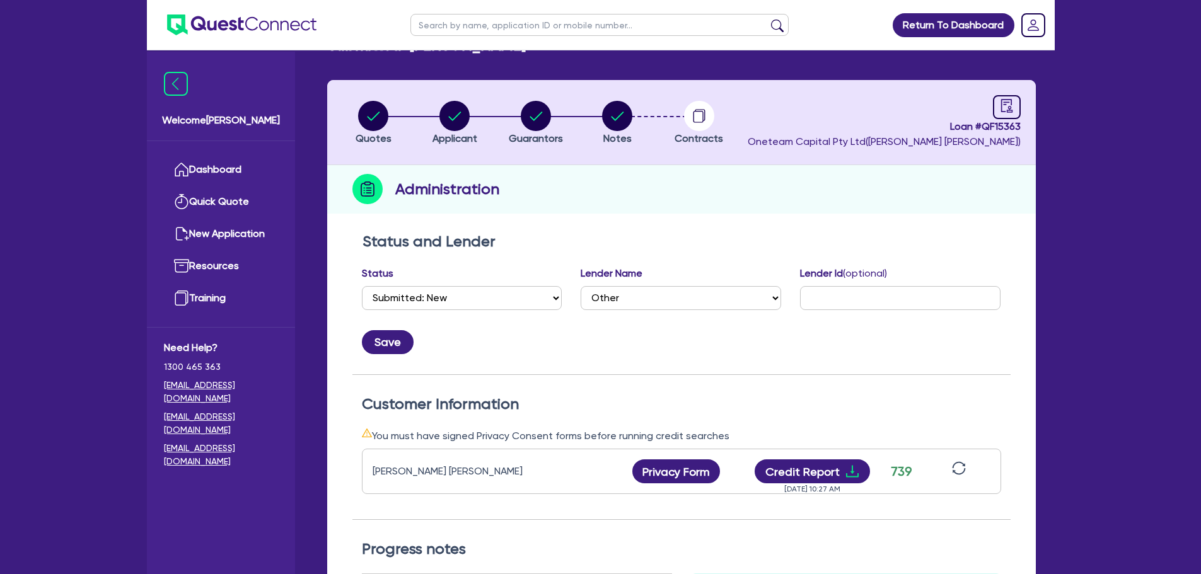
scroll to position [0, 0]
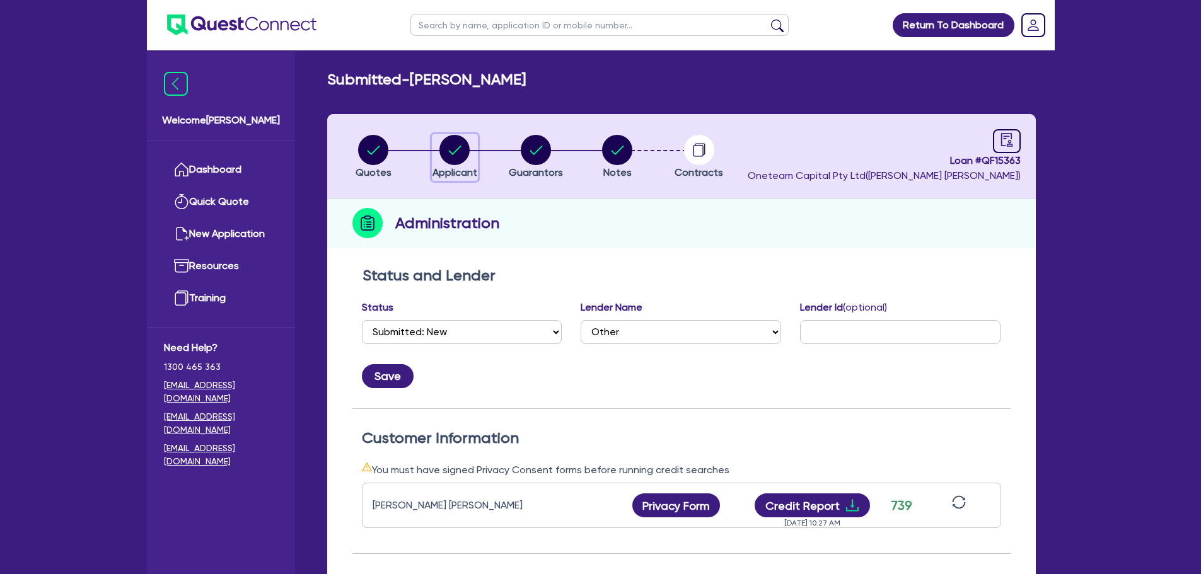
click at [457, 137] on circle "button" at bounding box center [454, 150] width 30 height 30
select select "SOLE_TRADER"
select select "TRANSPORT_WAREHOUSING"
select select "PASSENGERS_FREIGHT_TRANSPORT"
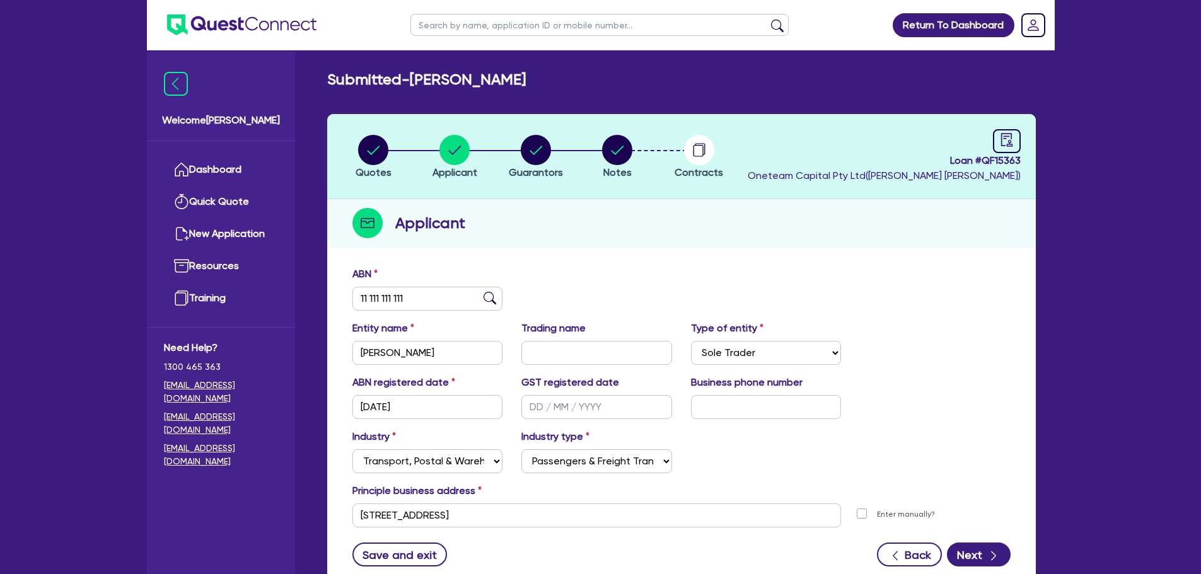
click at [529, 130] on header "Quotes Applicant Guarantors Notes Contracts Loan # QF15363 Oneteam Capital Pty …" at bounding box center [681, 156] width 709 height 85
click at [526, 180] on button "Guarantors" at bounding box center [535, 157] width 55 height 47
select select "MRS"
select select "NSW"
select select "MARRIED"
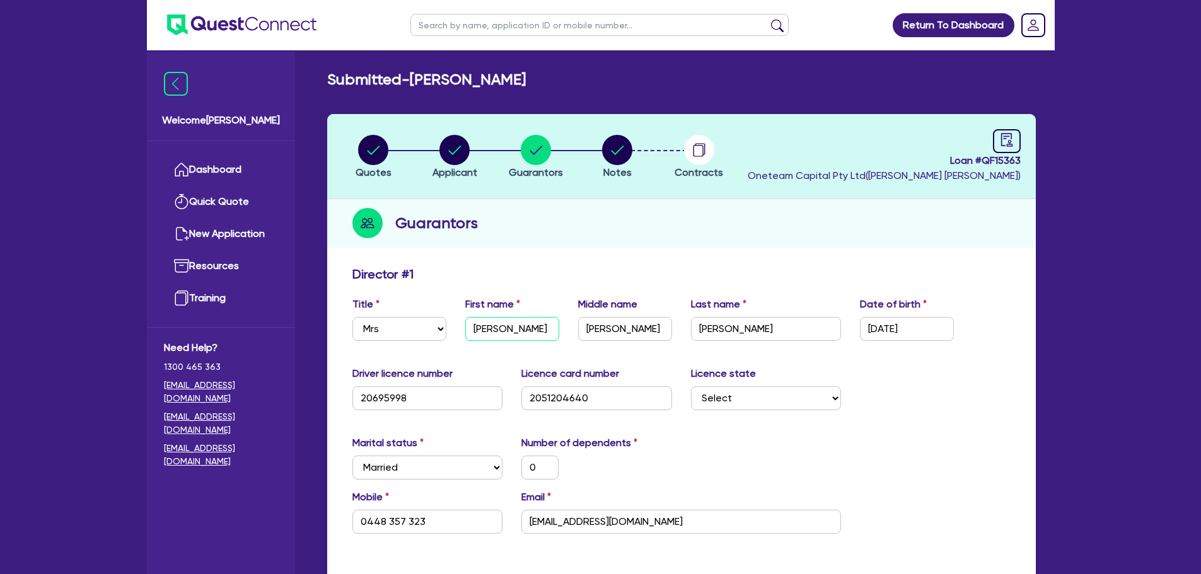
drag, startPoint x: 518, startPoint y: 328, endPoint x: 431, endPoint y: 327, distance: 87.0
click at [431, 327] on div "Title Select Mr Mrs Ms Miss Dr First name Megan Middle name Rochelle Last name …" at bounding box center [681, 324] width 677 height 54
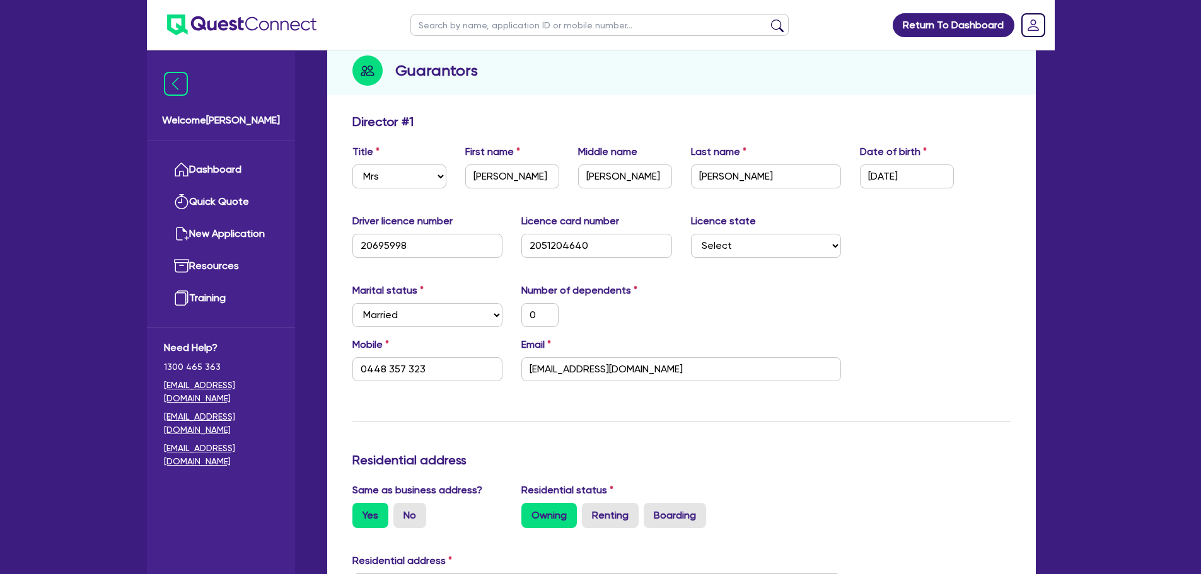
scroll to position [189, 0]
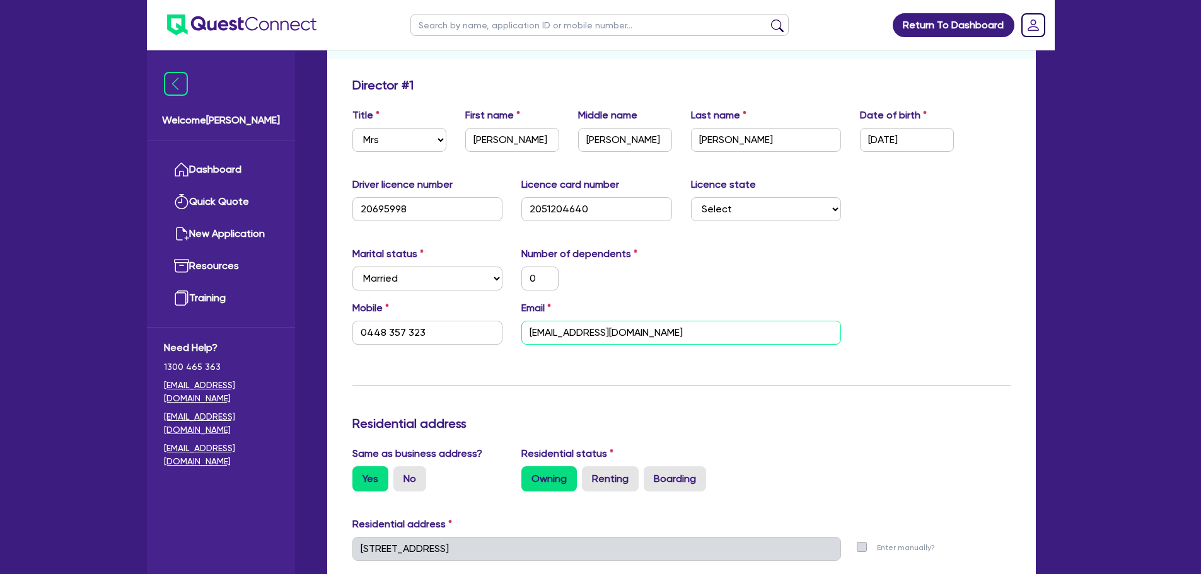
drag, startPoint x: 627, startPoint y: 340, endPoint x: 523, endPoint y: 336, distance: 104.7
click at [524, 338] on input "m.hamlin21@hotmail.com" at bounding box center [681, 333] width 320 height 24
drag, startPoint x: 437, startPoint y: 328, endPoint x: 296, endPoint y: 330, distance: 141.8
click at [296, 330] on div "Welcome Rob Dashboard Quick Quote New Application Ref Company Ref Salesperson R…" at bounding box center [601, 546] width 908 height 1471
drag, startPoint x: 906, startPoint y: 144, endPoint x: 855, endPoint y: 158, distance: 52.9
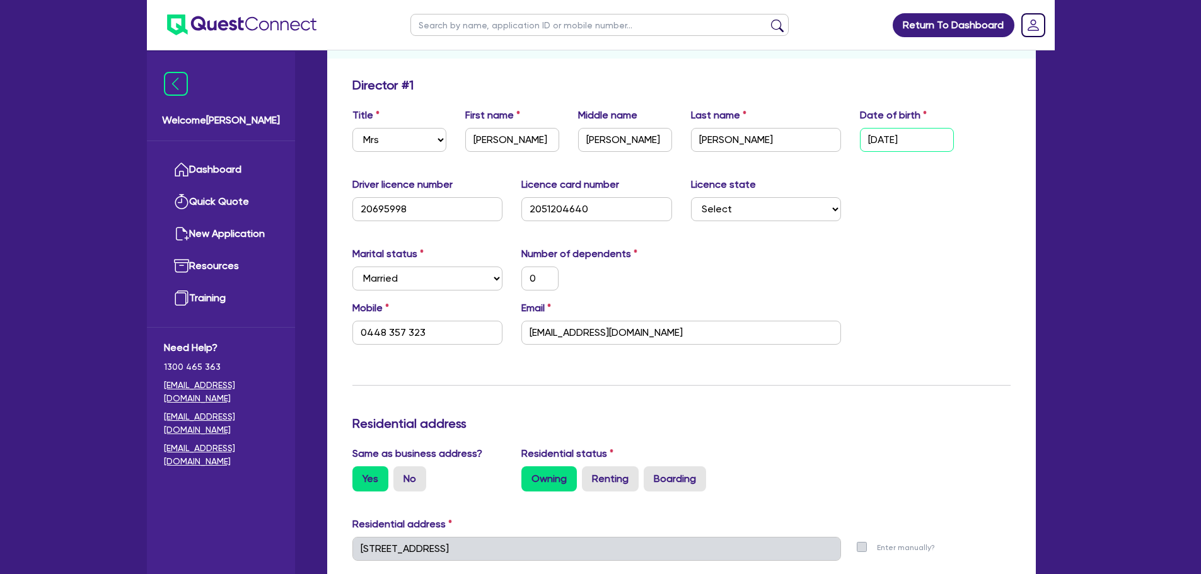
click at [838, 151] on div "Title Select Mr Mrs Ms Miss Dr First name Megan Middle name Rochelle Last name …" at bounding box center [681, 135] width 677 height 54
drag, startPoint x: 609, startPoint y: 210, endPoint x: 486, endPoint y: 211, distance: 122.9
click at [486, 211] on div "Driver licence number 20695998 Licence card number 2051204640 Licence state Sel…" at bounding box center [681, 204] width 677 height 54
drag, startPoint x: 427, startPoint y: 205, endPoint x: 349, endPoint y: 209, distance: 77.6
click at [349, 209] on div "Driver licence number 20695998" at bounding box center [428, 199] width 170 height 44
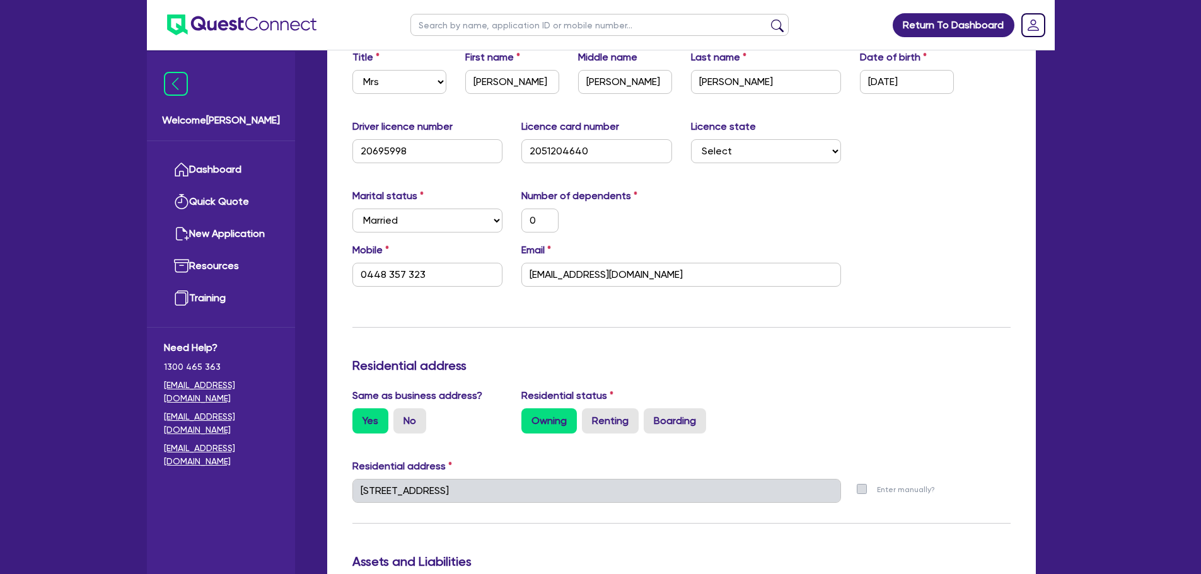
scroll to position [315, 0]
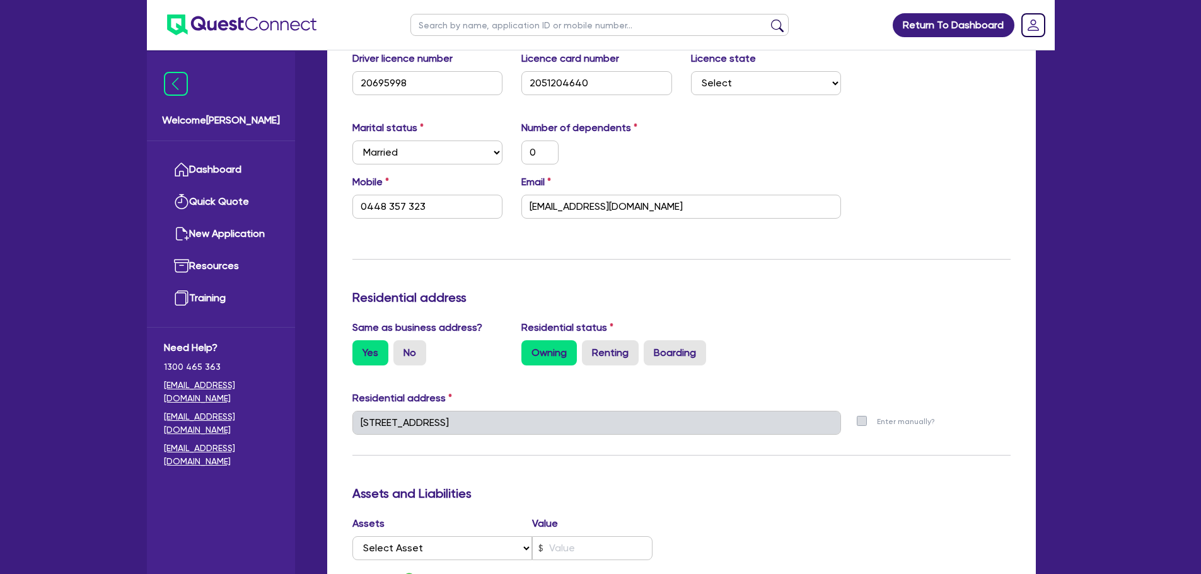
click at [333, 410] on div "Update residential status for Director #1 Boarding is only acceptable when the …" at bounding box center [681, 512] width 709 height 1134
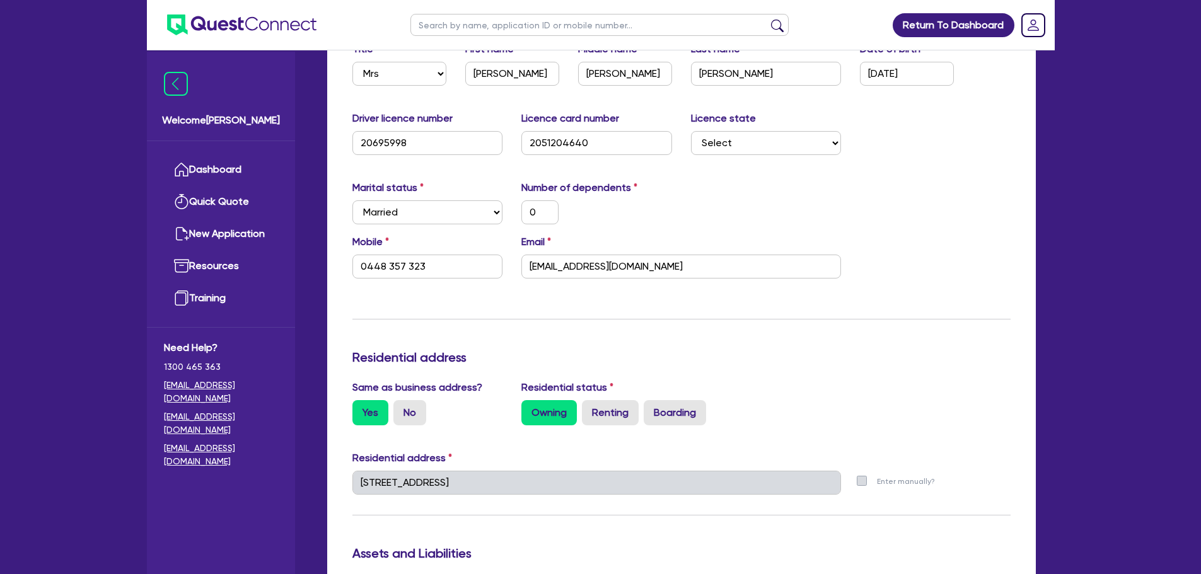
scroll to position [0, 0]
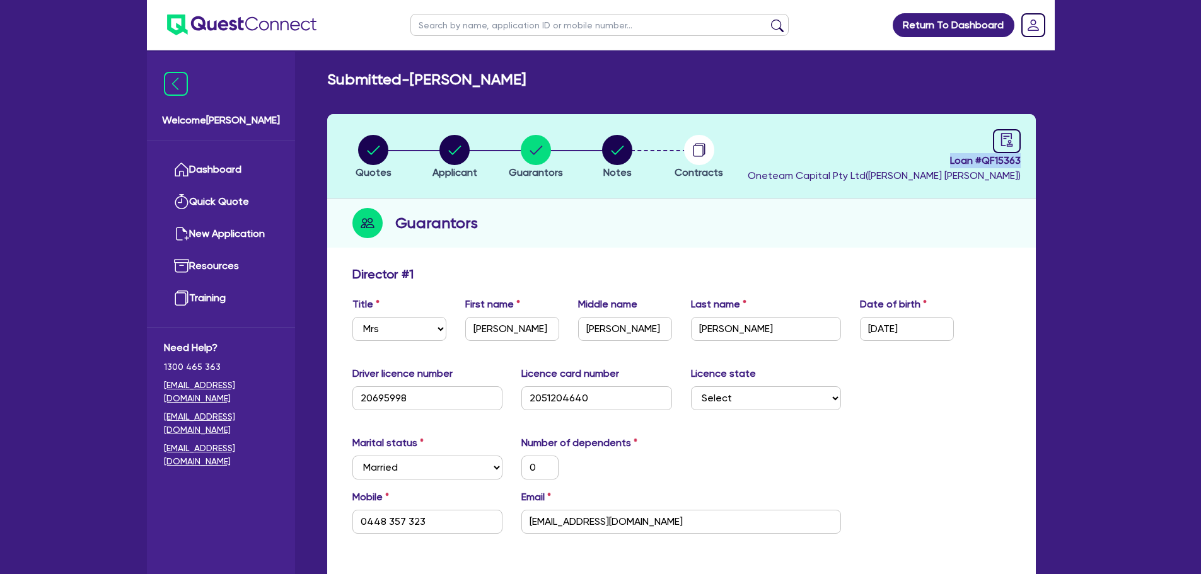
drag, startPoint x: 944, startPoint y: 158, endPoint x: 1050, endPoint y: 161, distance: 105.9
copy span "Loan # QF15363"
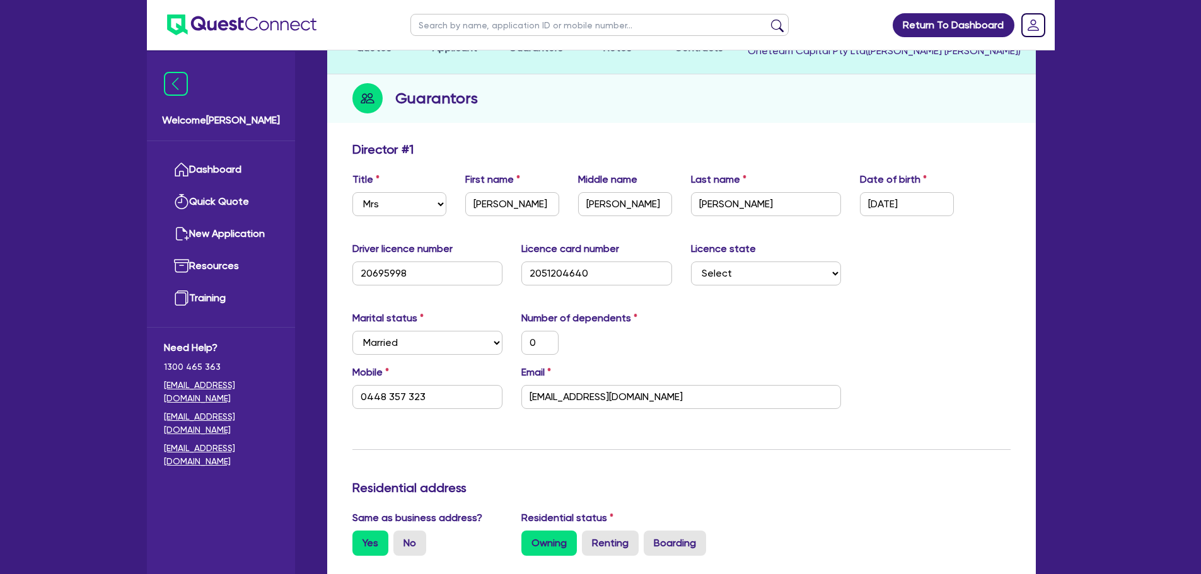
scroll to position [126, 0]
drag, startPoint x: 472, startPoint y: 18, endPoint x: 474, endPoint y: 26, distance: 8.6
click at [474, 26] on input "text" at bounding box center [599, 25] width 378 height 22
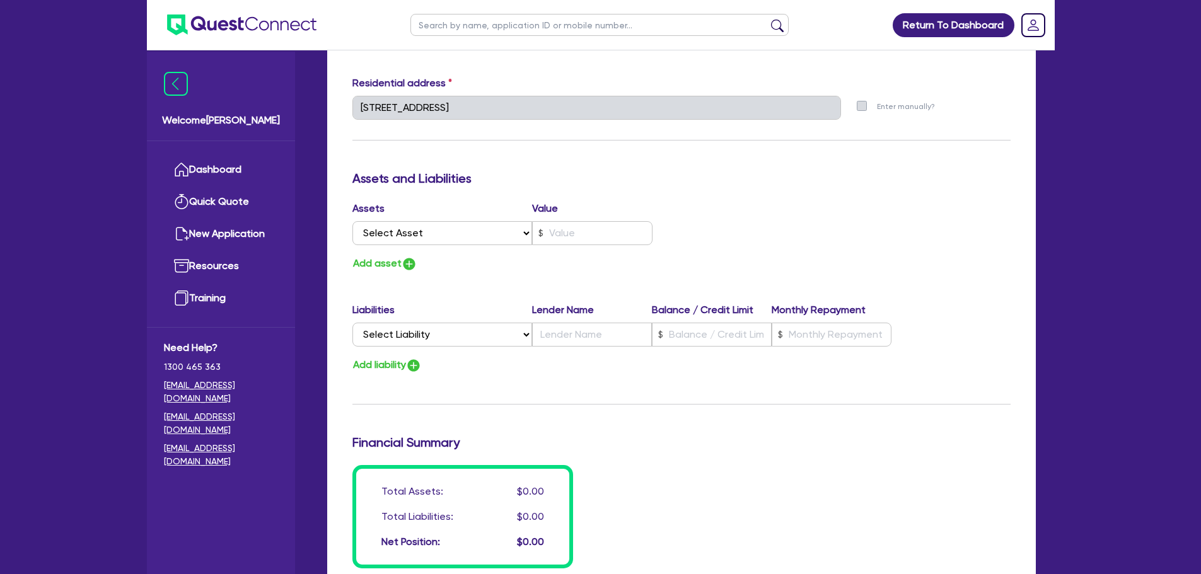
scroll to position [897, 0]
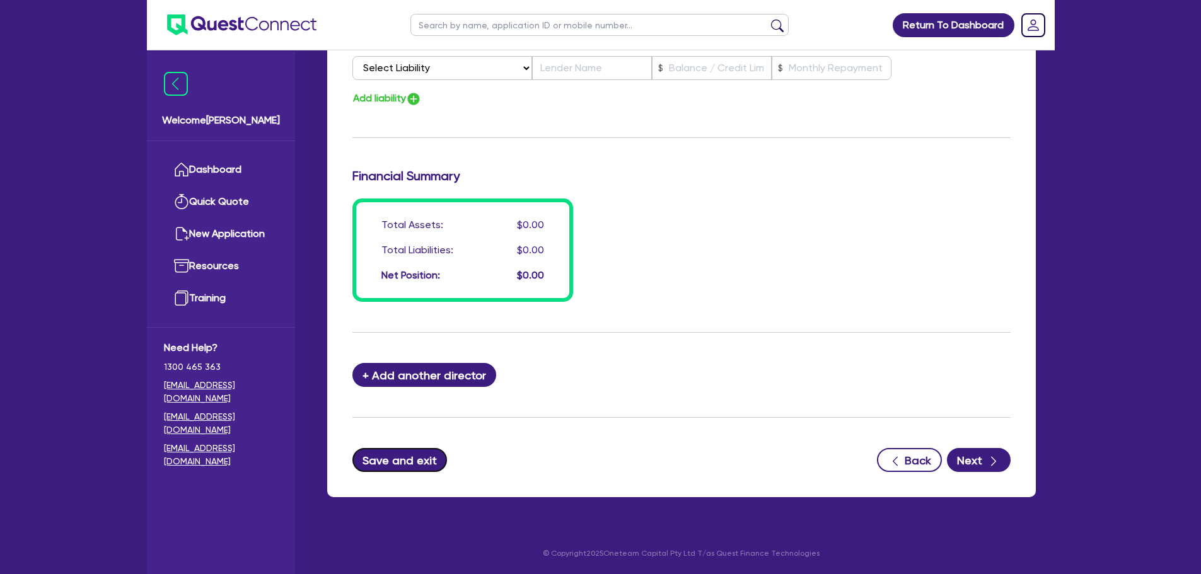
click at [437, 456] on button "Save and exit" at bounding box center [399, 460] width 95 height 24
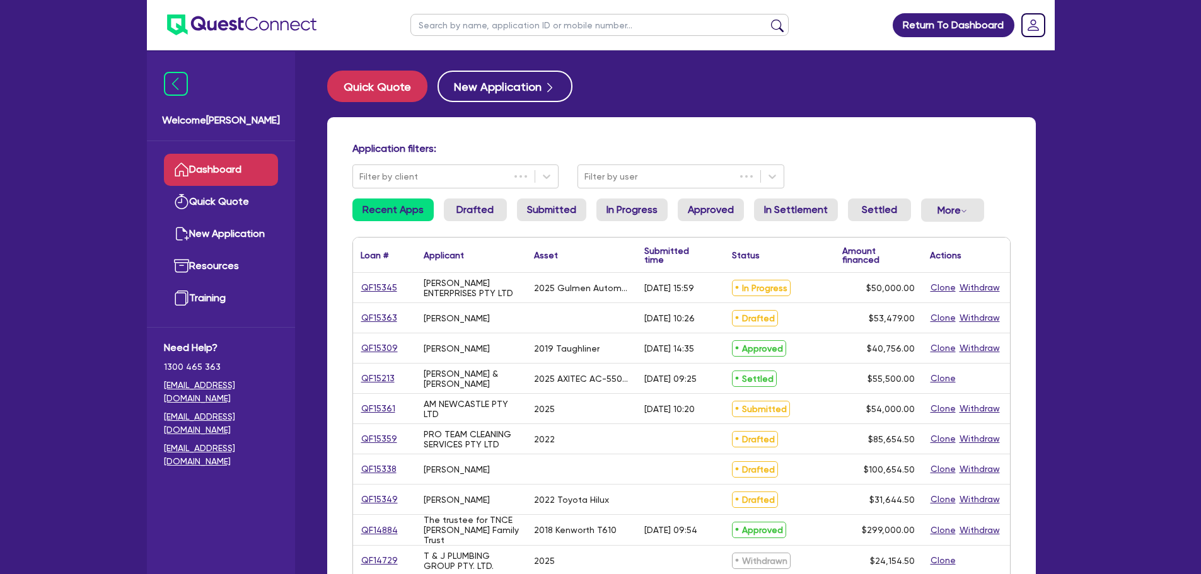
click at [468, 8] on ul at bounding box center [599, 25] width 403 height 50
click at [468, 18] on input "text" at bounding box center [599, 25] width 378 height 22
type input "darren"
click at [767, 19] on button "submit" at bounding box center [777, 28] width 20 height 18
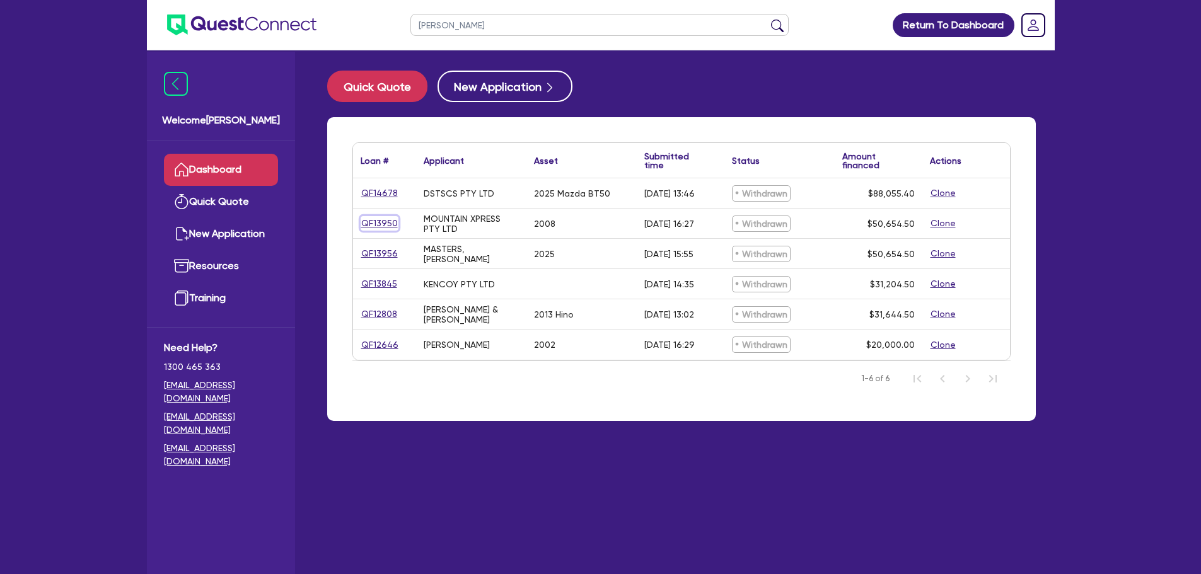
click at [385, 221] on link "QF13950" at bounding box center [380, 223] width 38 height 14
select select "PRIMARY_ASSETS"
select select "TRAILERS"
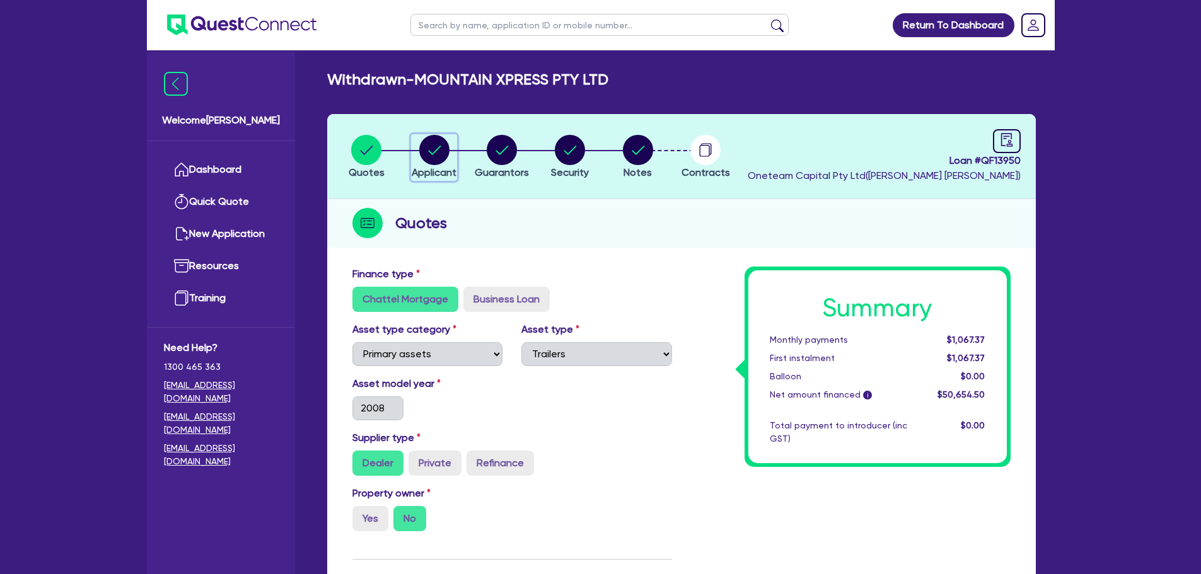
click at [446, 155] on circle "button" at bounding box center [434, 150] width 30 height 30
select select "COMPANY"
select select "TRANSPORT_WAREHOUSING"
select select "PASSENGERS_FREIGHT_TRANSPORT"
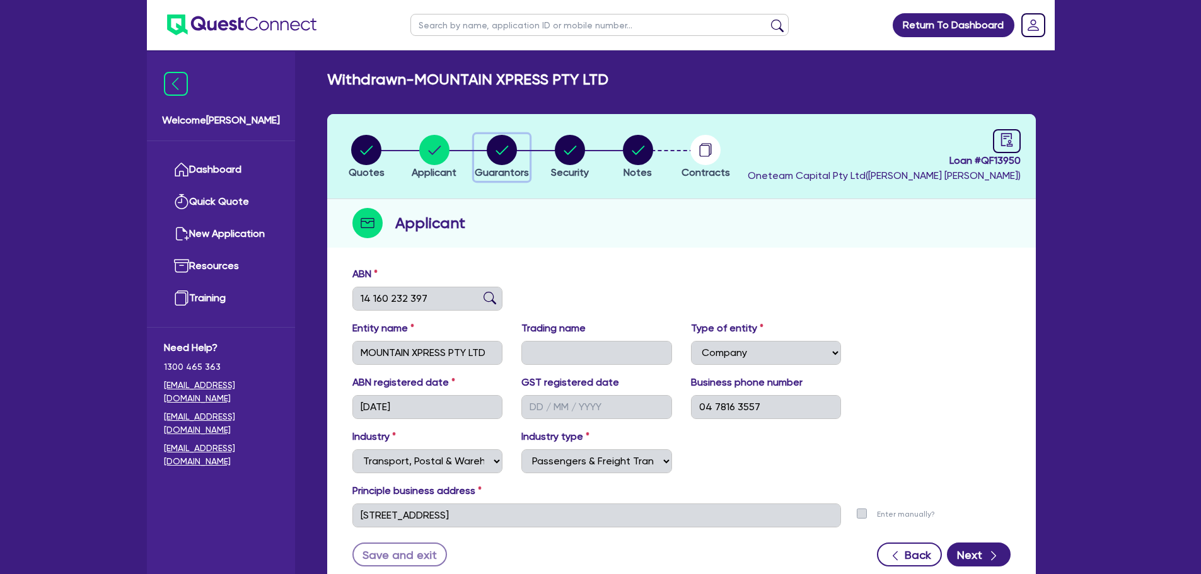
click at [521, 136] on div "button" at bounding box center [502, 150] width 54 height 30
select select "MR"
select select "QLD"
select select "MARRIED"
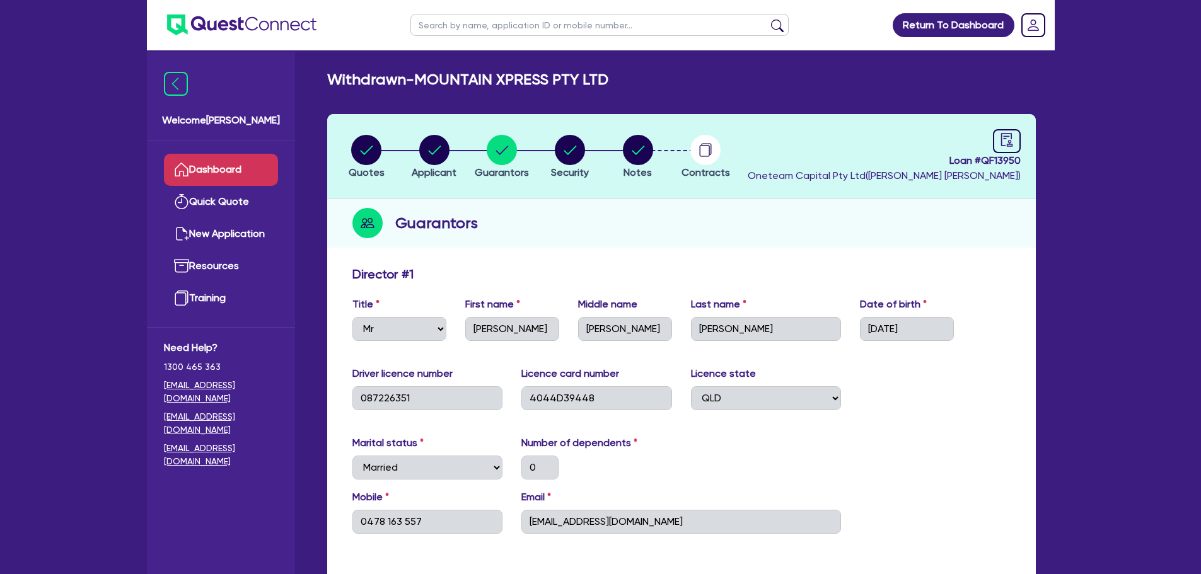
click at [214, 171] on link "Dashboard" at bounding box center [221, 170] width 114 height 32
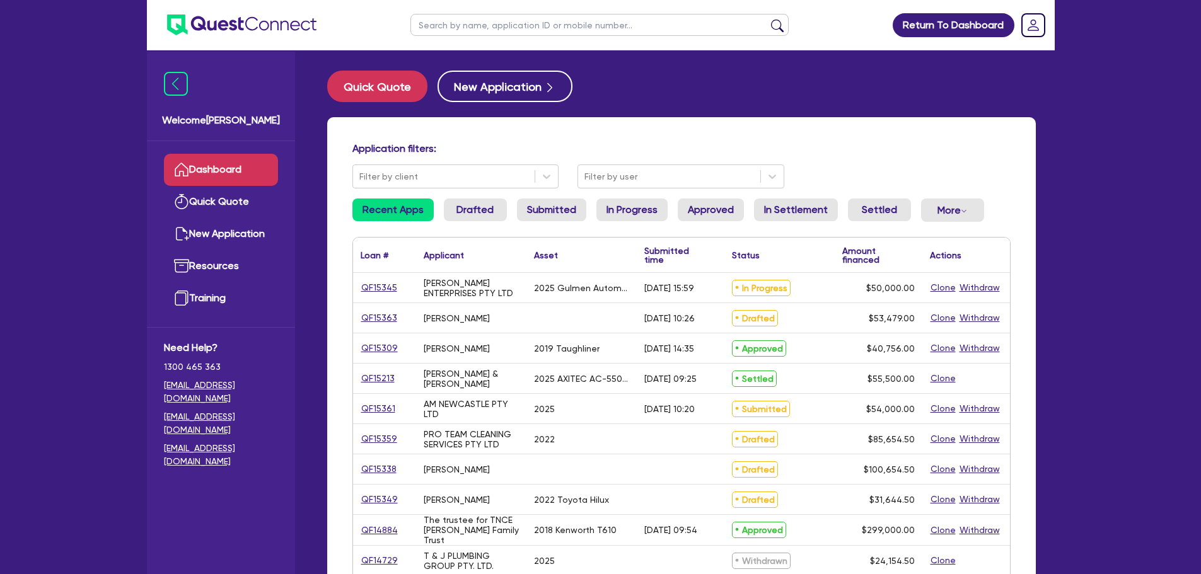
click at [480, 20] on input "text" at bounding box center [599, 25] width 378 height 22
click at [767, 19] on button "submit" at bounding box center [777, 28] width 20 height 18
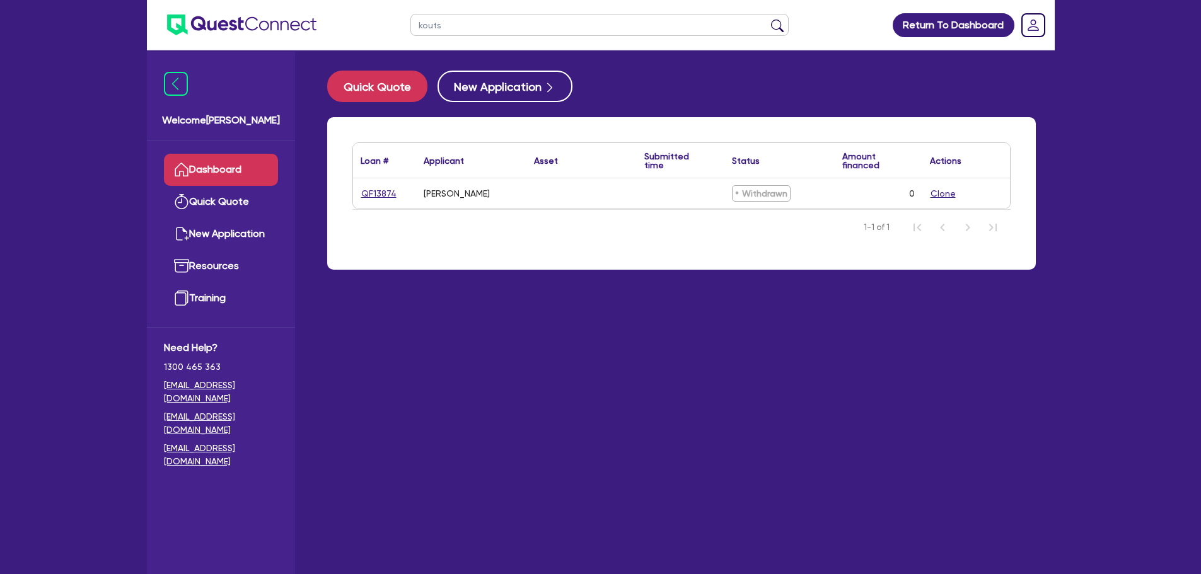
drag, startPoint x: 474, startPoint y: 23, endPoint x: 386, endPoint y: 26, distance: 87.7
click at [386, 26] on header "kouts Return To Dashboard Edit Profile Logout" at bounding box center [601, 25] width 908 height 50
click at [455, 50] on main "Quick Quote New Application Loan # ▲ Applicant ▲ Asset Submitted time ▲ Status …" at bounding box center [681, 321] width 746 height 543
drag, startPoint x: 457, startPoint y: 25, endPoint x: 405, endPoint y: 25, distance: 51.7
click at [406, 25] on ul "kouts" at bounding box center [599, 25] width 403 height 50
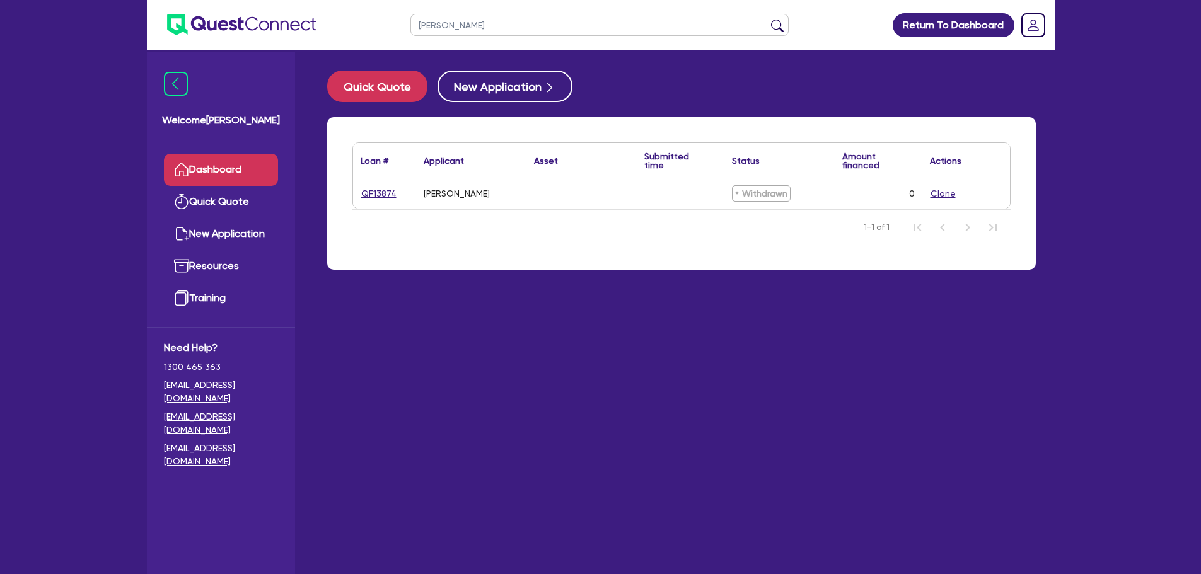
click at [767, 19] on button "submit" at bounding box center [777, 28] width 20 height 18
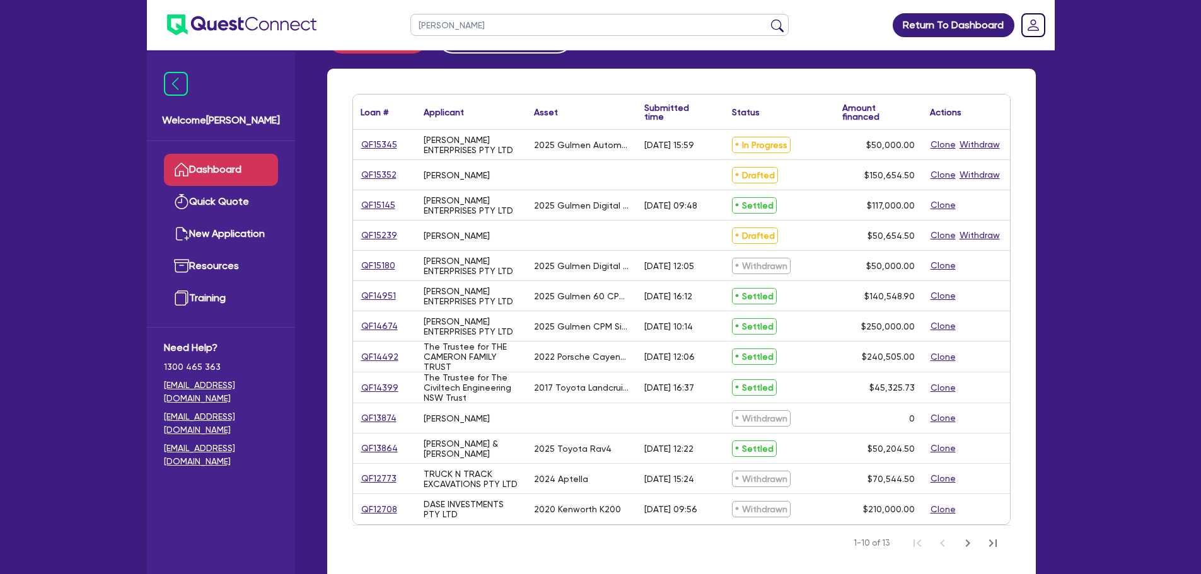
scroll to position [74, 0]
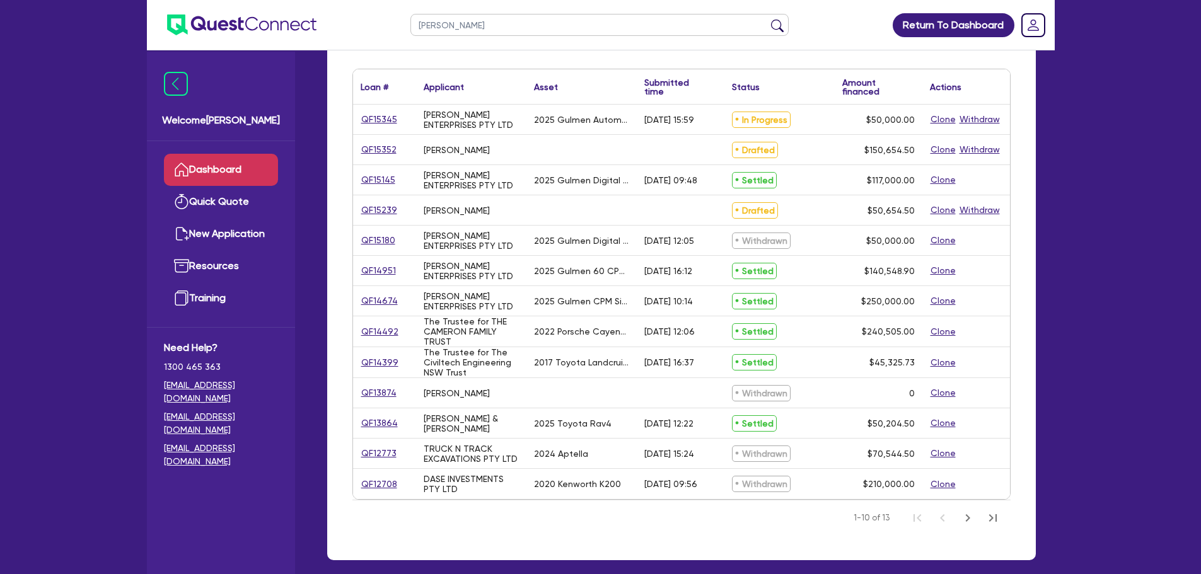
click at [483, 25] on input "matthew" at bounding box center [599, 25] width 378 height 22
drag, startPoint x: 480, startPoint y: 24, endPoint x: 384, endPoint y: 26, distance: 95.9
click at [384, 26] on header "matthew Return To Dashboard Edit Profile Logout" at bounding box center [601, 25] width 908 height 50
paste input "F13520"
type input "F13520"
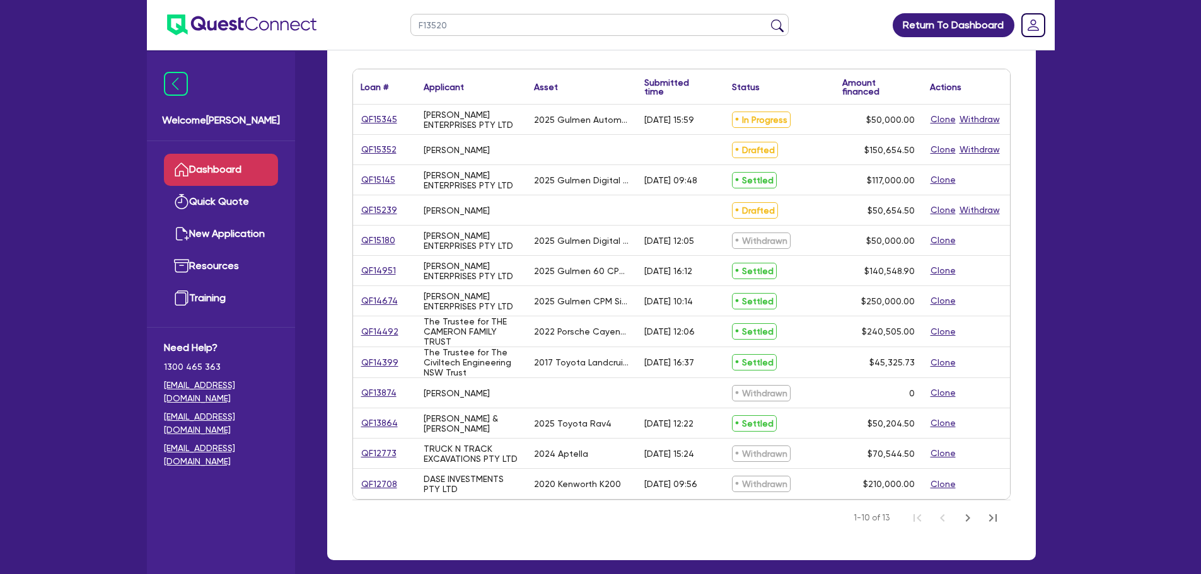
click at [767, 19] on button "submit" at bounding box center [777, 28] width 20 height 18
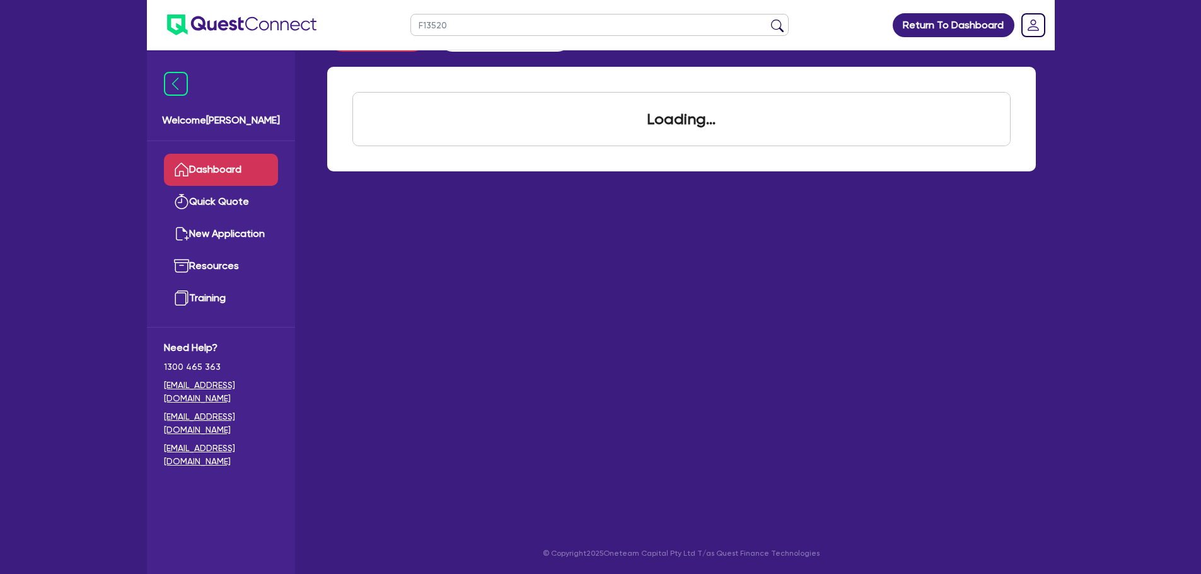
scroll to position [50, 0]
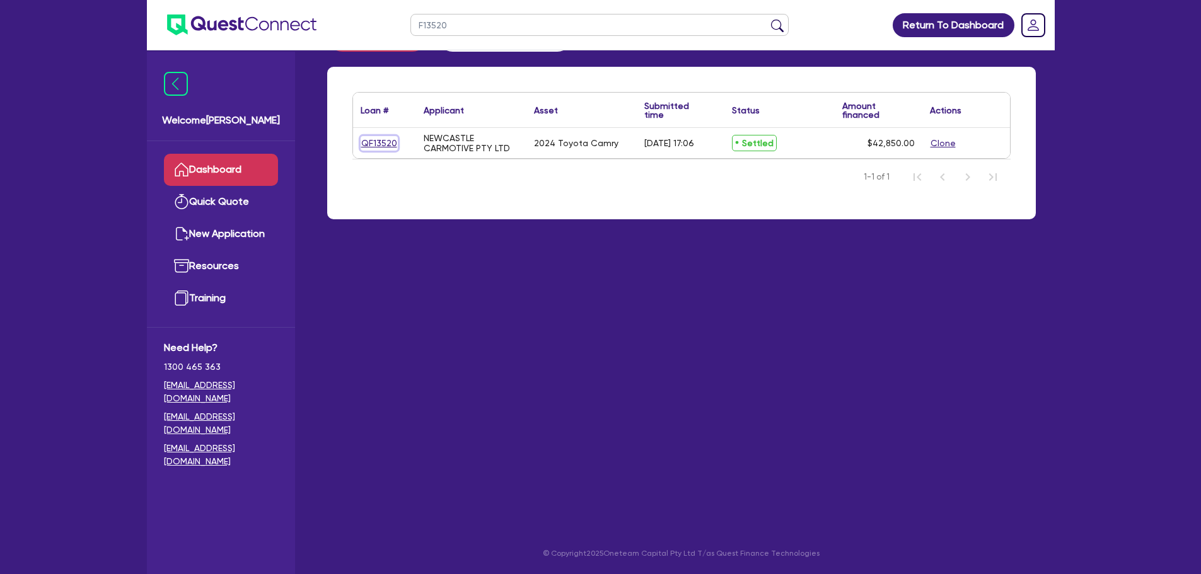
click at [380, 144] on link "QF13520" at bounding box center [379, 143] width 37 height 14
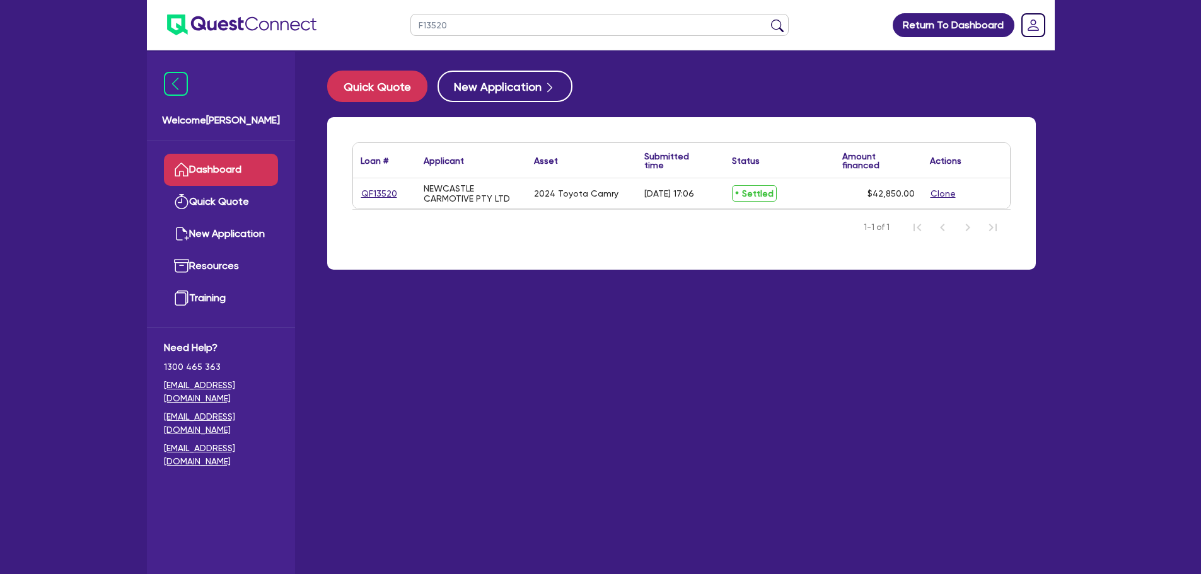
select select "CARS_AND_LIGHT_TRUCKS"
select select "PASSENGER_VEHICLES"
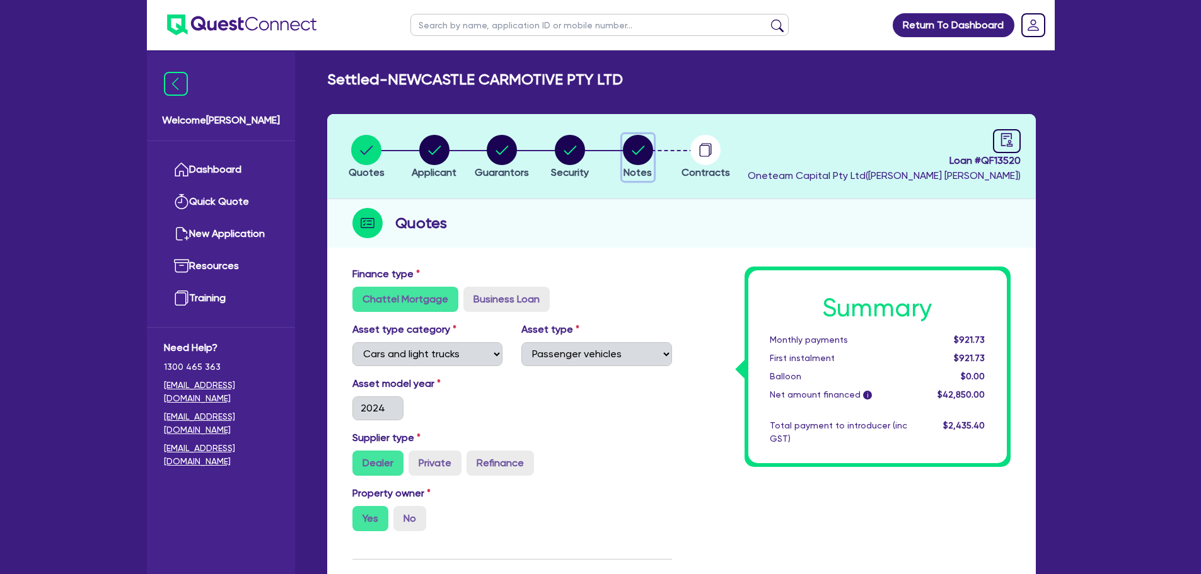
click at [646, 157] on circle "button" at bounding box center [638, 150] width 30 height 30
select select "Other"
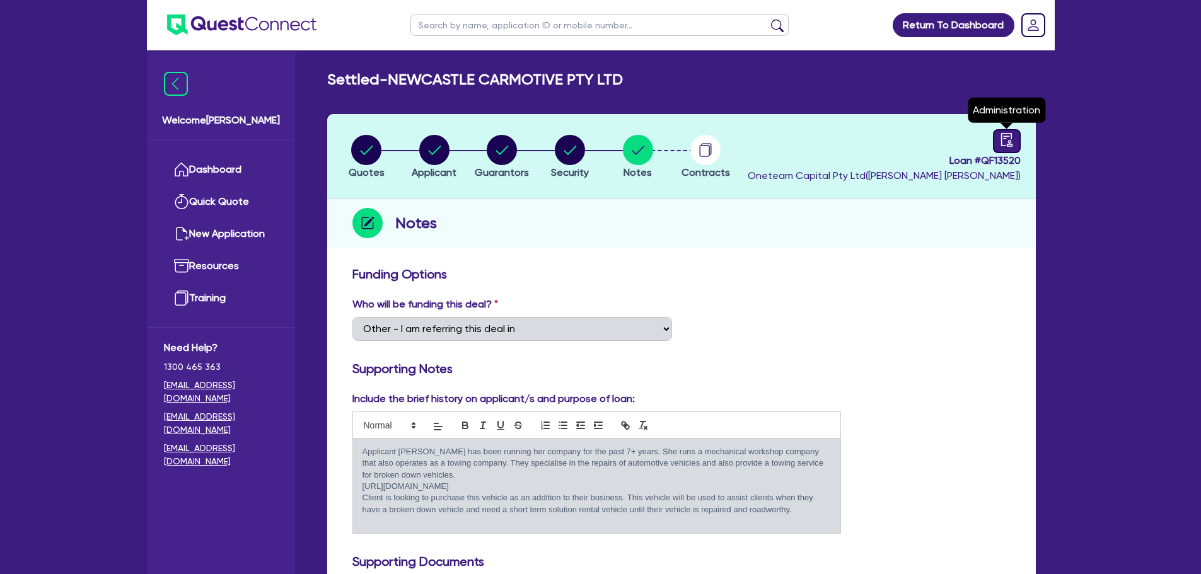
click at [1005, 144] on icon "audit" at bounding box center [1007, 140] width 14 height 14
select select "SETTLED"
select select "Azora"
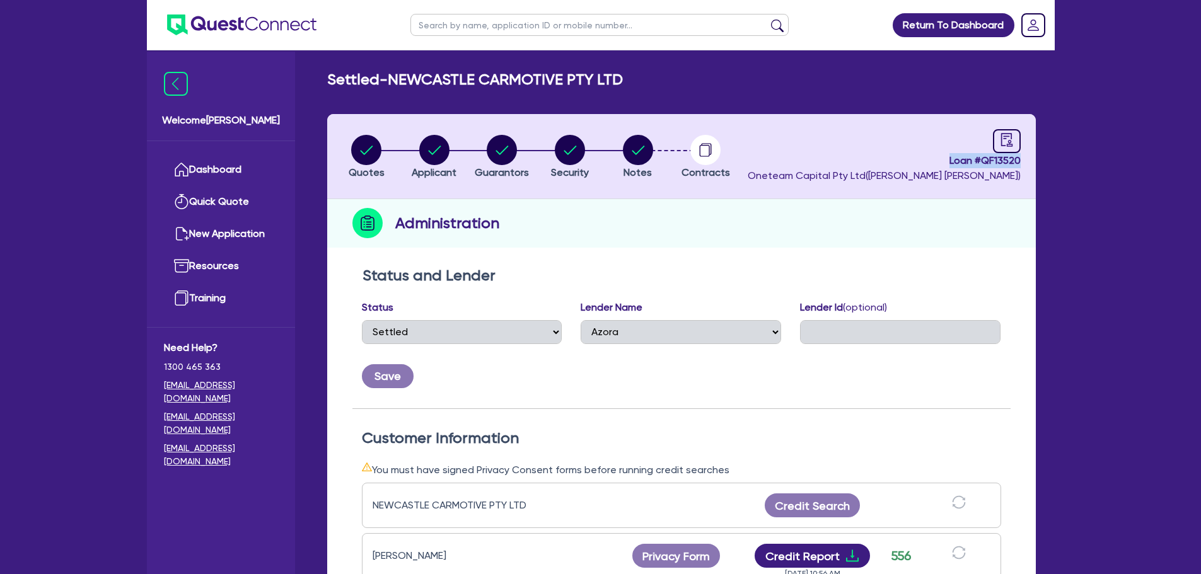
drag, startPoint x: 941, startPoint y: 163, endPoint x: 1034, endPoint y: 161, distance: 92.7
click at [1037, 163] on div "Quotes Applicant Guarantors Security Notes Contracts Loan # QF13520 Oneteam Cap…" at bounding box center [681, 541] width 727 height 854
copy span "Loan # QF13520"
click at [591, 17] on input "text" at bounding box center [599, 25] width 378 height 22
type input "matthew"
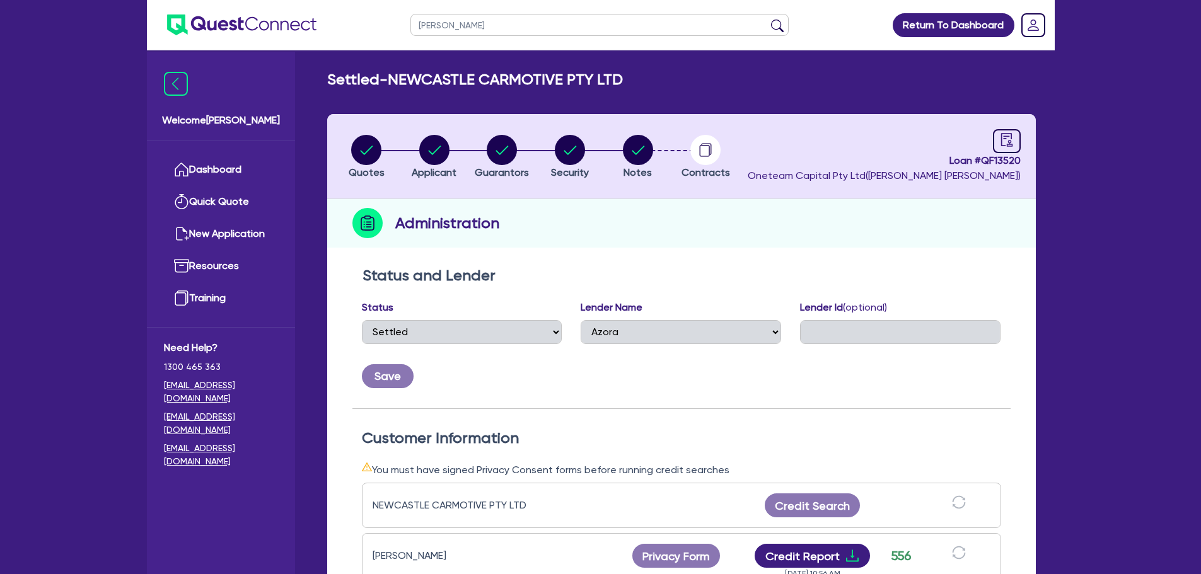
click button "submit" at bounding box center [777, 28] width 20 height 18
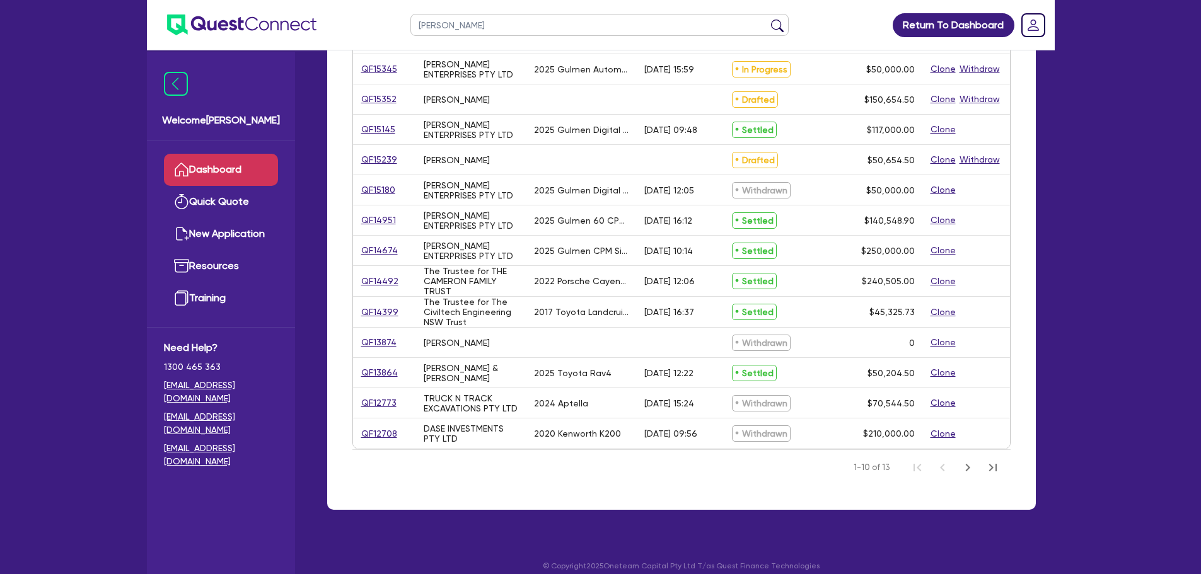
scroll to position [137, 0]
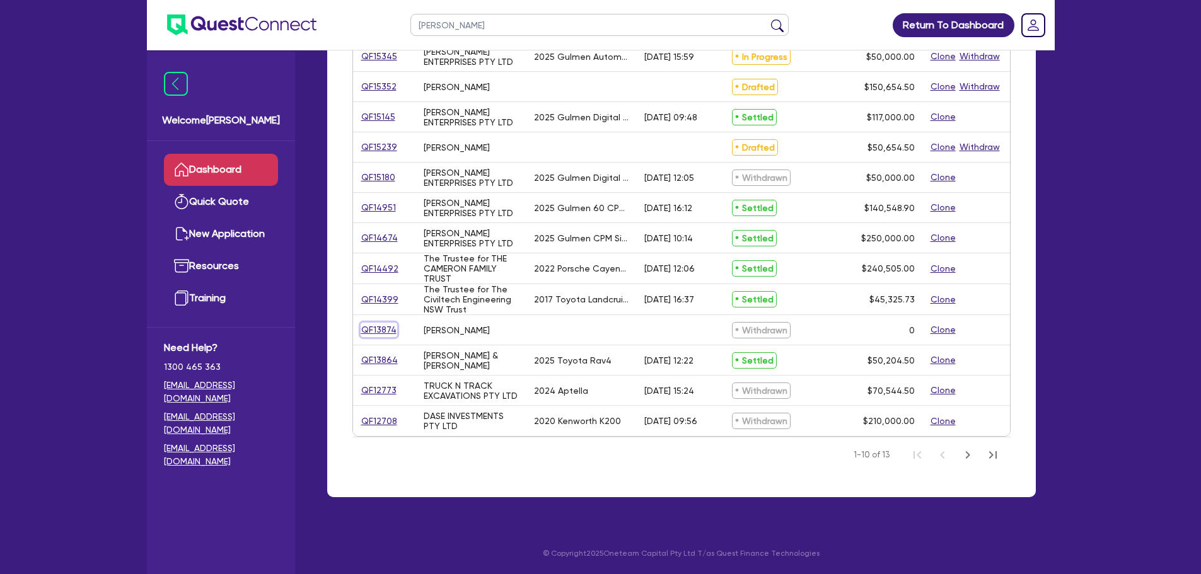
click at [383, 333] on link "QF13874" at bounding box center [379, 330] width 37 height 14
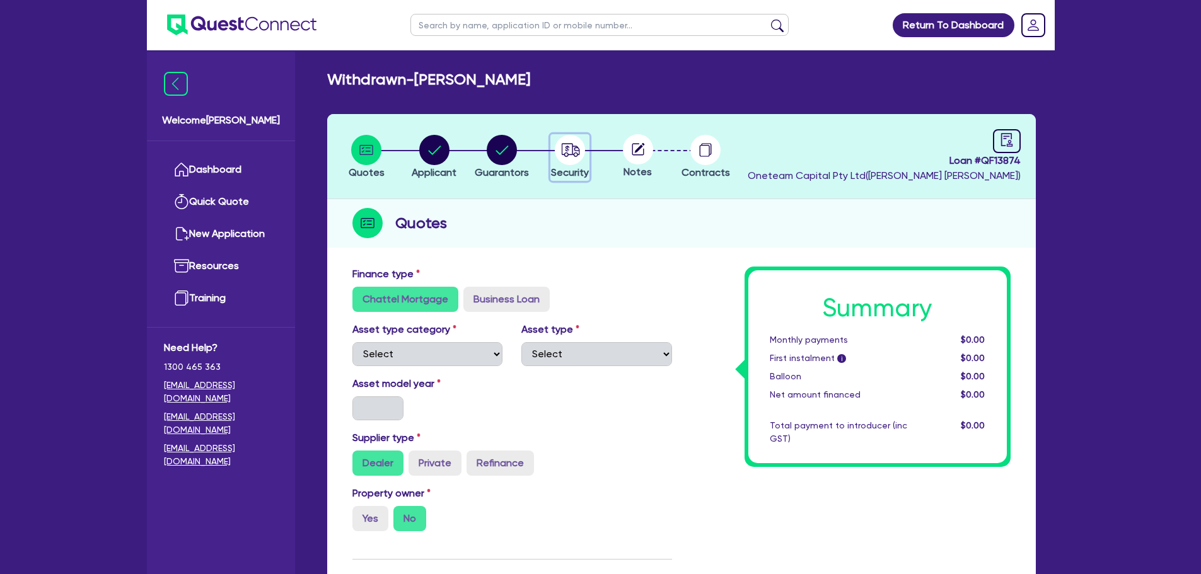
click at [569, 148] on circle "button" at bounding box center [570, 150] width 30 height 30
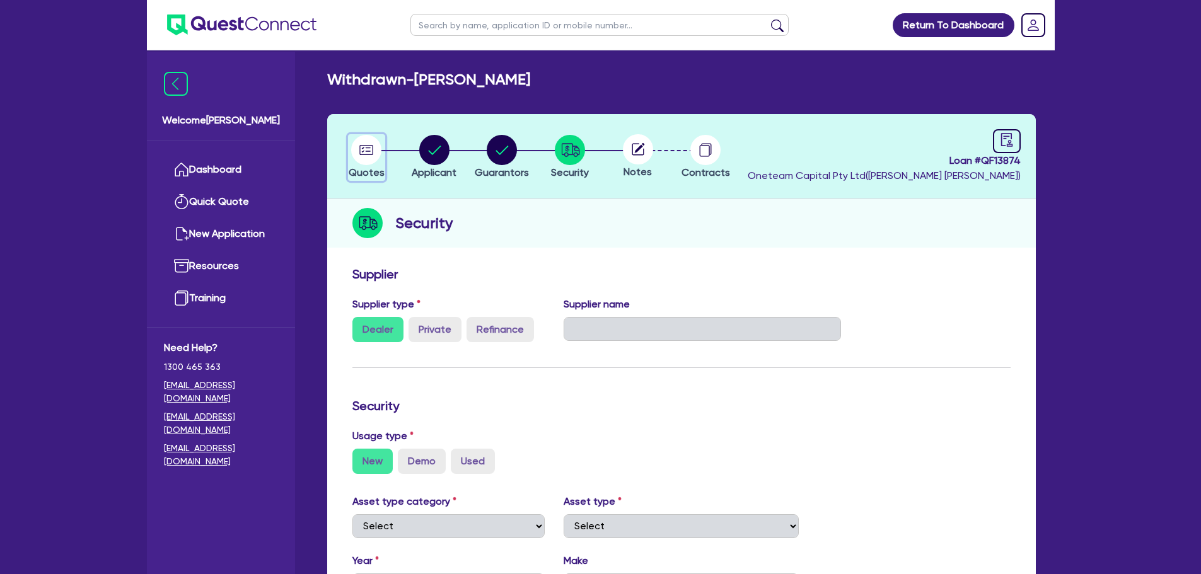
click at [363, 147] on circle "button" at bounding box center [366, 150] width 30 height 30
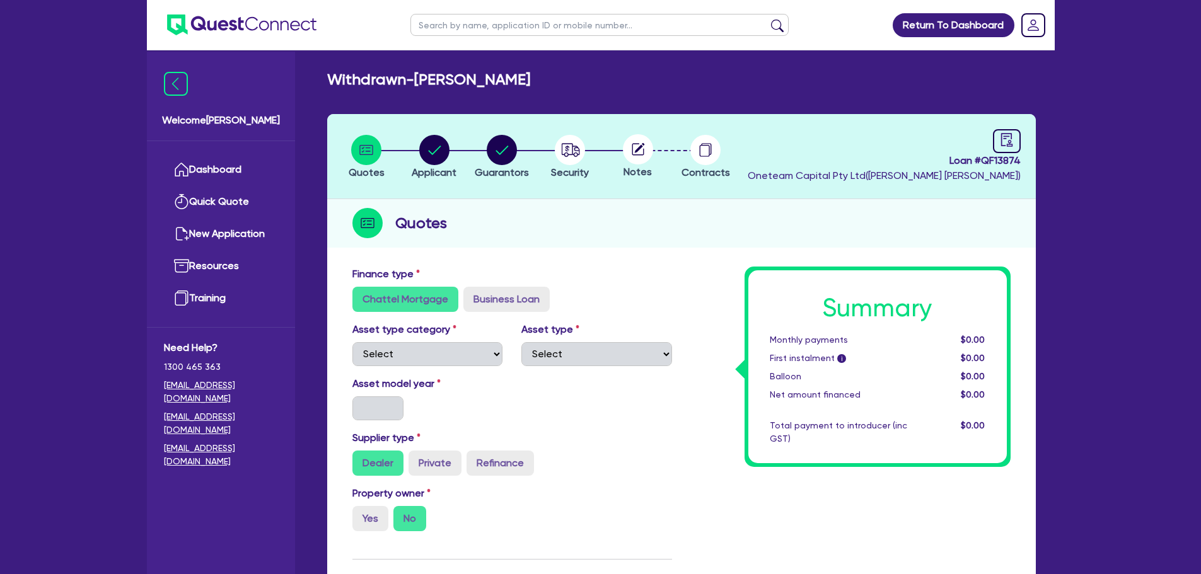
drag, startPoint x: 475, startPoint y: 23, endPoint x: 474, endPoint y: 35, distance: 12.0
click at [474, 35] on input "text" at bounding box center [599, 25] width 378 height 22
click at [520, 9] on ul at bounding box center [599, 25] width 403 height 50
click at [516, 23] on input "text" at bounding box center [599, 25] width 378 height 22
type input "sabi"
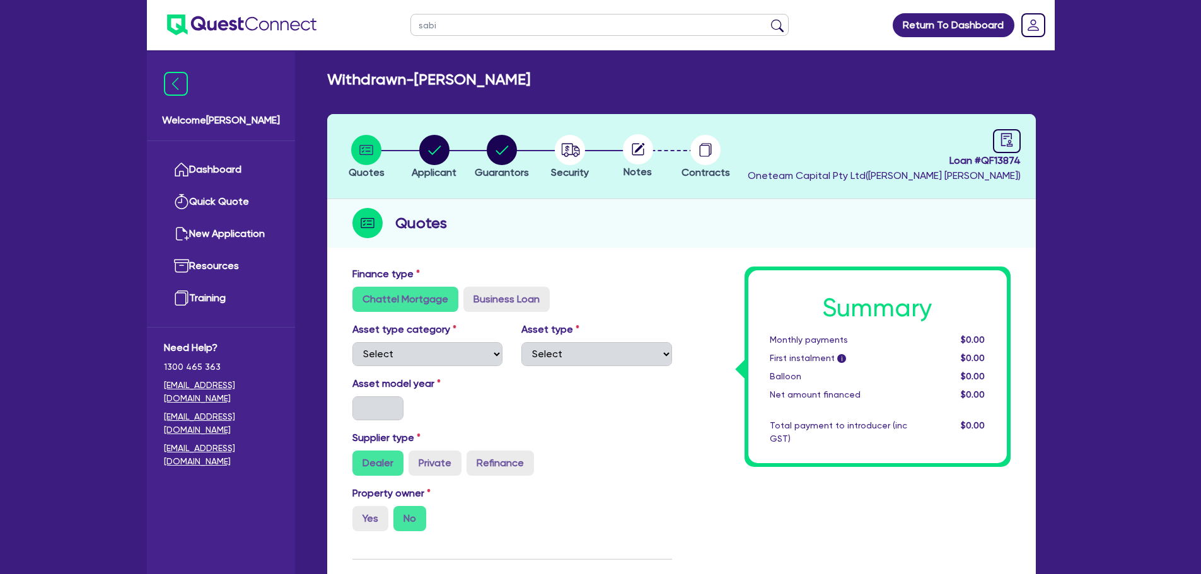
click button "submit" at bounding box center [777, 28] width 20 height 18
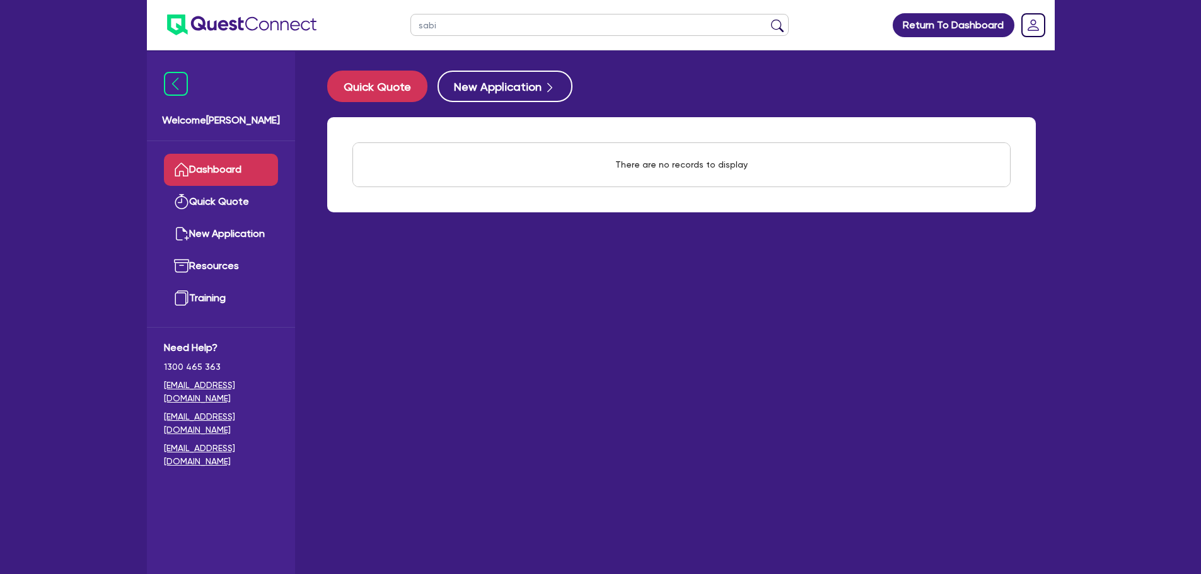
drag, startPoint x: 438, startPoint y: 23, endPoint x: 420, endPoint y: 19, distance: 18.1
click at [437, 23] on input "sabi" at bounding box center [599, 25] width 378 height 22
type input "s"
click at [468, 20] on input "text" at bounding box center [599, 25] width 378 height 22
type input "kouts"
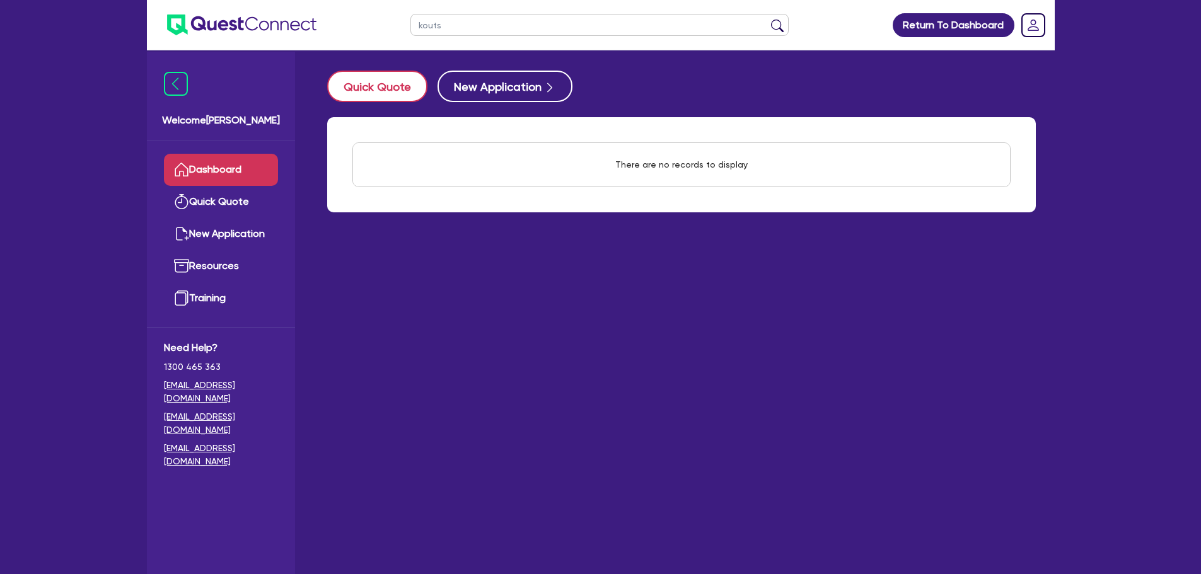
click at [767, 19] on button "submit" at bounding box center [777, 28] width 20 height 18
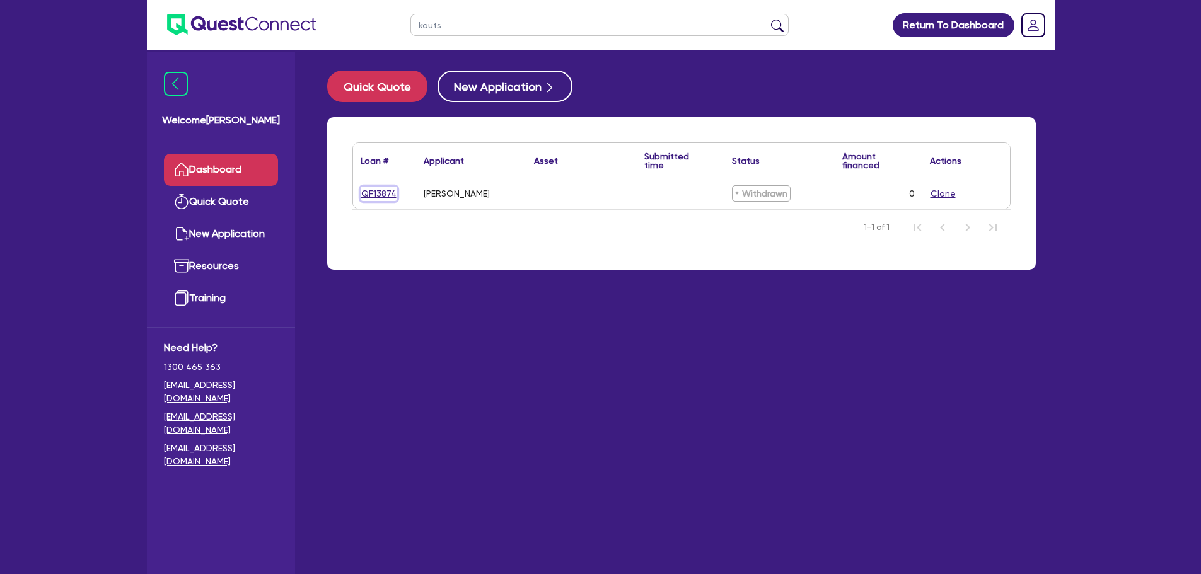
click at [386, 189] on link "QF13874" at bounding box center [379, 194] width 37 height 14
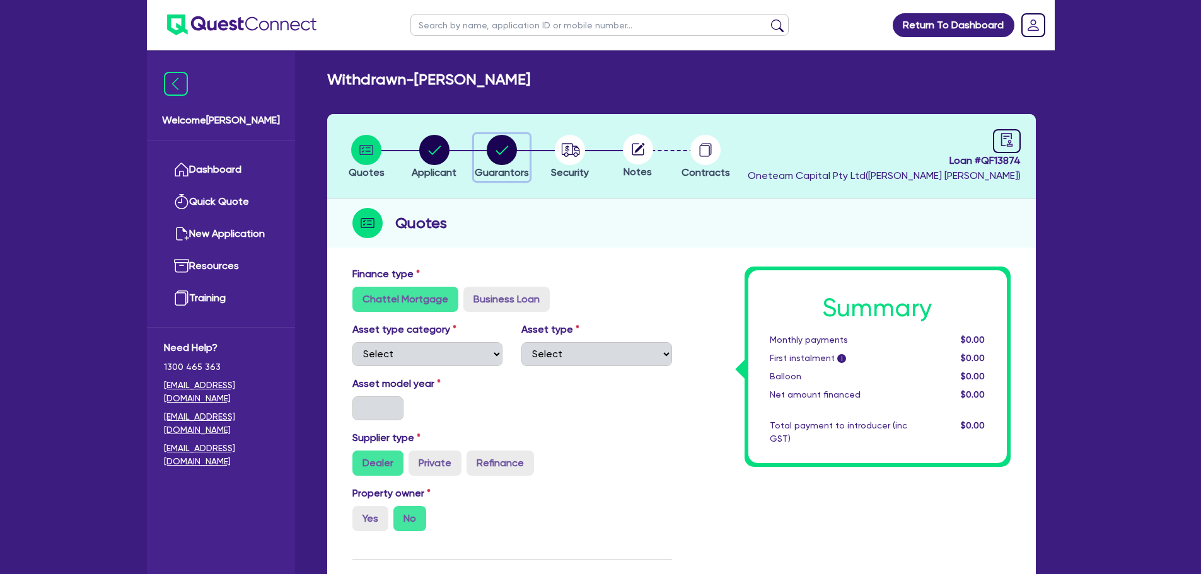
click at [508, 156] on circle "button" at bounding box center [502, 150] width 30 height 30
select select "MR"
select select "NSW"
select select "MARRIED"
select select "PROPERTY"
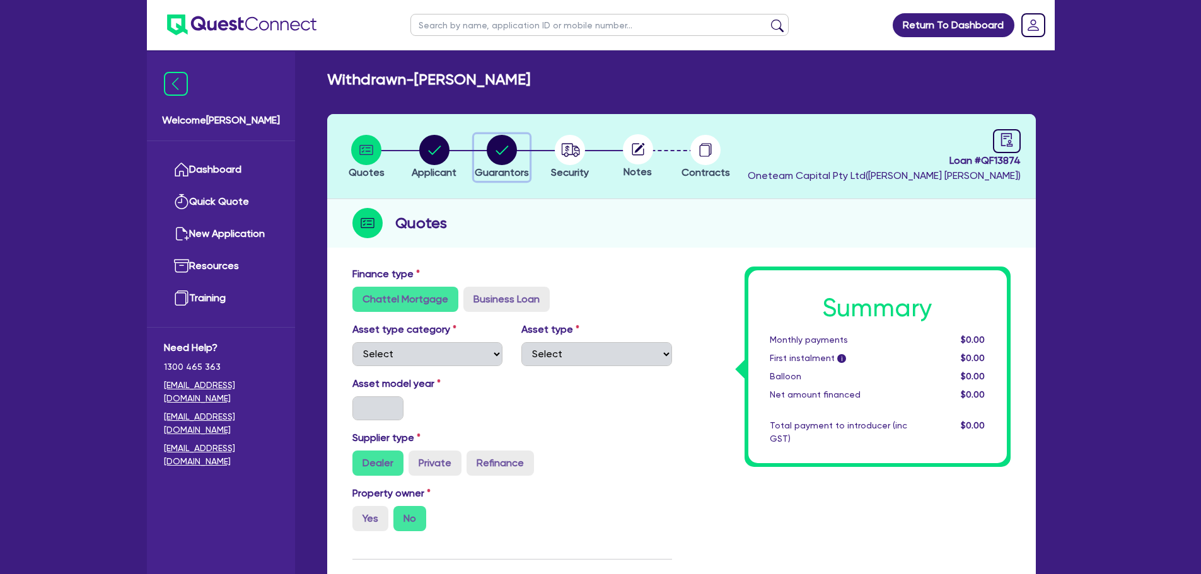
select select "VEHICLE"
select select "HOUSEHOLD_PERSONAL"
select select "MORTGAGE"
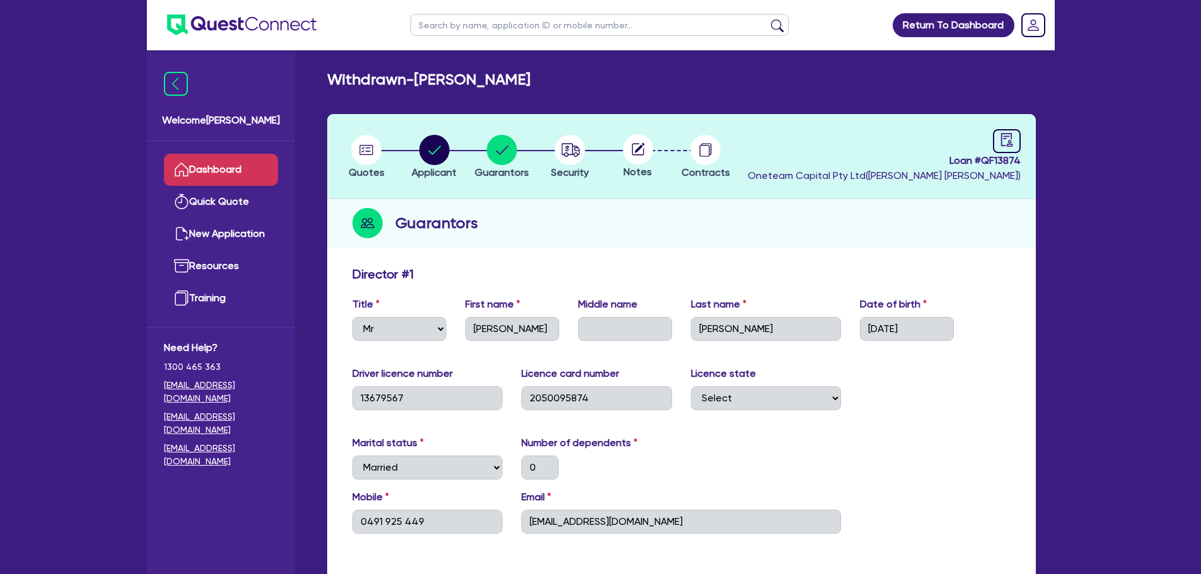
click at [240, 170] on link "Dashboard" at bounding box center [221, 170] width 114 height 32
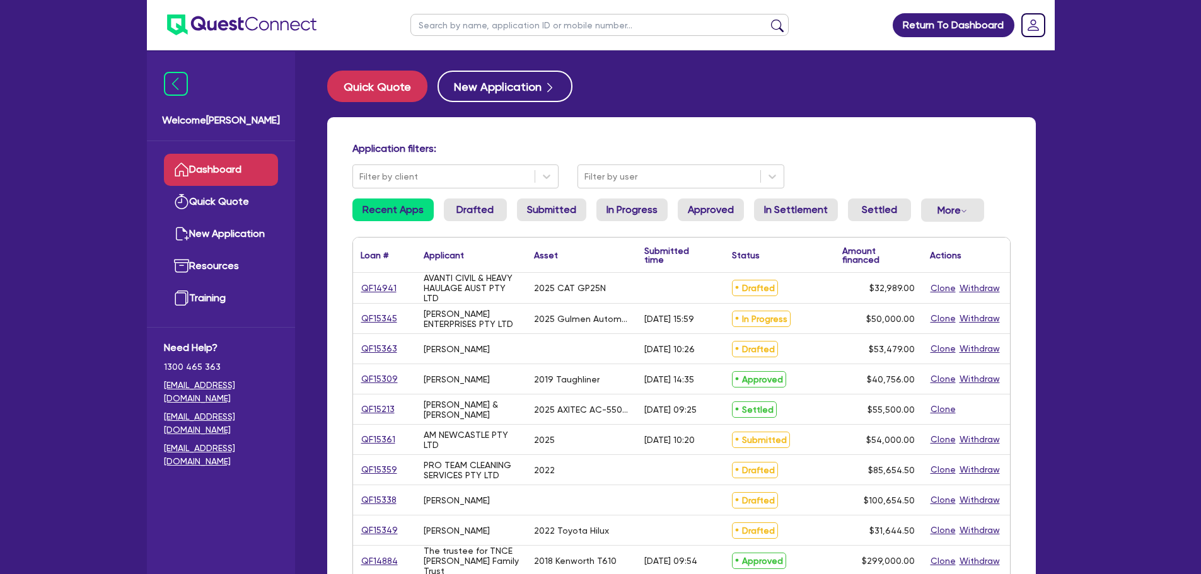
click at [453, 28] on input "text" at bounding box center [599, 25] width 378 height 22
click at [767, 19] on button "submit" at bounding box center [777, 28] width 20 height 18
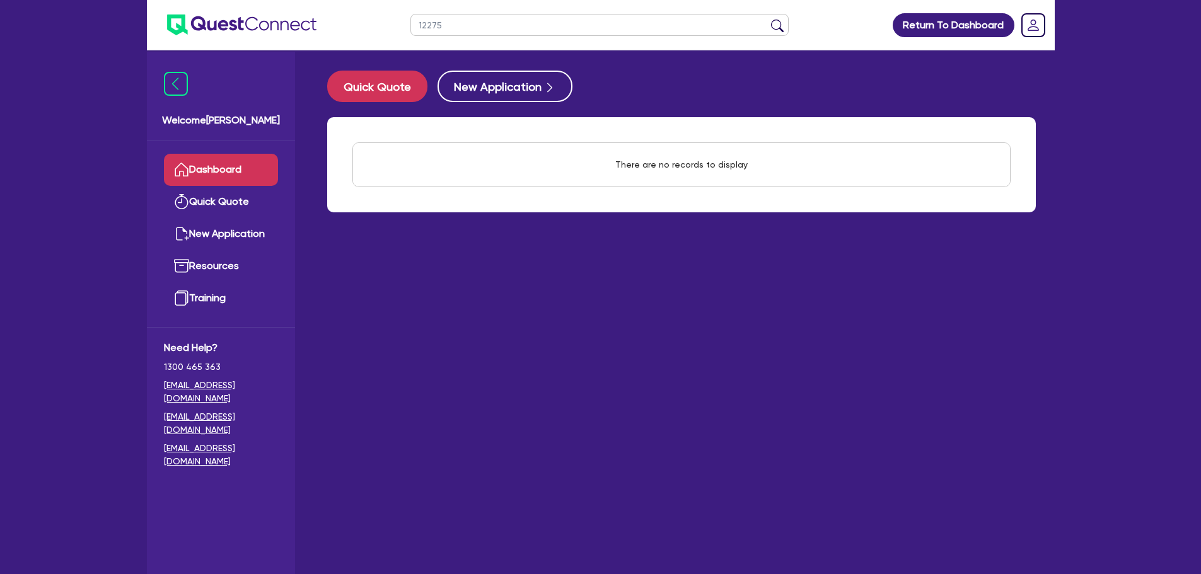
drag, startPoint x: 445, startPoint y: 21, endPoint x: 436, endPoint y: 33, distance: 14.9
click at [424, 27] on input "12275" at bounding box center [599, 25] width 378 height 22
type input "1"
click at [611, 71] on main "Quick Quote New Application There are no records to display Withdraw applicatio…" at bounding box center [681, 321] width 746 height 543
click at [570, 20] on input "text" at bounding box center [599, 25] width 378 height 22
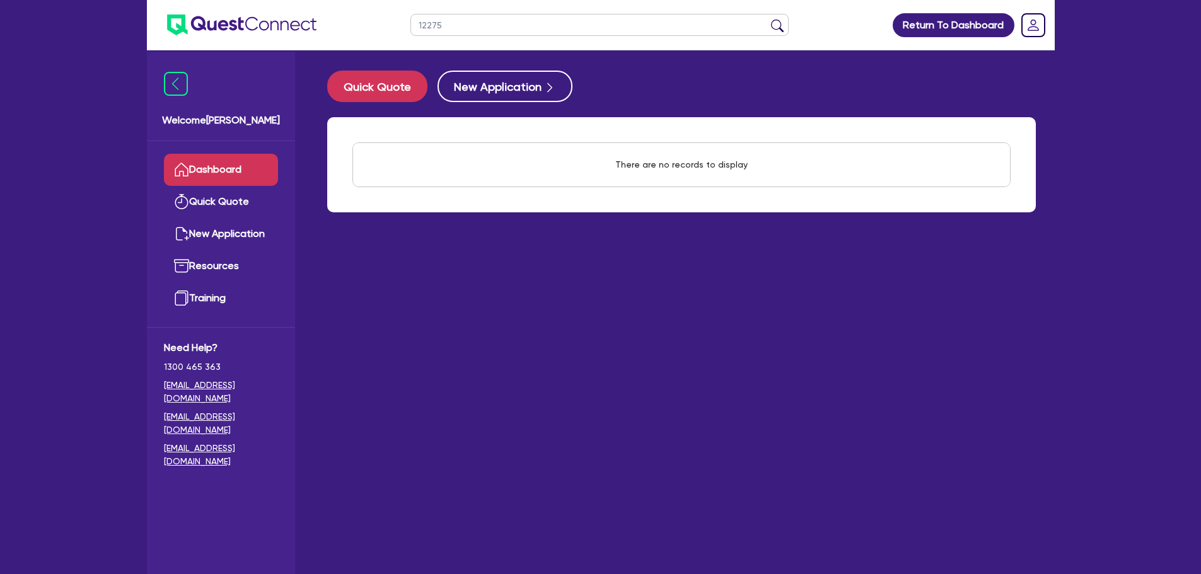
type input "12275"
click at [767, 19] on button "submit" at bounding box center [777, 28] width 20 height 18
click at [463, 27] on input "12275" at bounding box center [599, 25] width 378 height 22
click at [767, 19] on button "submit" at bounding box center [777, 28] width 20 height 18
click at [476, 27] on input "12275" at bounding box center [599, 25] width 378 height 22
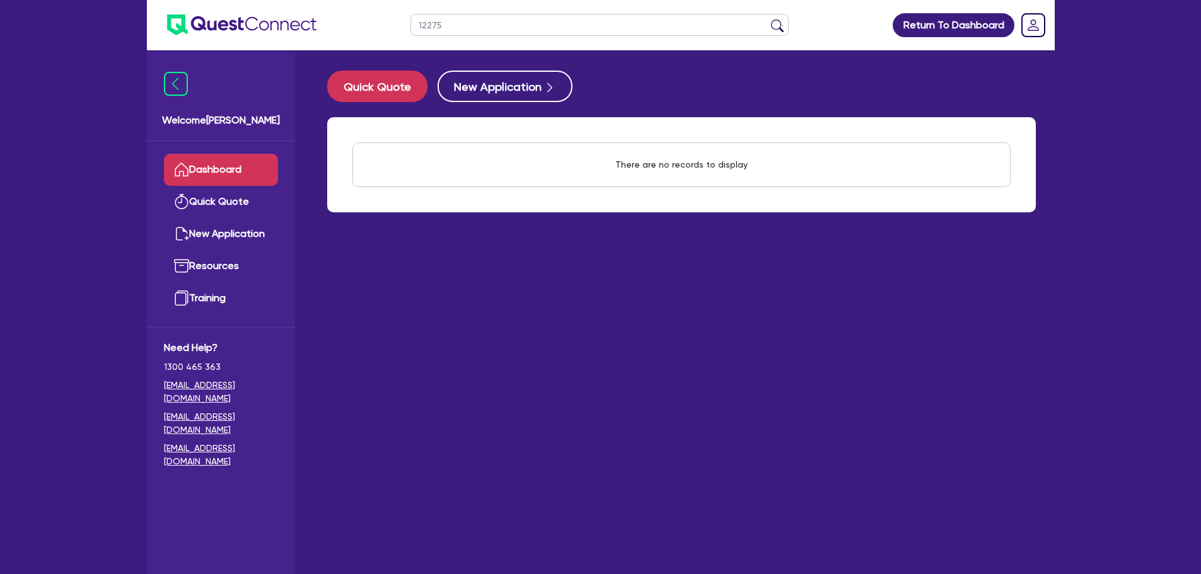
drag, startPoint x: 413, startPoint y: 24, endPoint x: 393, endPoint y: 21, distance: 19.7
click at [396, 23] on header "12275 Return To Dashboard Edit Profile Logout" at bounding box center [601, 25] width 908 height 50
type input "kout"
click at [767, 19] on button "submit" at bounding box center [777, 28] width 20 height 18
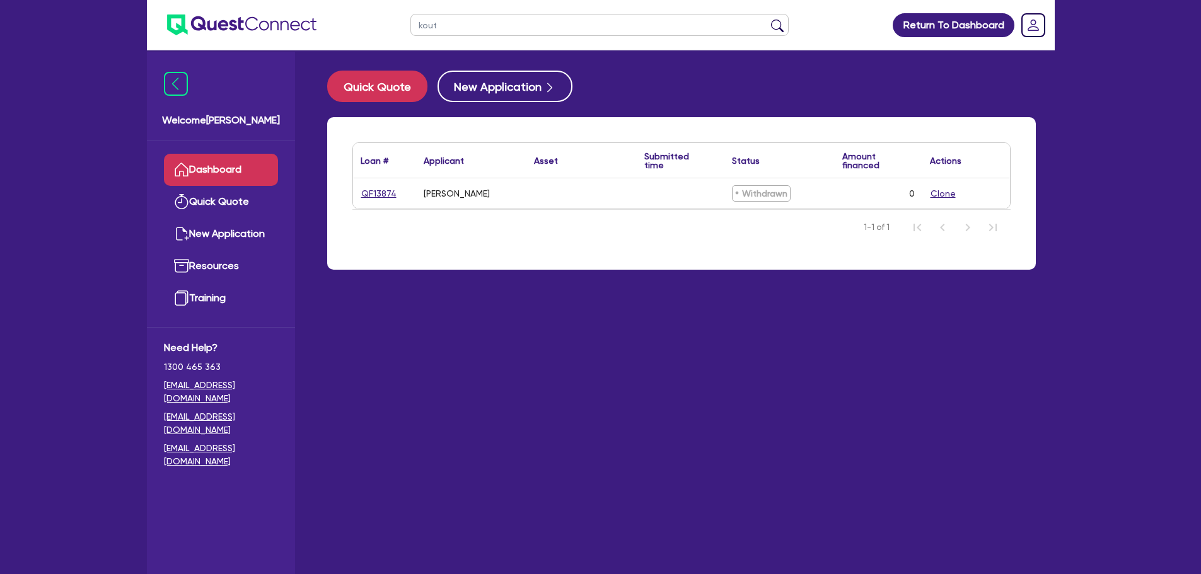
drag, startPoint x: 460, startPoint y: 23, endPoint x: 395, endPoint y: 14, distance: 65.5
click at [395, 14] on header "kout Return To Dashboard Edit Profile Logout" at bounding box center [601, 25] width 908 height 50
type input "12275"
click at [767, 19] on button "submit" at bounding box center [777, 28] width 20 height 18
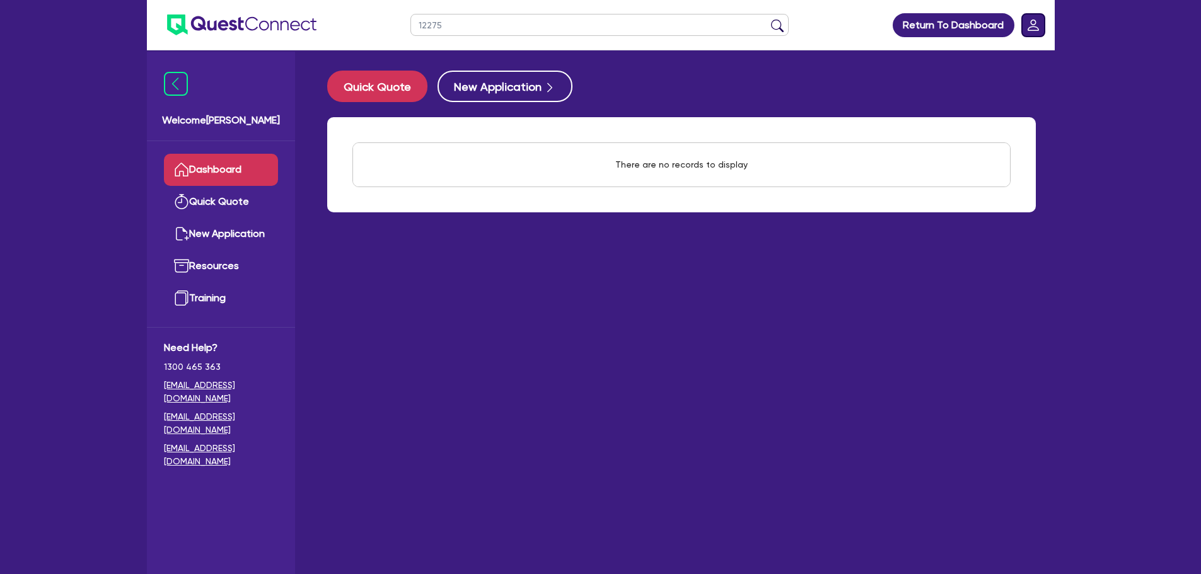
click at [1036, 26] on rect "Dropdown toggle" at bounding box center [1033, 25] width 23 height 23
click at [1010, 87] on link "Logout" at bounding box center [997, 80] width 95 height 23
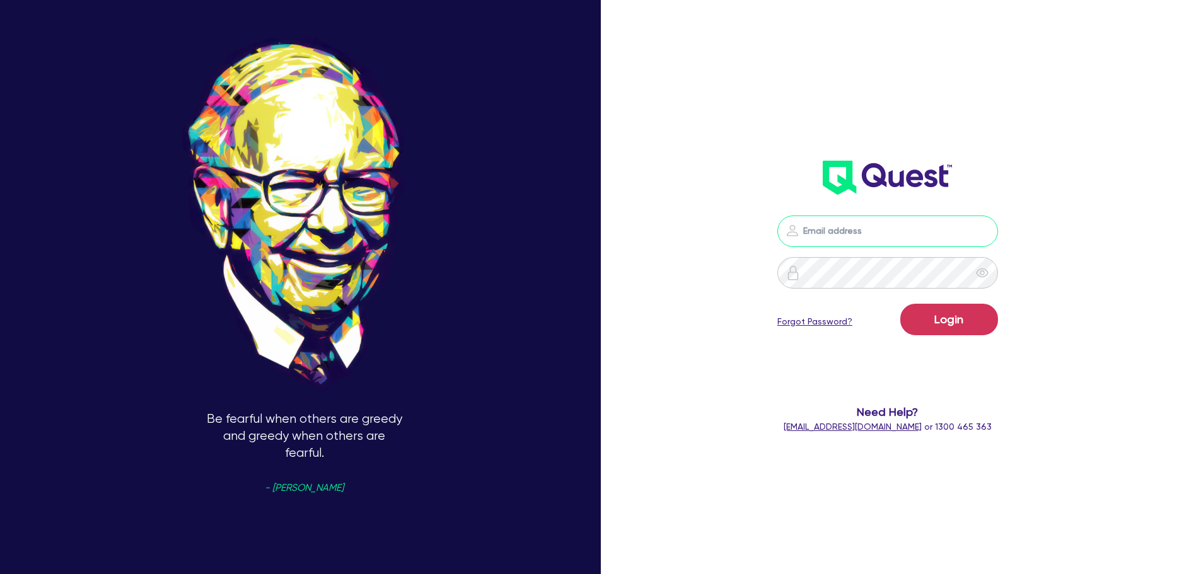
click at [880, 233] on input "email" at bounding box center [887, 232] width 221 height 32
type input "[EMAIL_ADDRESS][PERSON_NAME][DOMAIN_NAME]"
click at [955, 308] on button "Login" at bounding box center [949, 320] width 98 height 32
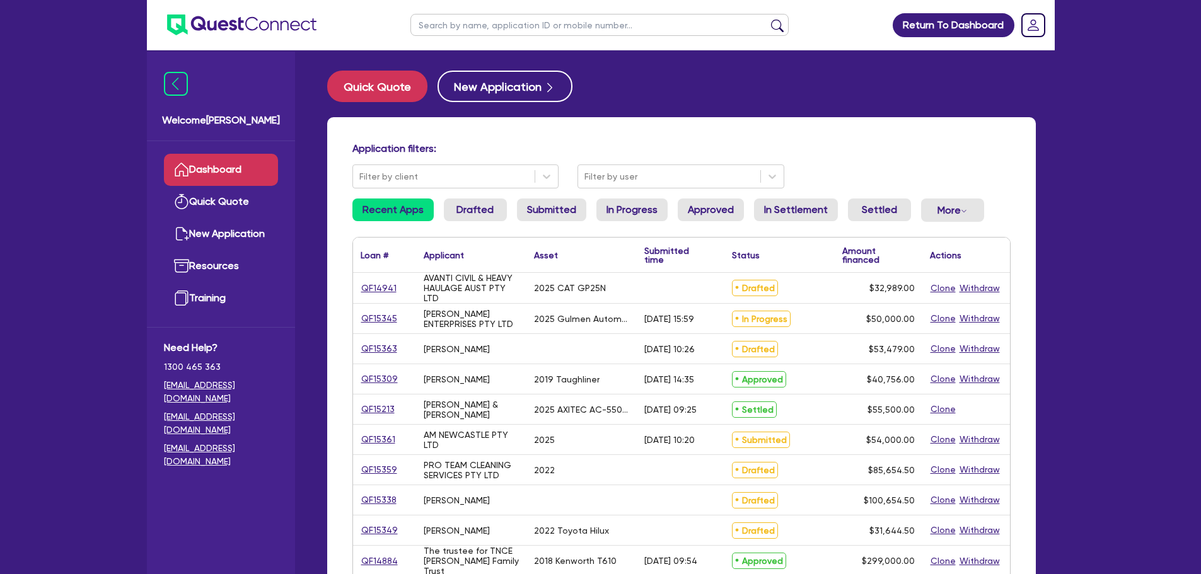
click at [471, 30] on input "text" at bounding box center [599, 25] width 378 height 22
type input "12275"
click at [767, 19] on button "submit" at bounding box center [777, 28] width 20 height 18
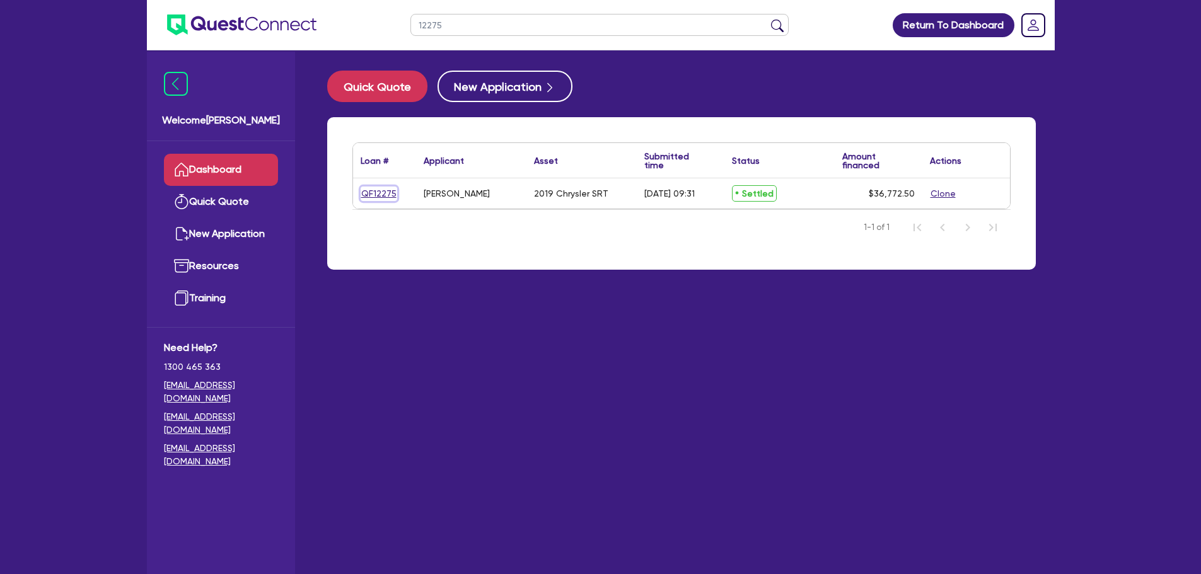
click at [374, 194] on link "QF12275" at bounding box center [379, 194] width 37 height 14
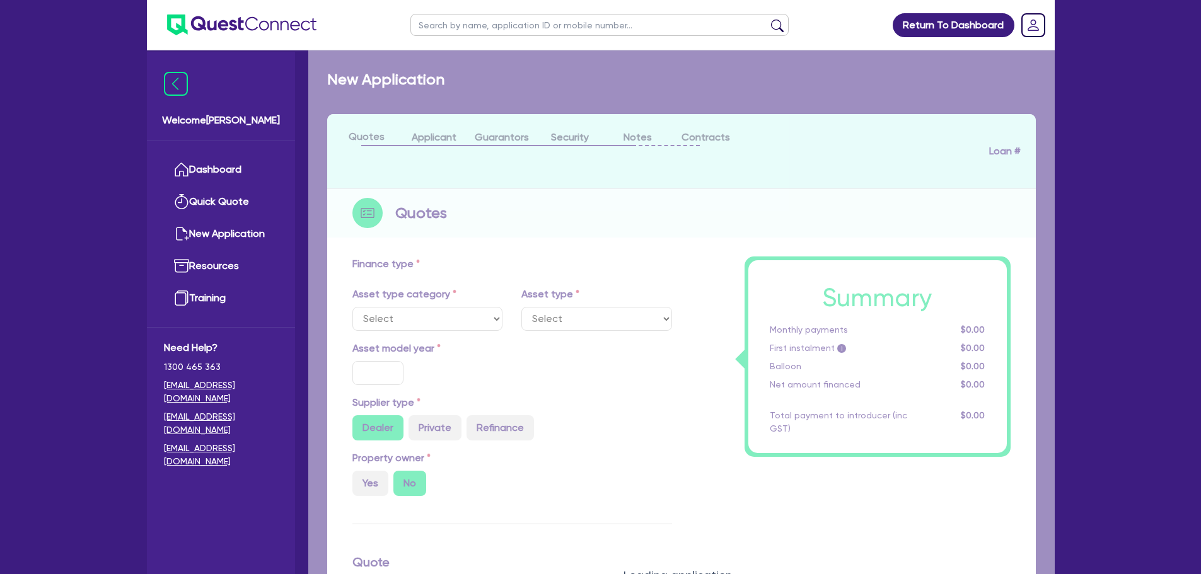
select select "CARS_AND_LIGHT_TRUCKS"
type input "2019"
radio input "true"
type input "39,338"
type input "3,000"
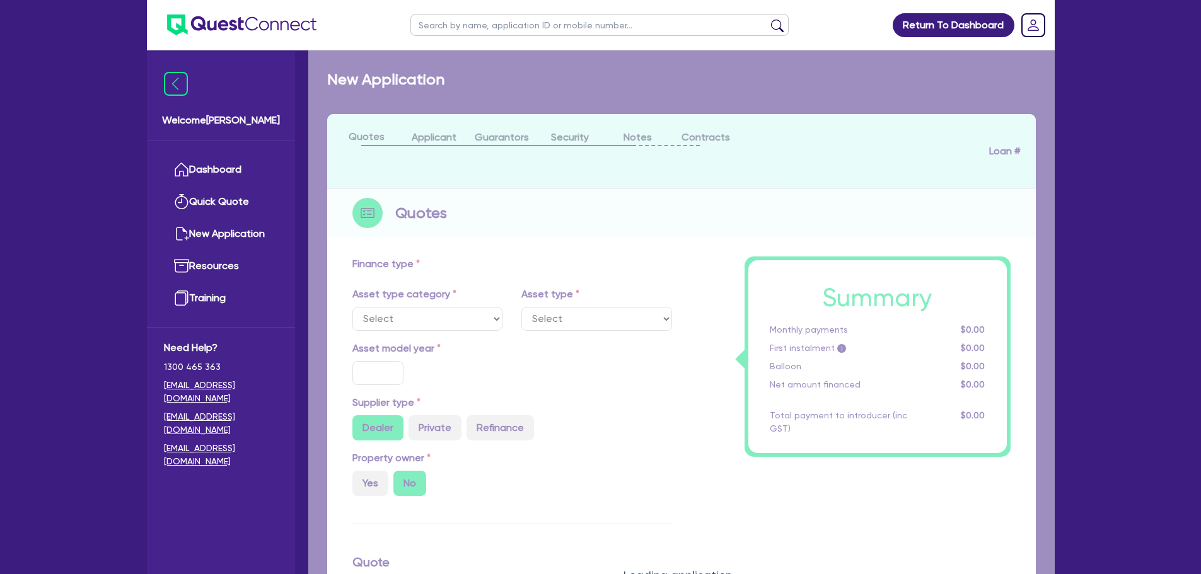
type input "5.93"
type input "2,180.28"
type input "8.9"
type input "395"
select select "PASSENGER_VEHICLES"
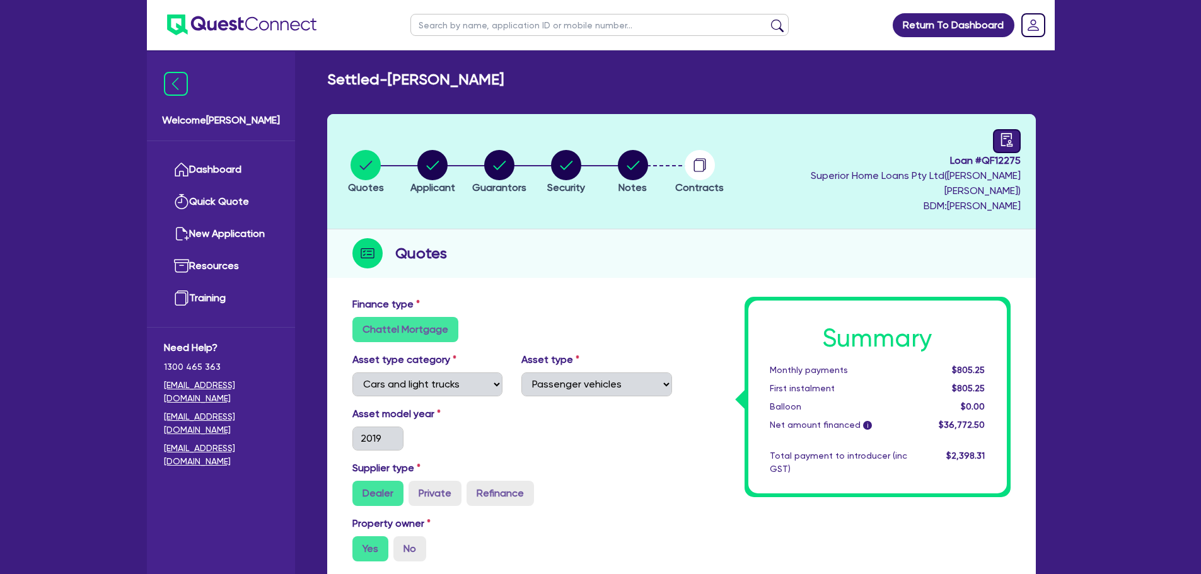
click at [1012, 130] on link at bounding box center [1007, 141] width 28 height 24
select select "SETTLED"
select select "Westlawn"
